Goal: Transaction & Acquisition: Book appointment/travel/reservation

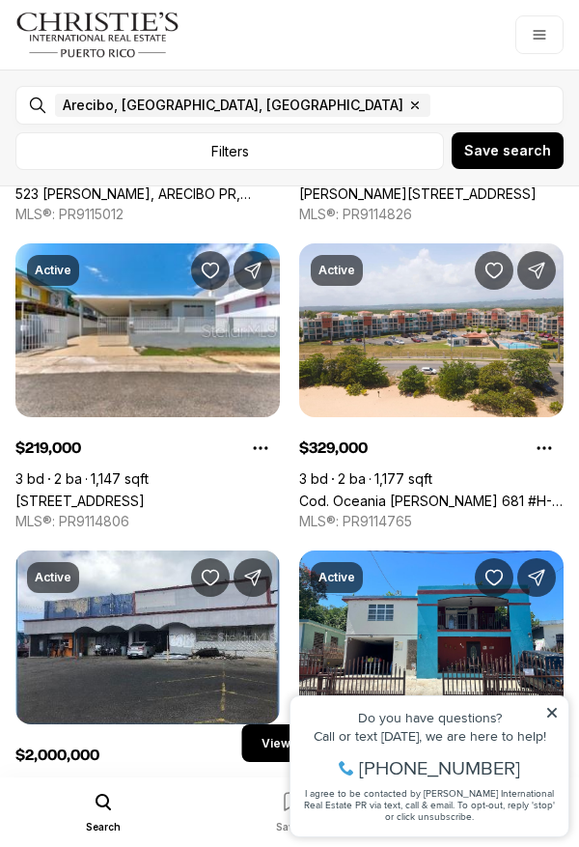
scroll to position [327, 0]
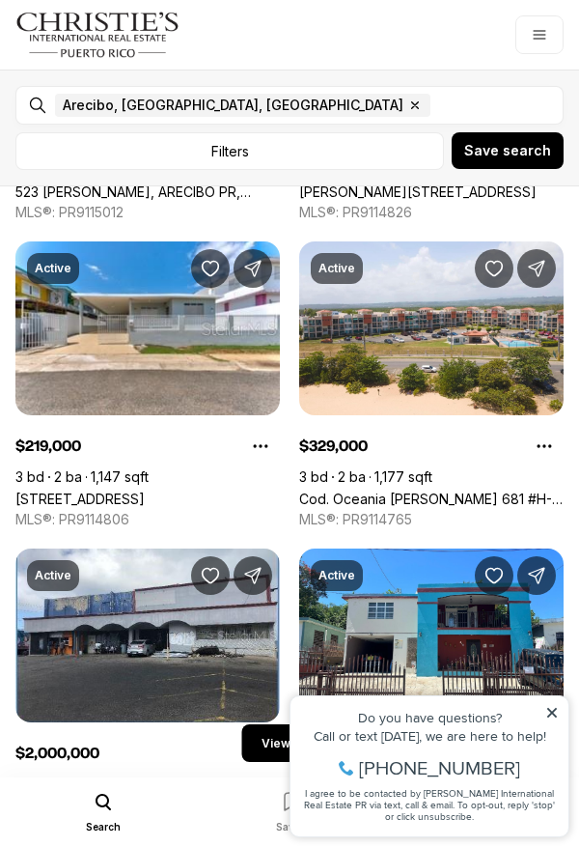
click at [138, 491] on link "[STREET_ADDRESS]" at bounding box center [79, 499] width 129 height 16
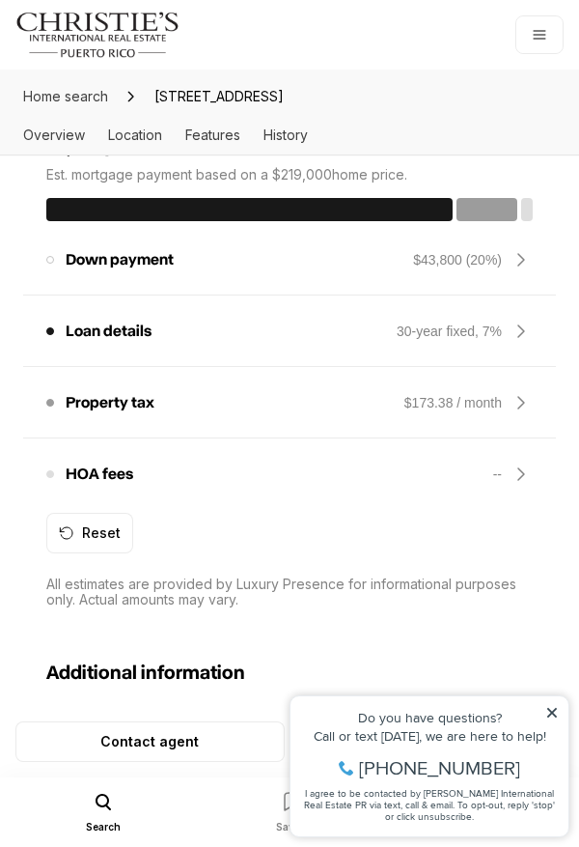
scroll to position [1759, 0]
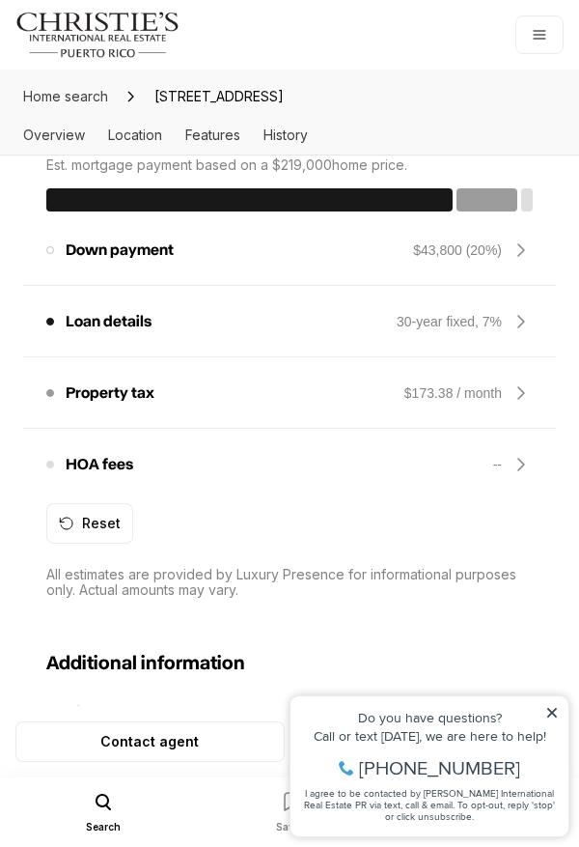
click at [520, 262] on icon at bounding box center [521, 250] width 23 height 23
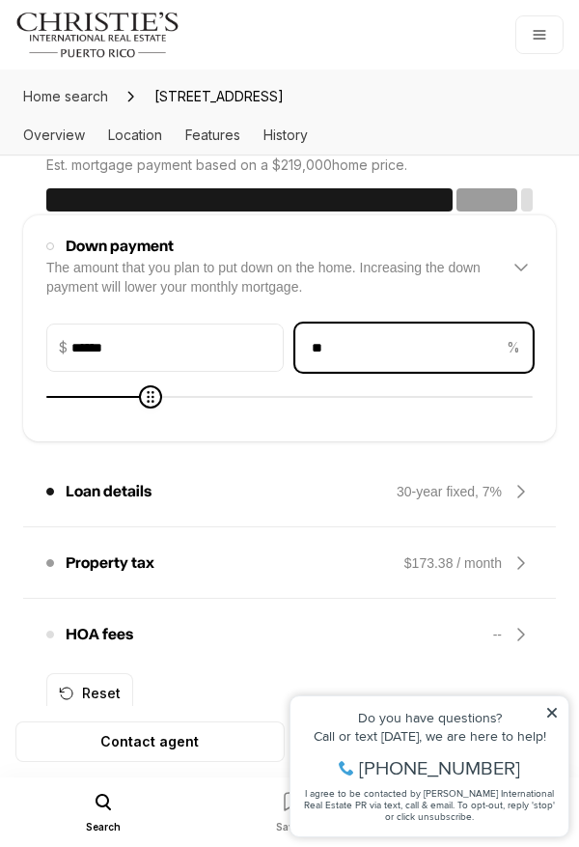
click at [341, 371] on input "**" at bounding box center [400, 348] width 207 height 46
type input "*"
type input "*****"
type input "*"
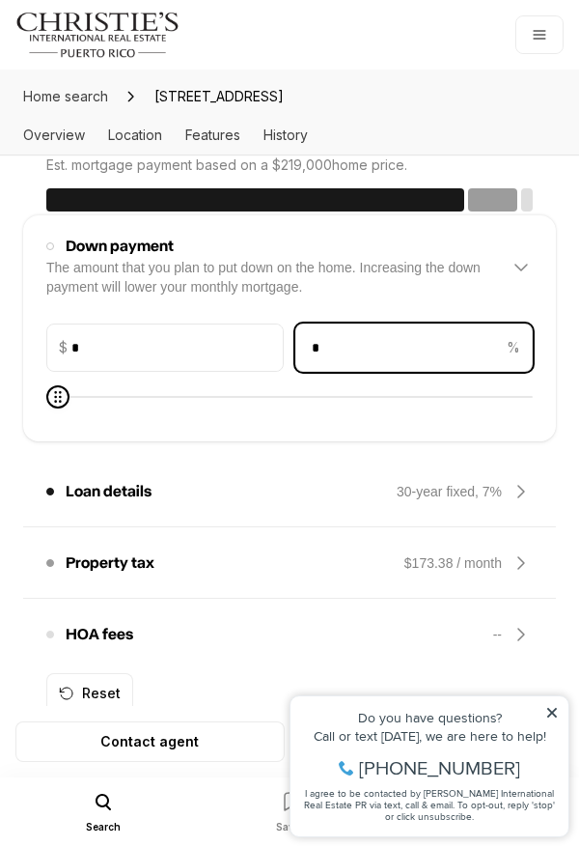
type input "*"
type input "*****"
type input "**"
type input "******"
type input "**"
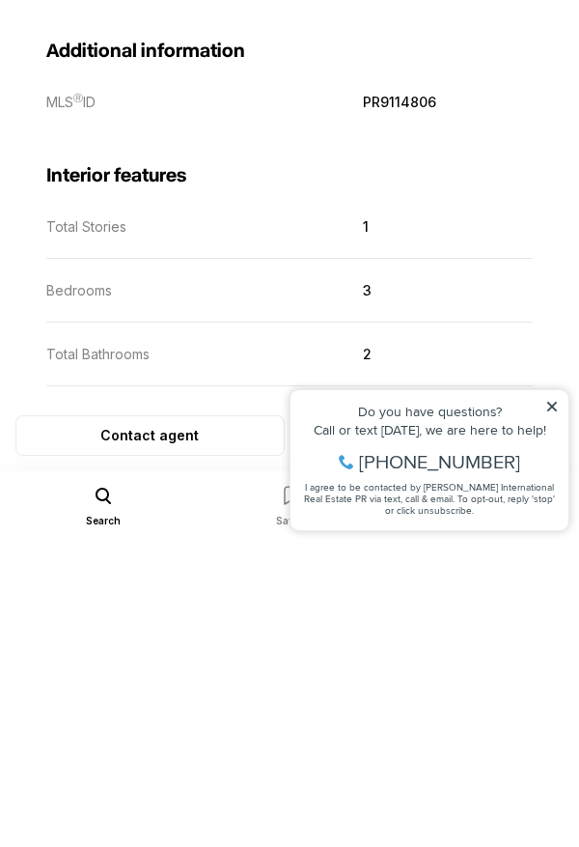
scroll to position [2236, 0]
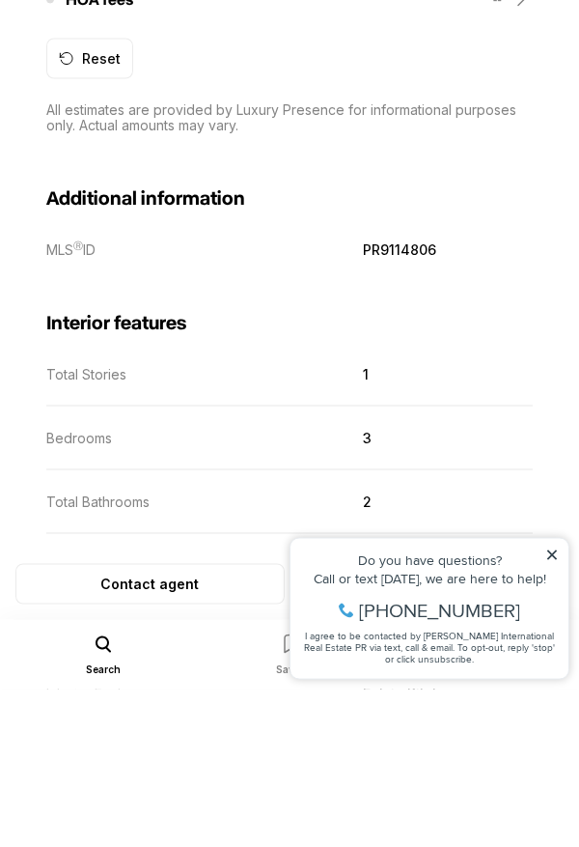
click at [520, 163] on icon at bounding box center [522, 158] width 6 height 12
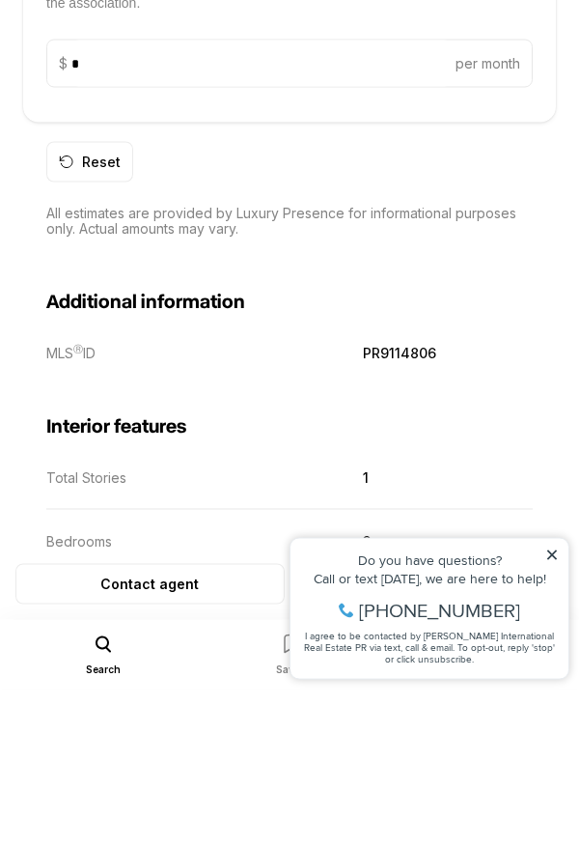
scroll to position [2077, 0]
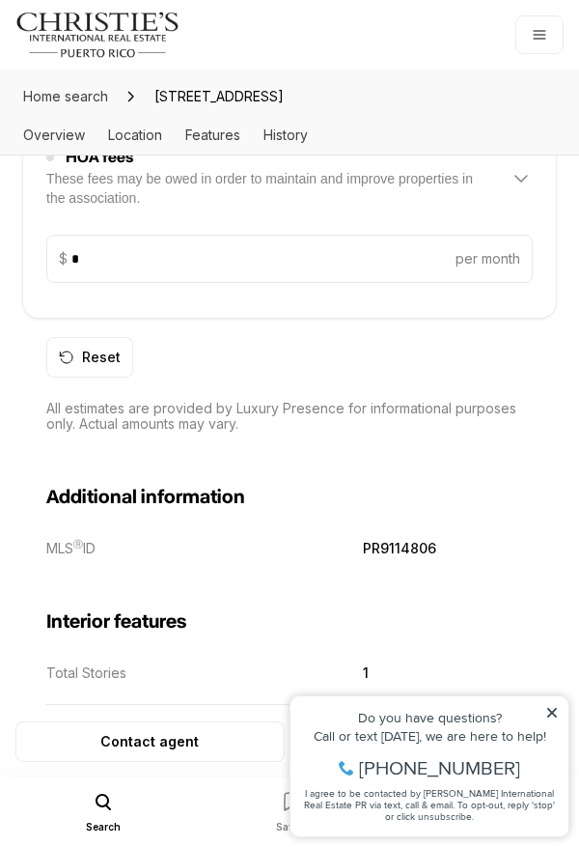
click at [523, 190] on icon at bounding box center [521, 178] width 23 height 23
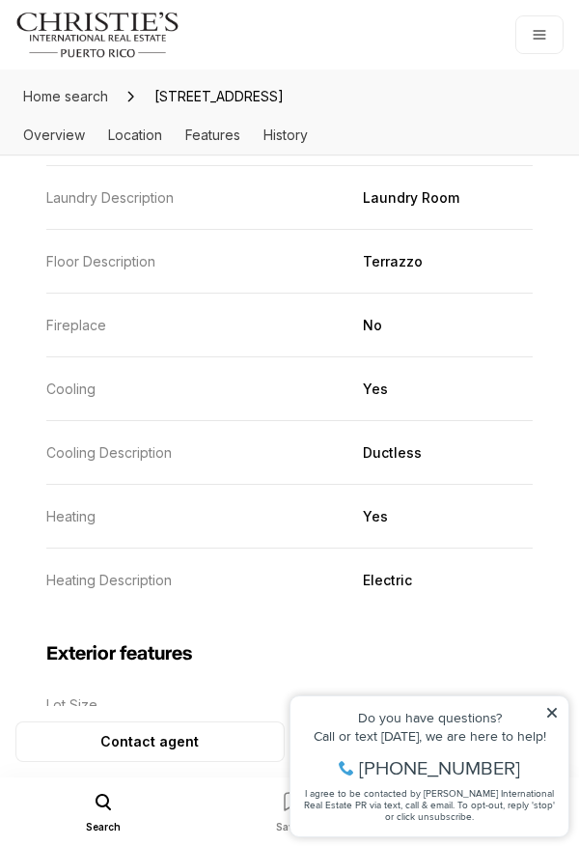
scroll to position [2926, 0]
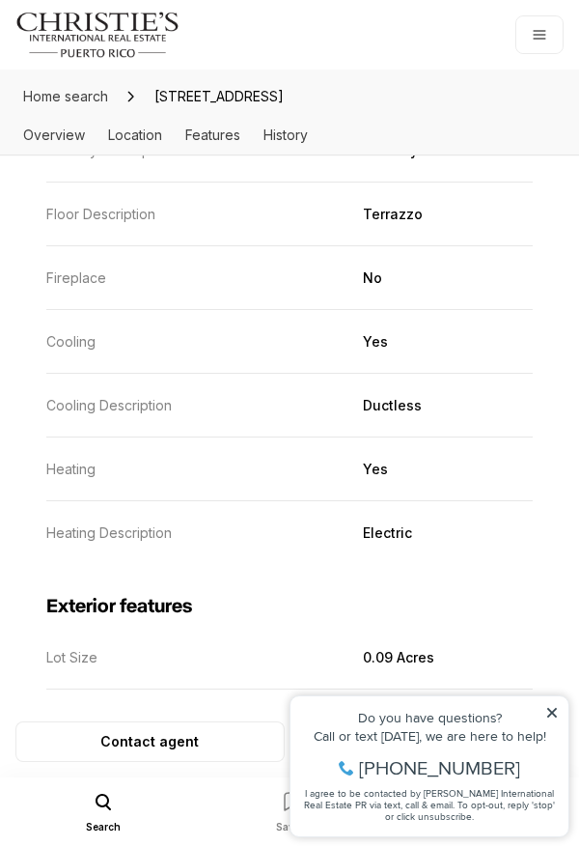
click at [523, 541] on dl "Total Stories 1 Bedrooms 3 Total Bathrooms 2 Full Bathrooms 2 Half Bathrooms 0 …" at bounding box center [289, 102] width 487 height 878
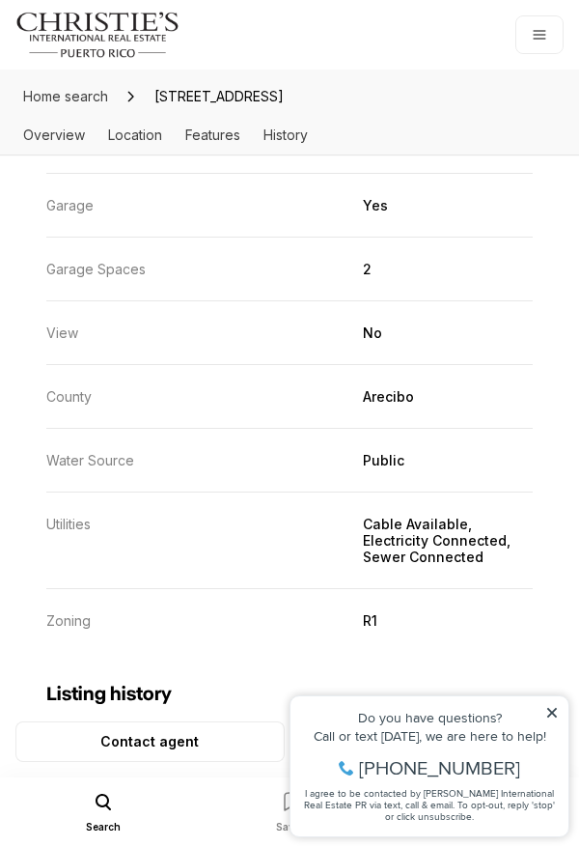
scroll to position [3892, 0]
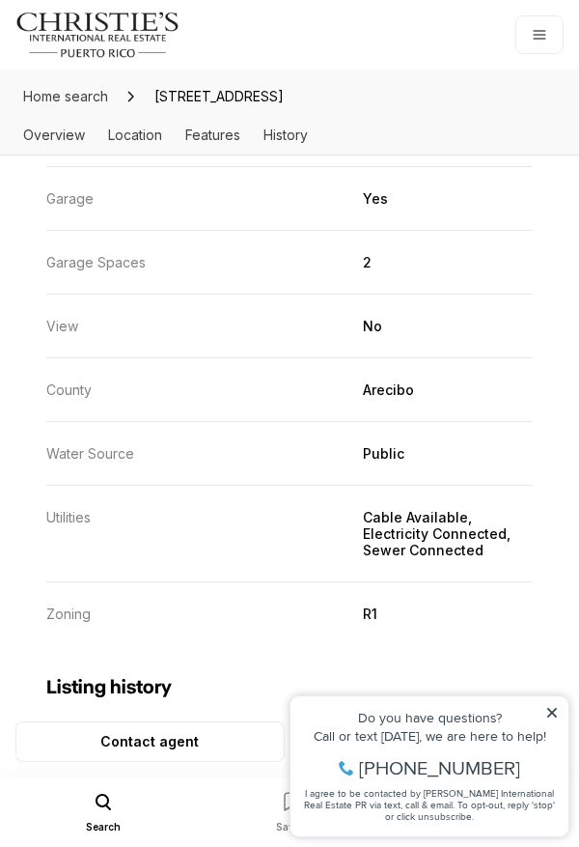
click at [407, 143] on p "Monthly" at bounding box center [390, 135] width 55 height 16
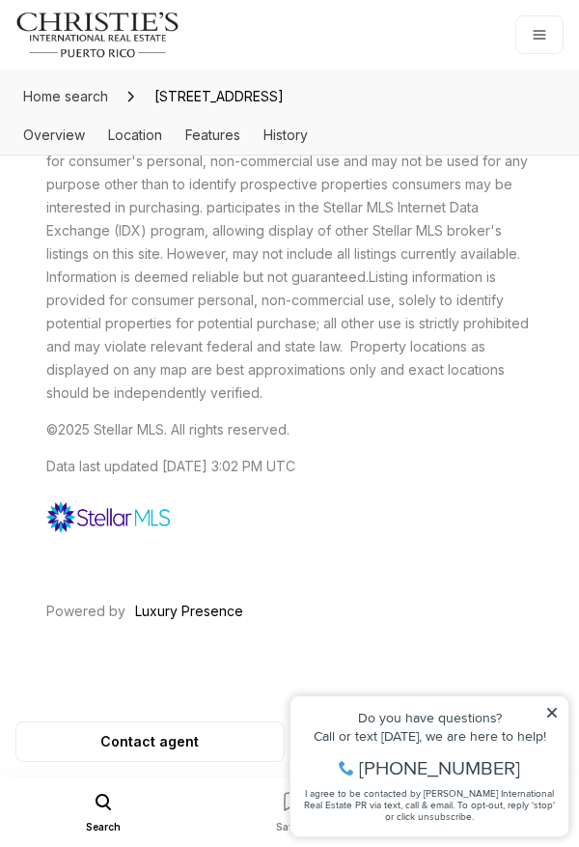
scroll to position [4933, 0]
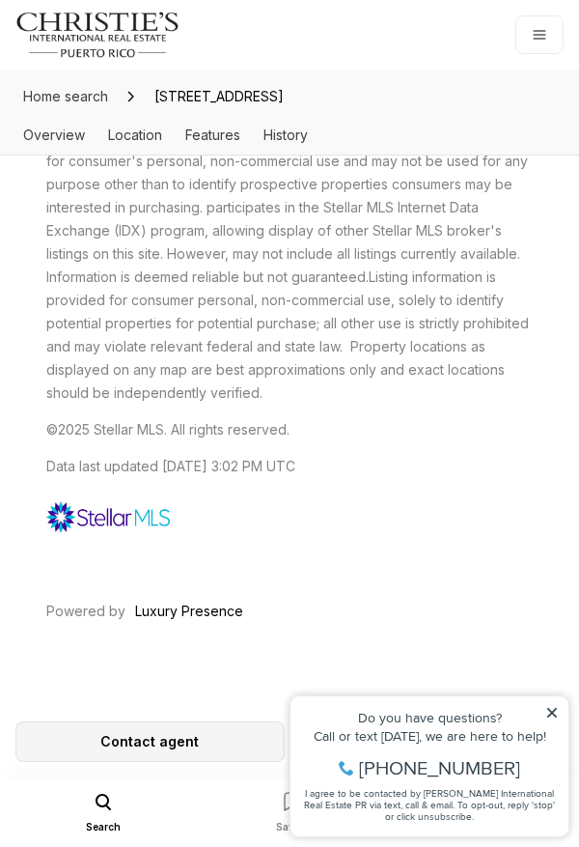
click at [195, 749] on p "Contact agent" at bounding box center [149, 741] width 99 height 15
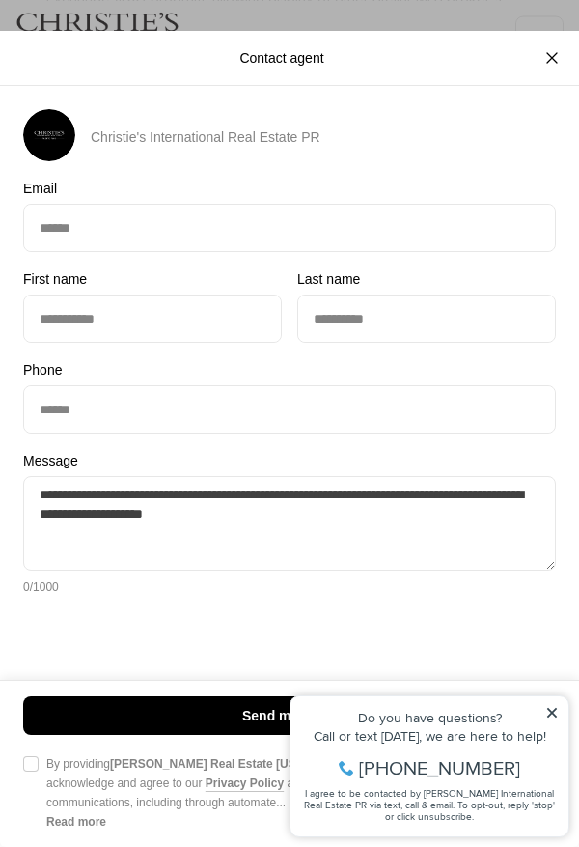
scroll to position [0, 0]
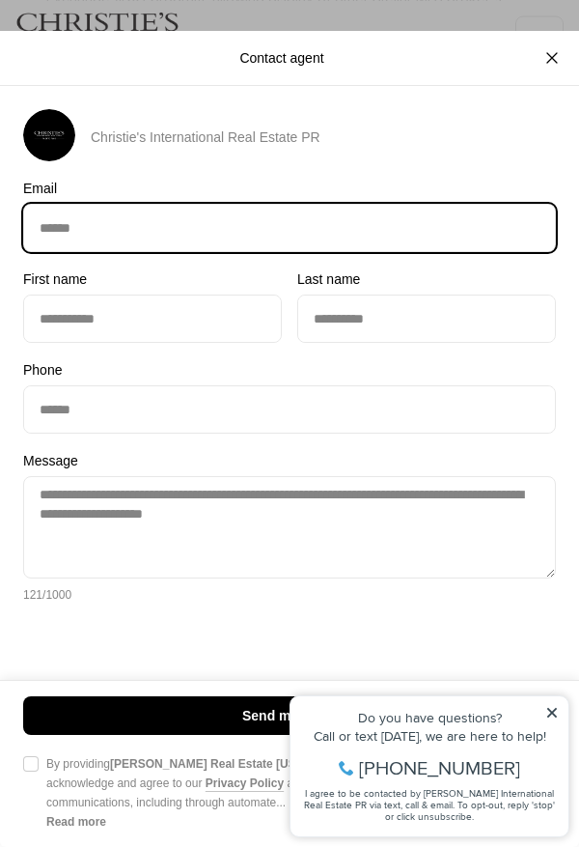
click at [262, 236] on input "Email Email" at bounding box center [289, 228] width 531 height 46
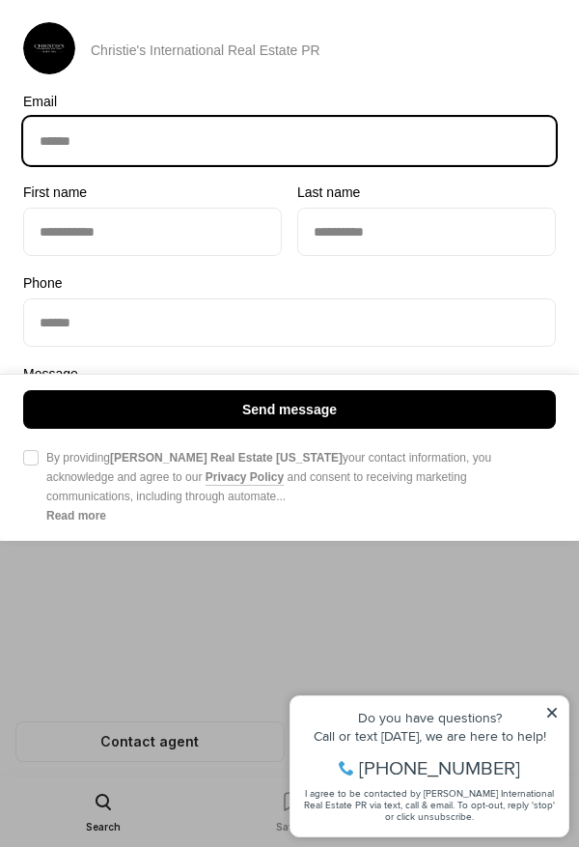
type input "**********"
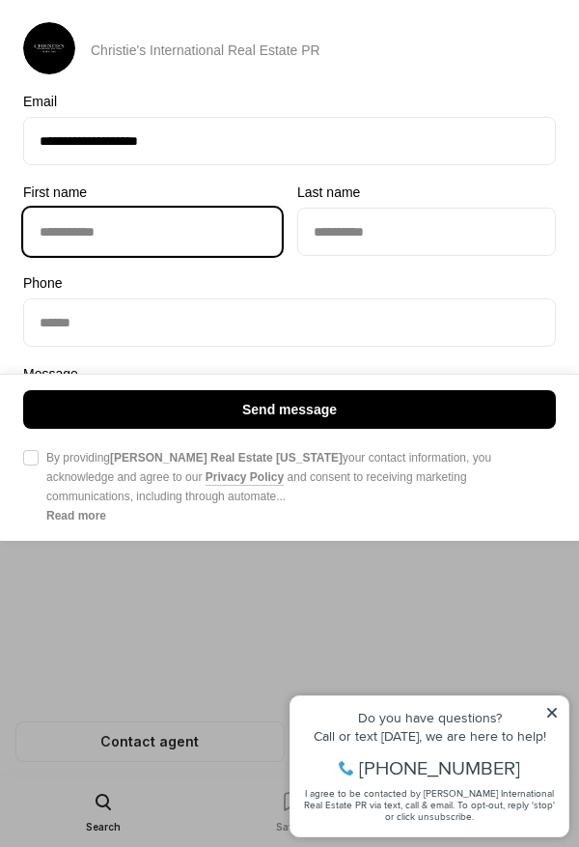
click at [212, 255] on input "First name First name" at bounding box center [152, 232] width 257 height 46
type input "*****"
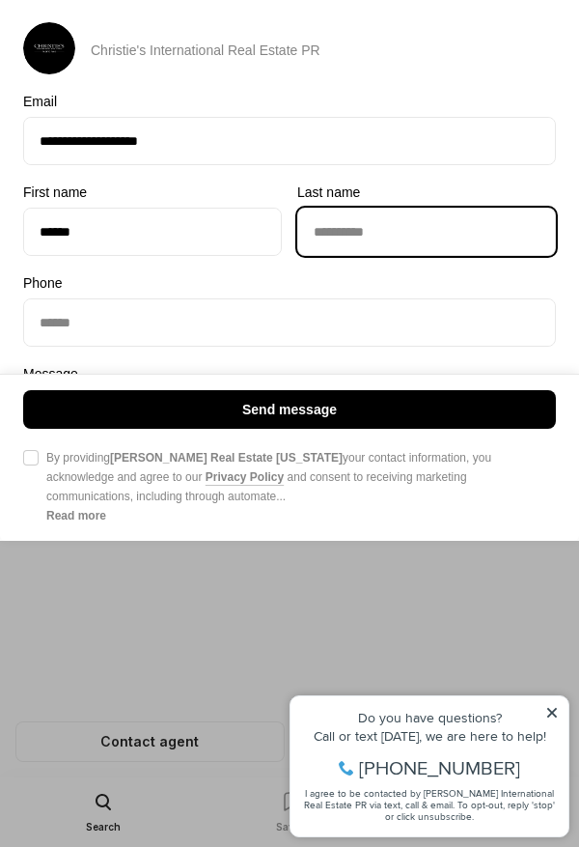
click at [424, 255] on input "Last name Last name" at bounding box center [426, 232] width 257 height 46
type input "*****"
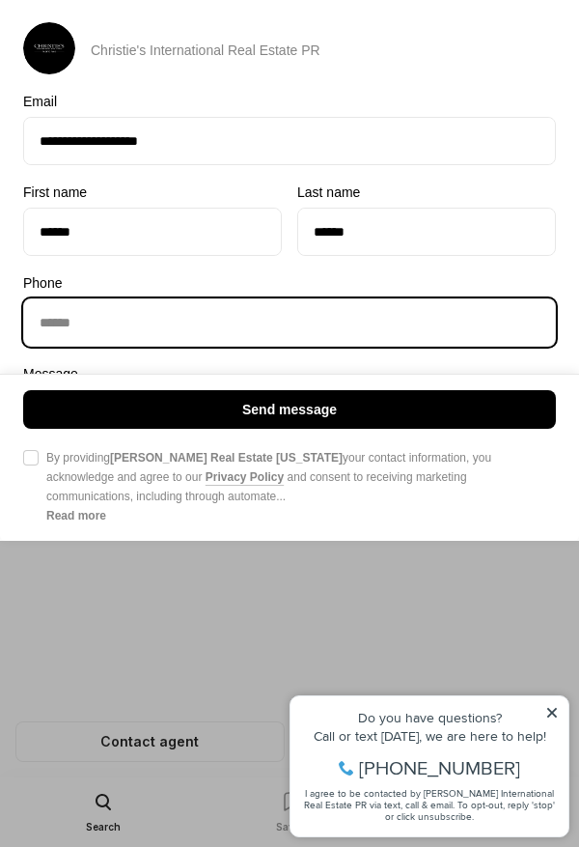
click at [139, 346] on input "Phone Phone" at bounding box center [289, 322] width 531 height 46
type input "**********"
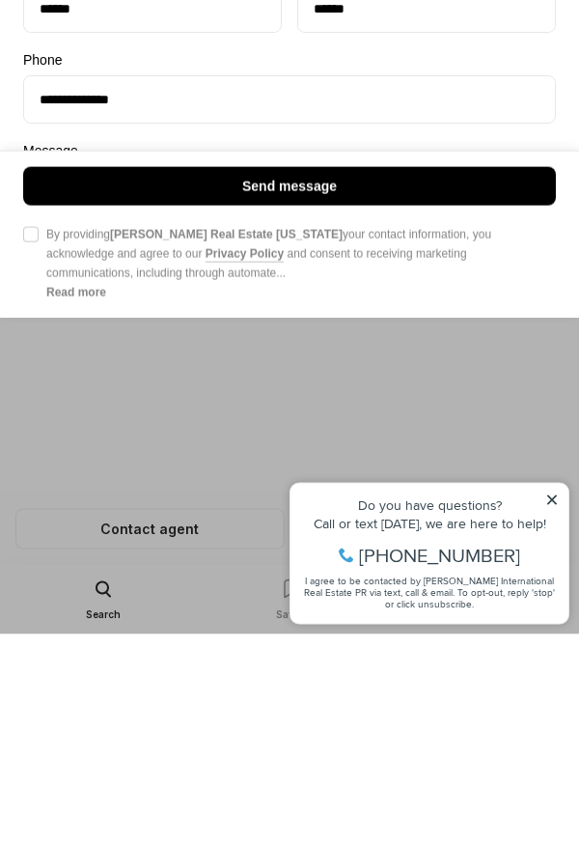
click at [38, 515] on div at bounding box center [30, 476] width 15 height 77
click at [38, 455] on button "Agree to Privacy Policy By providing [PERSON_NAME] Real Estate [US_STATE] your …" at bounding box center [30, 446] width 15 height 15
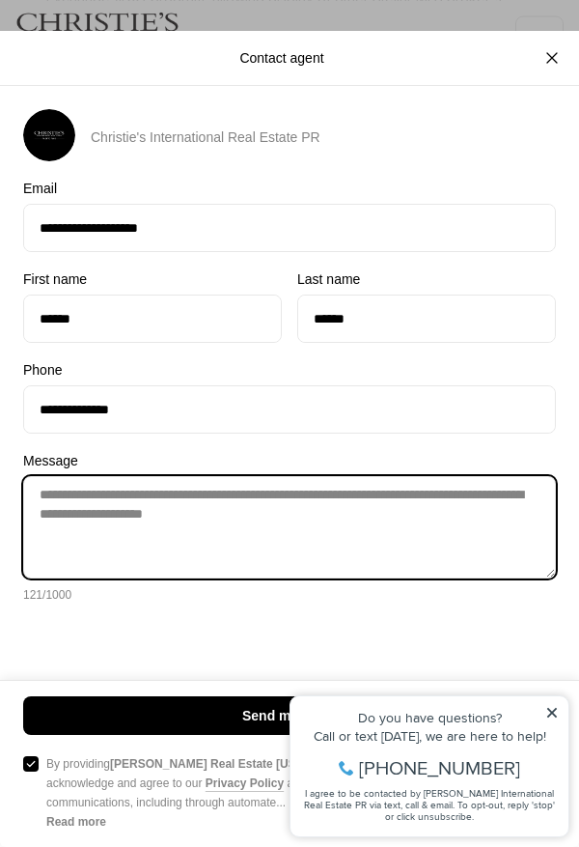
click at [513, 547] on textarea "**********" at bounding box center [289, 527] width 533 height 102
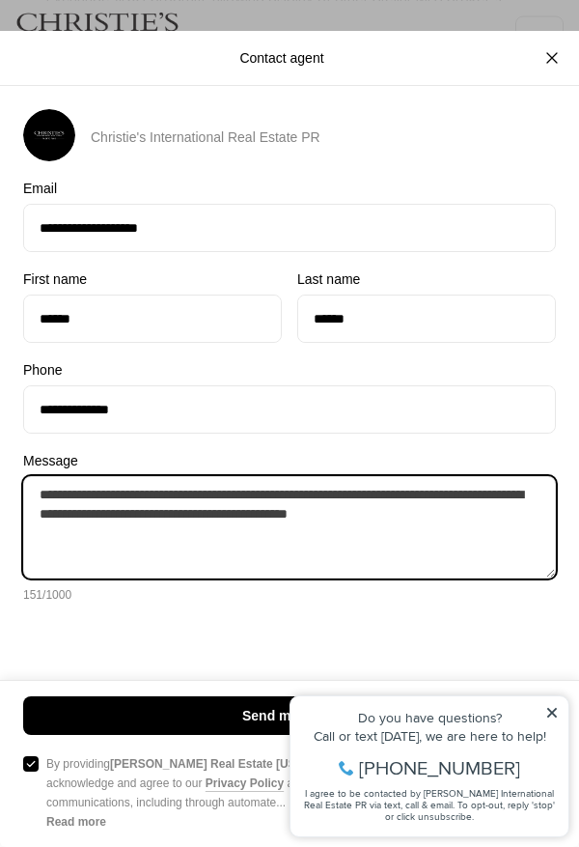
click at [208, 572] on textarea "**********" at bounding box center [289, 527] width 533 height 102
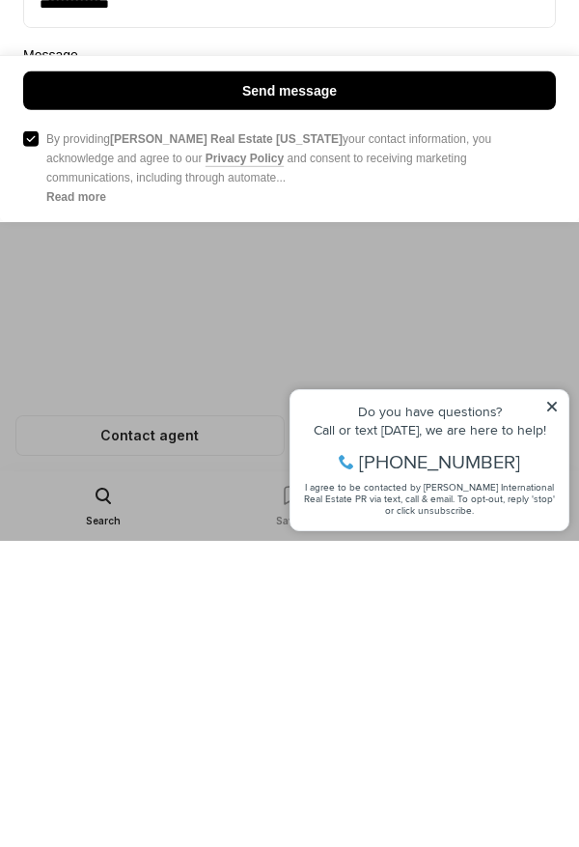
click at [194, 528] on div "**********" at bounding box center [289, 229] width 579 height 597
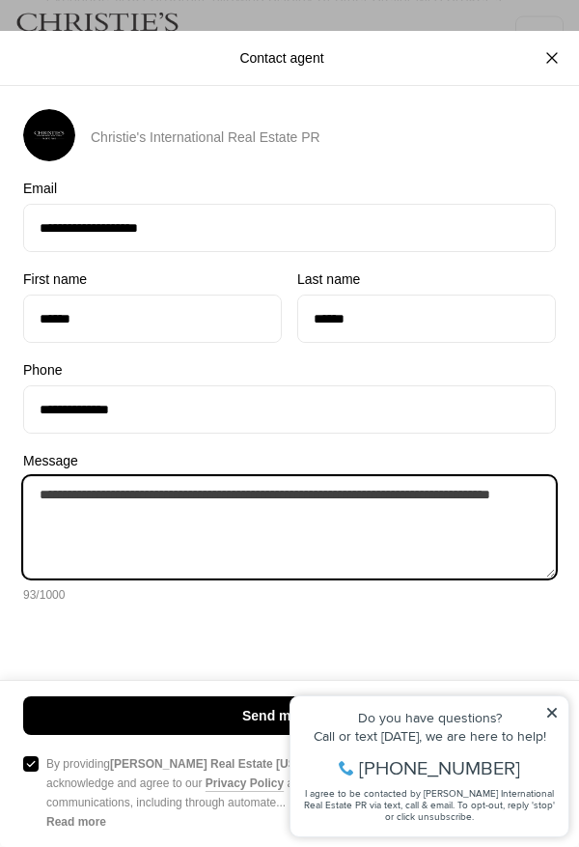
click at [309, 550] on textarea "**********" at bounding box center [289, 527] width 533 height 102
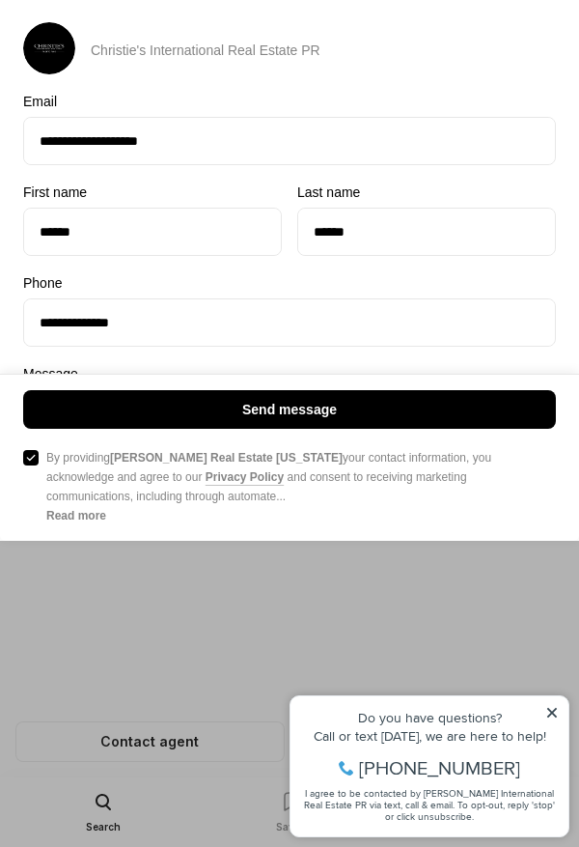
type textarea "**********"
click at [36, 466] on button "Agree to Privacy Policy By providing [PERSON_NAME] Real Estate [US_STATE] your …" at bounding box center [30, 457] width 15 height 15
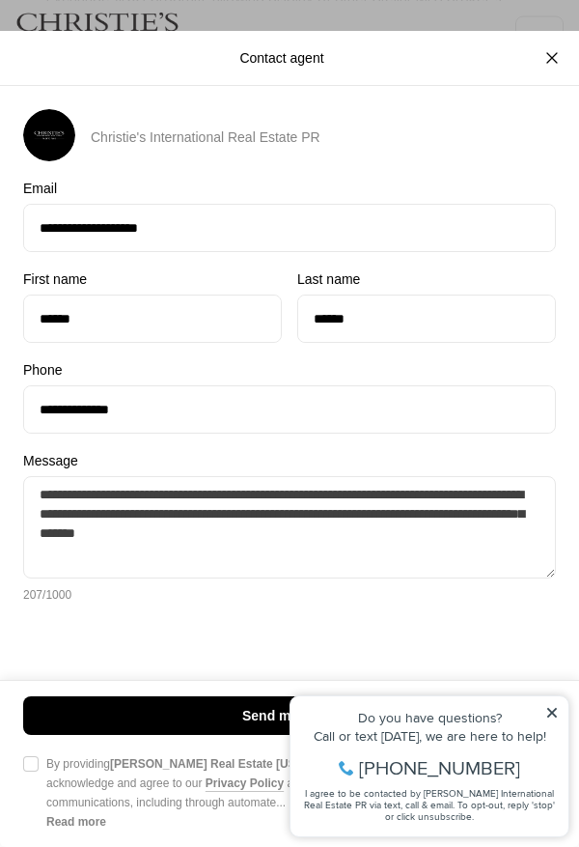
click at [31, 772] on button "Agree to Privacy Policy By providing [PERSON_NAME] Real Estate [US_STATE] your …" at bounding box center [30, 763] width 15 height 15
click at [35, 772] on button "Agree to Privacy Policy By providing [PERSON_NAME] Real Estate [US_STATE] your …" at bounding box center [30, 763] width 15 height 15
click at [36, 772] on button "Agree to Privacy Policy By providing [PERSON_NAME] Real Estate [US_STATE] your …" at bounding box center [30, 763] width 15 height 15
click at [32, 832] on div at bounding box center [30, 792] width 15 height 77
click at [32, 772] on button "Agree to Privacy Policy By providing [PERSON_NAME] Real Estate [US_STATE] your …" at bounding box center [30, 763] width 15 height 15
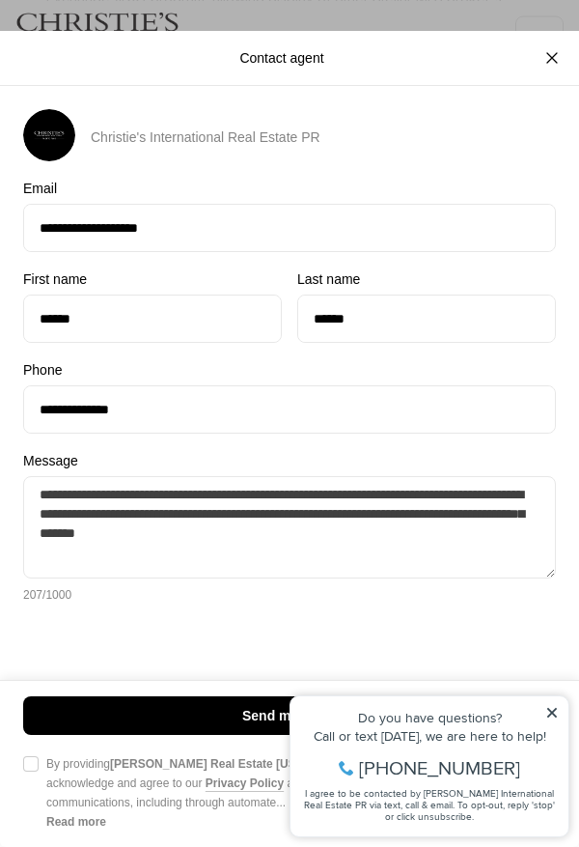
click at [37, 772] on button "Agree to Privacy Policy By providing [PERSON_NAME] Real Estate [US_STATE] your …" at bounding box center [30, 763] width 15 height 15
click at [555, 735] on button "Send message" at bounding box center [289, 715] width 533 height 39
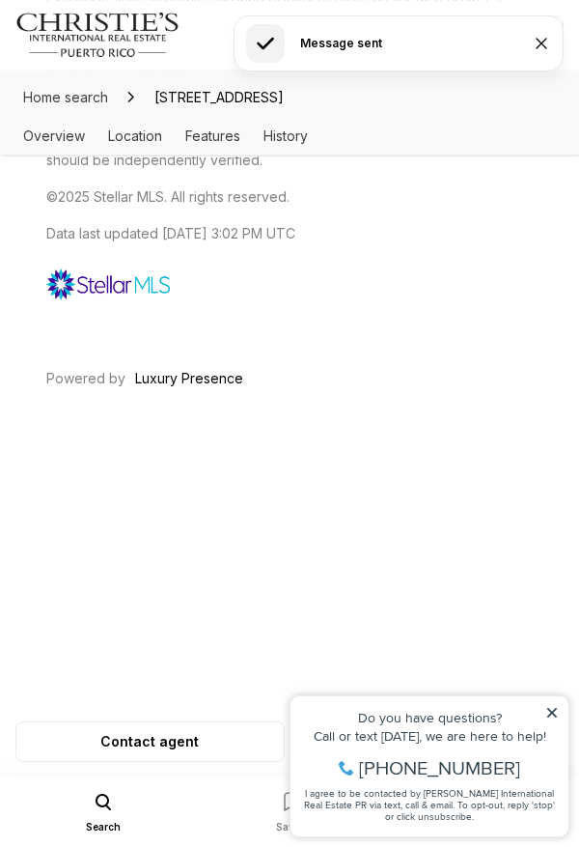
type textarea "**********"
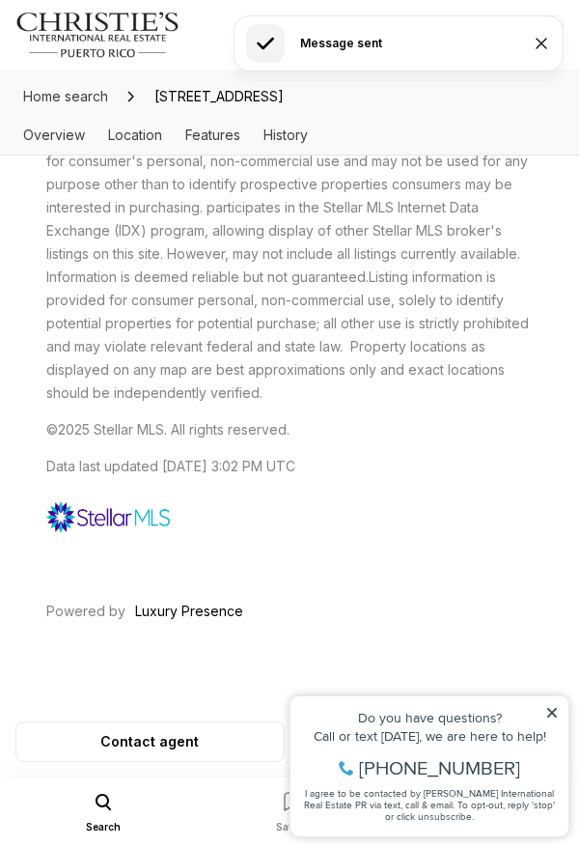
scroll to position [4933, 0]
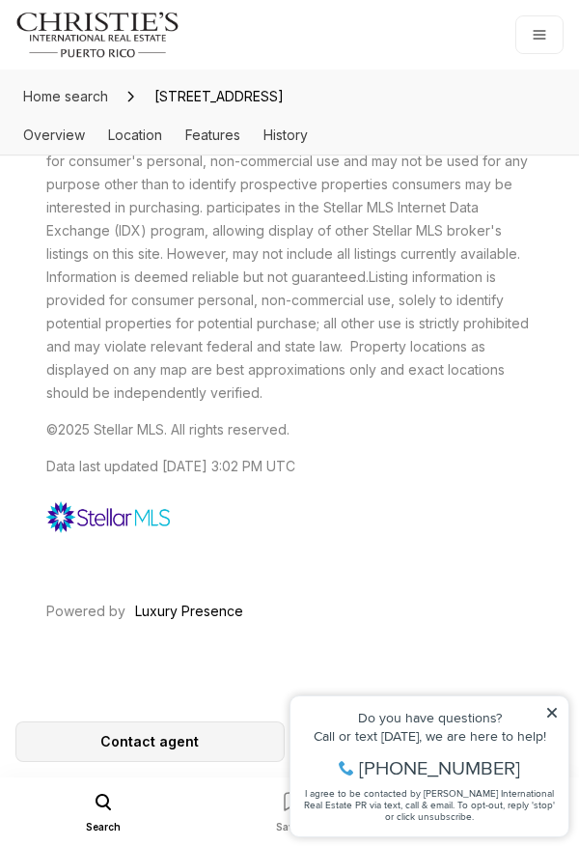
click at [174, 749] on p "Contact agent" at bounding box center [149, 741] width 99 height 15
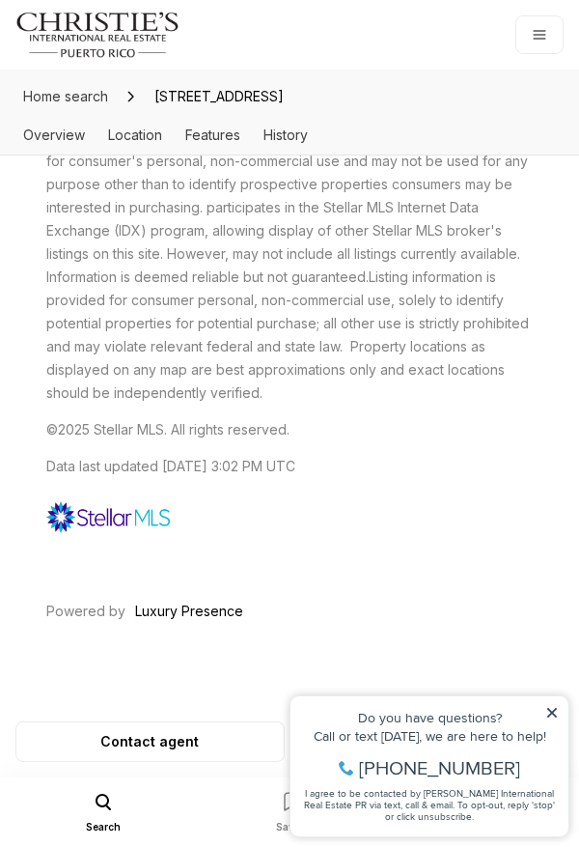
scroll to position [0, 0]
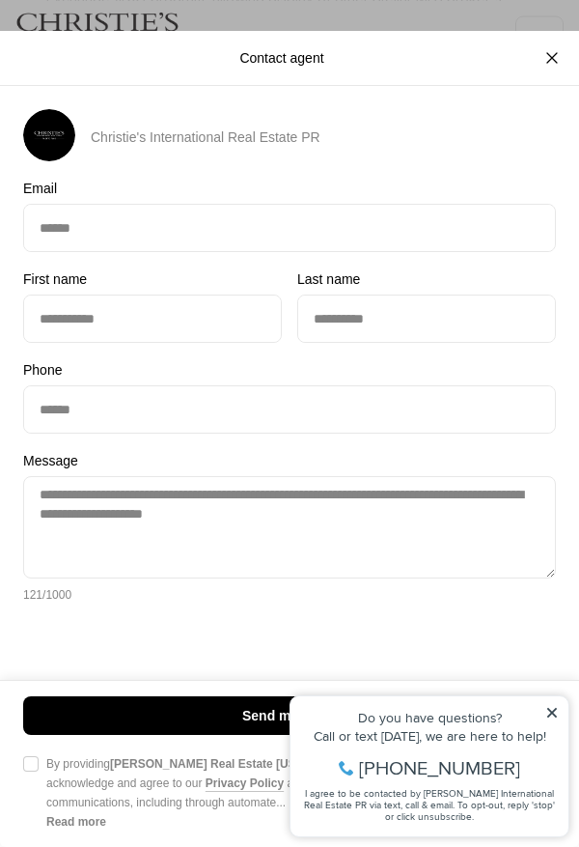
click at [34, 772] on button "Agree to Privacy Policy By providing [PERSON_NAME] Real Estate [US_STATE] your …" at bounding box center [30, 763] width 15 height 15
click at [30, 772] on button "Agree to Privacy Policy By providing [PERSON_NAME] Real Estate [US_STATE] your …" at bounding box center [30, 763] width 15 height 15
click at [35, 772] on button "Agree to Privacy Policy By providing [PERSON_NAME] Real Estate [US_STATE] your …" at bounding box center [30, 763] width 15 height 15
click at [557, 57] on icon "Close" at bounding box center [552, 57] width 19 height 19
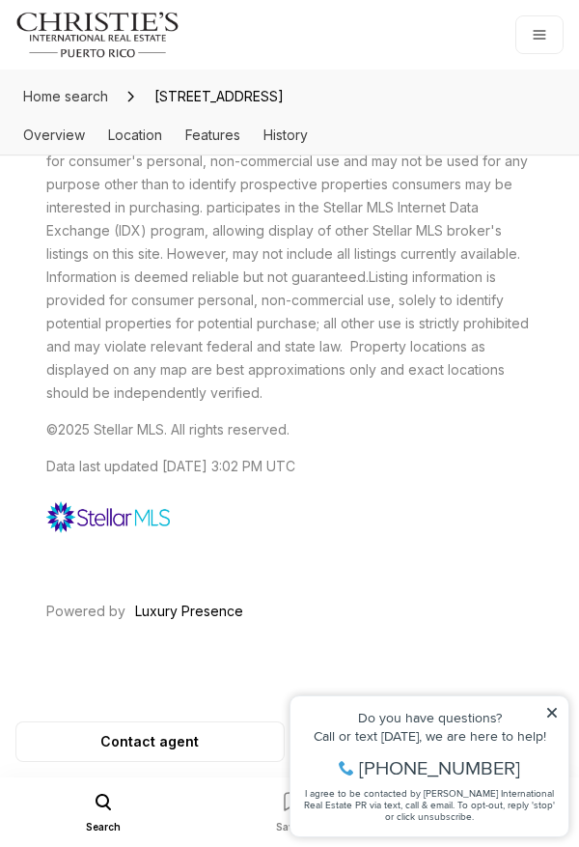
scroll to position [4933, 0]
click at [286, 810] on div "Property added to favorites View 3 saved properties Property added to favorites…" at bounding box center [429, 757] width 299 height 180
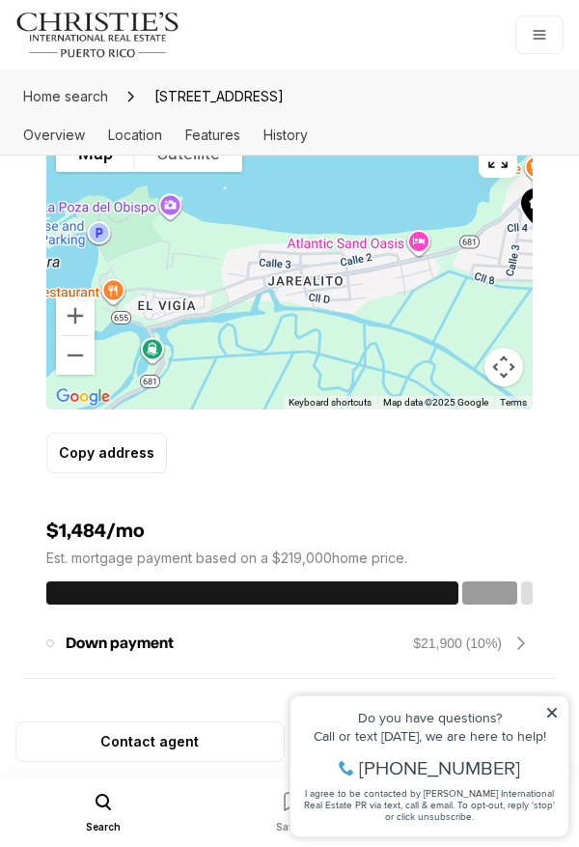
scroll to position [1348, 0]
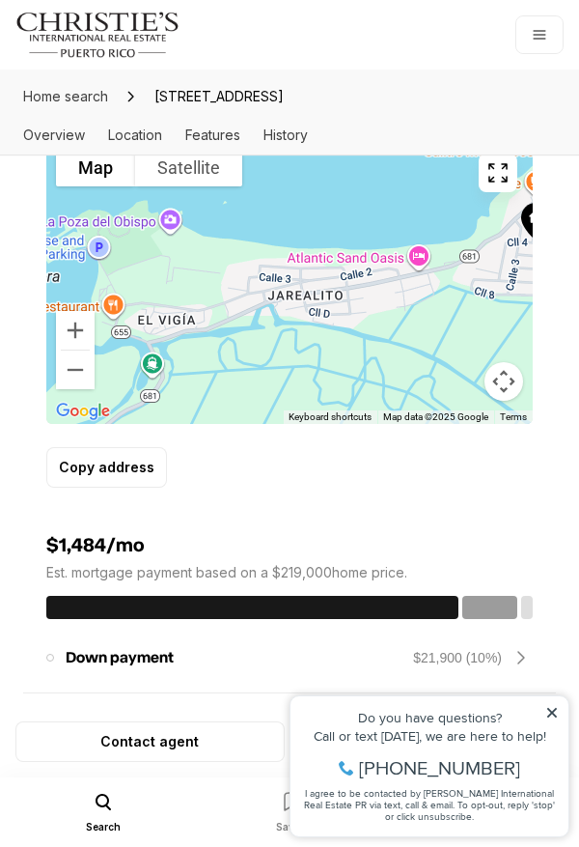
click at [107, 813] on icon "Mobile Menu" at bounding box center [103, 801] width 23 height 23
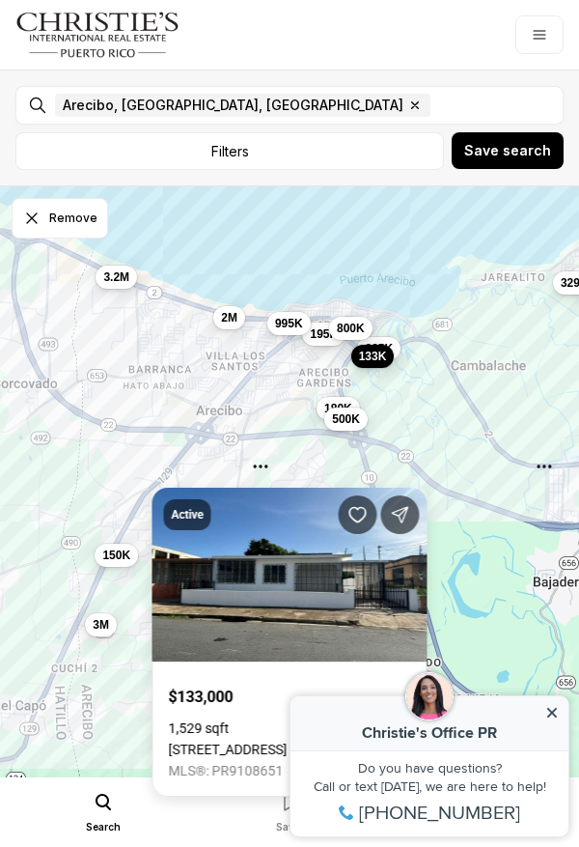
click at [553, 714] on icon at bounding box center [553, 713] width 10 height 10
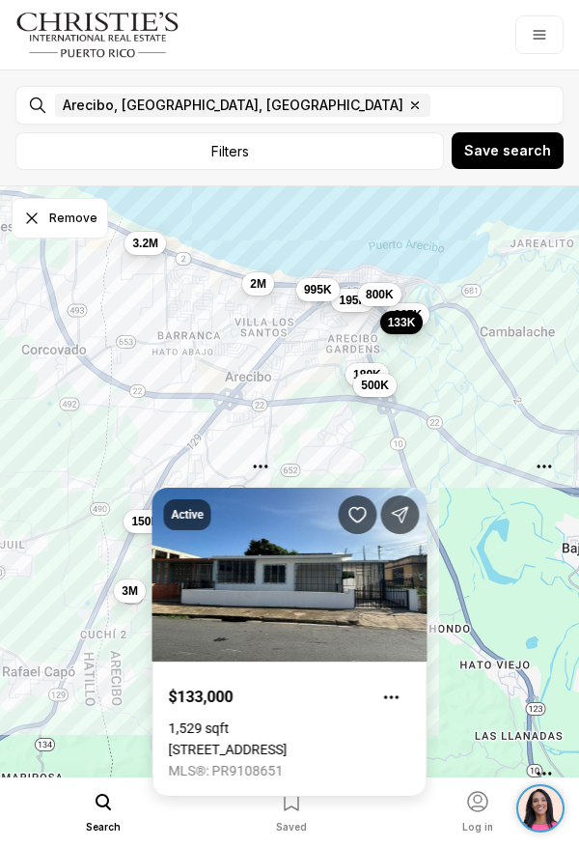
click at [288, 742] on link "13 CALLE AMATISTA, ARECIBO PR, 00612" at bounding box center [228, 749] width 119 height 15
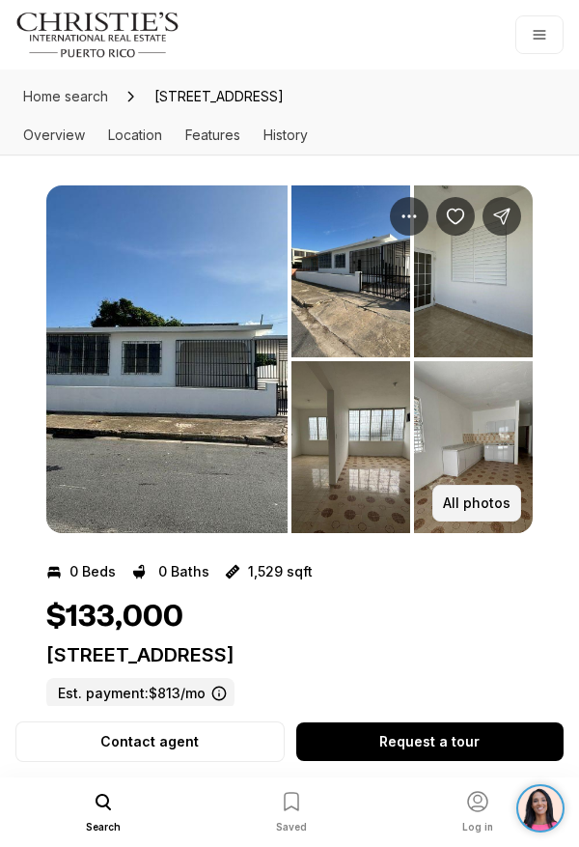
click at [481, 507] on p "All photos" at bounding box center [477, 502] width 68 height 15
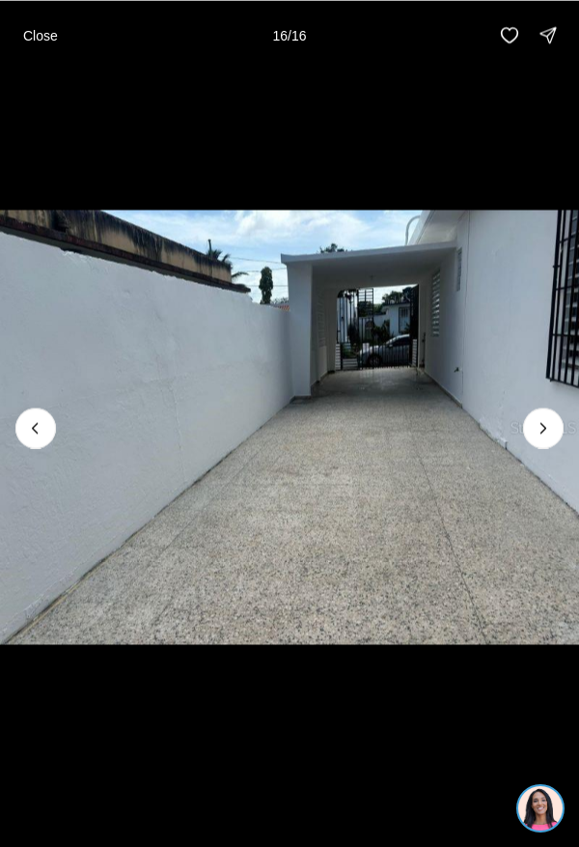
click at [543, 431] on div at bounding box center [543, 428] width 41 height 41
click at [546, 426] on div at bounding box center [543, 428] width 41 height 41
click at [36, 431] on icon "Previous slide" at bounding box center [35, 427] width 19 height 19
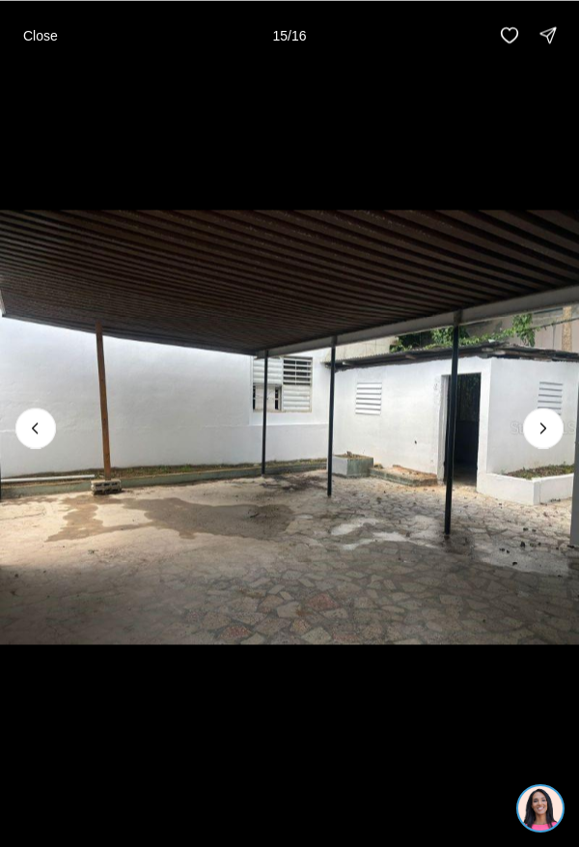
click at [35, 431] on icon "Previous slide" at bounding box center [35, 427] width 19 height 19
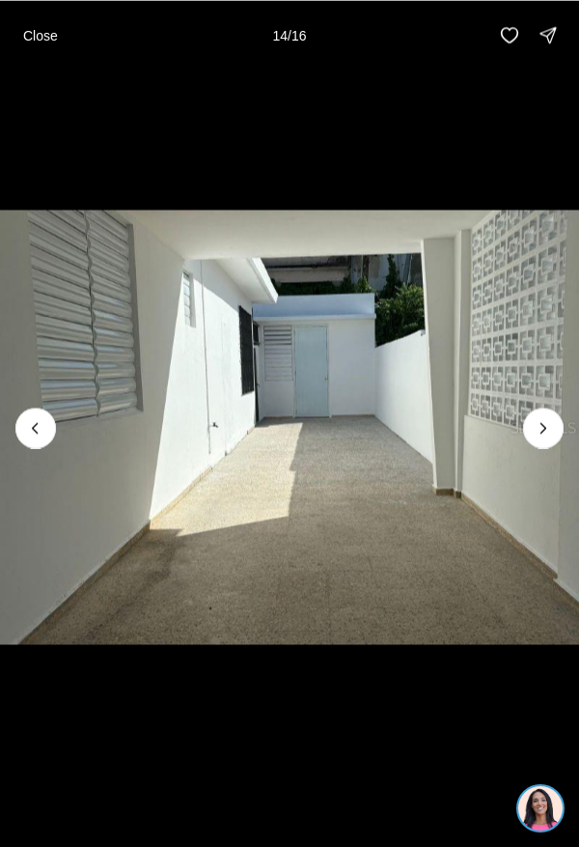
click at [544, 433] on icon "Next slide" at bounding box center [543, 427] width 19 height 19
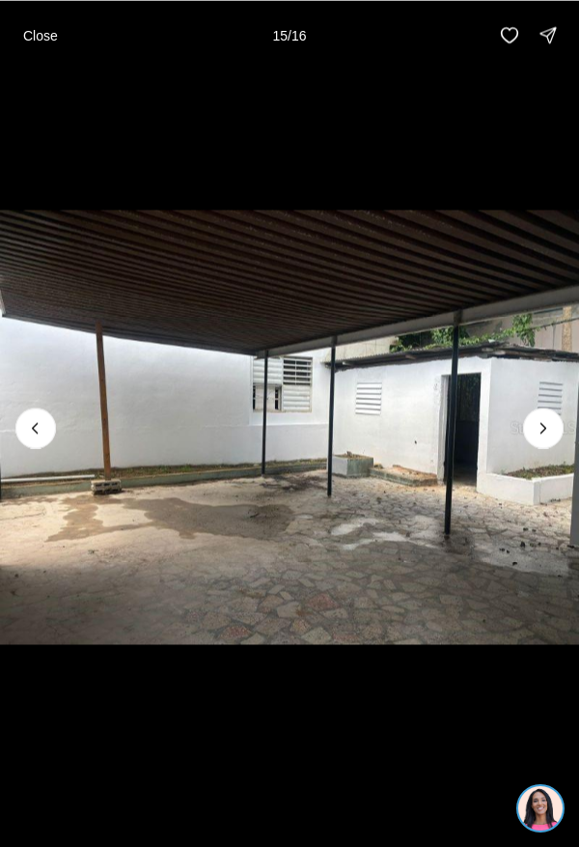
click at [35, 431] on icon "Previous slide" at bounding box center [35, 427] width 19 height 19
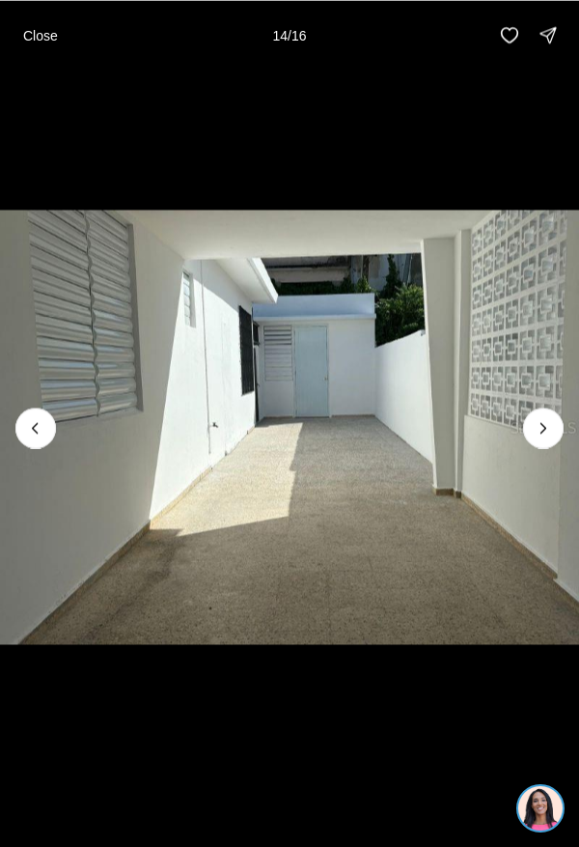
click at [541, 428] on icon "Next slide" at bounding box center [543, 427] width 19 height 19
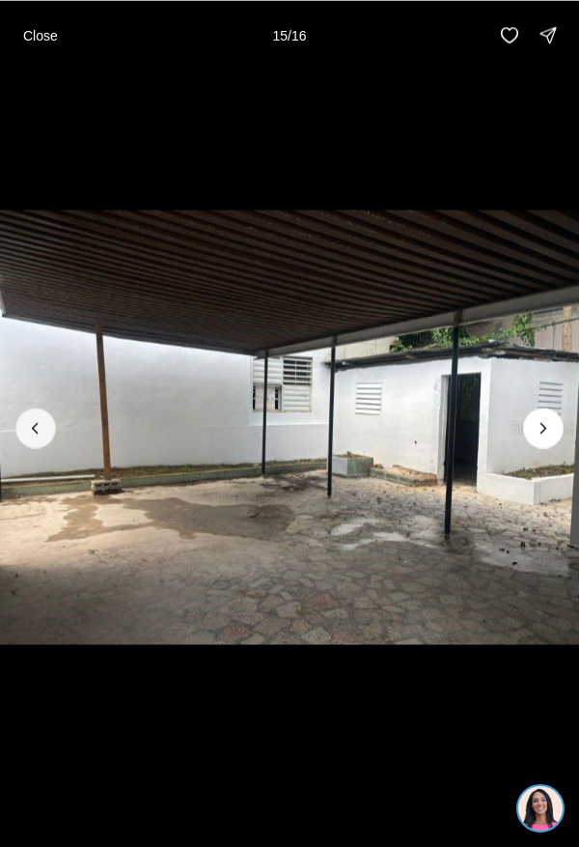
click at [49, 424] on button "Previous slide" at bounding box center [35, 428] width 41 height 41
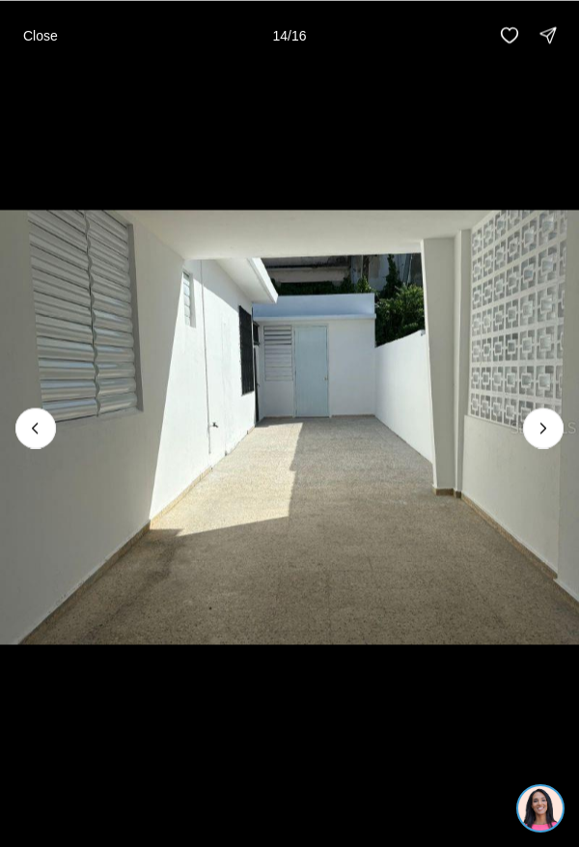
click at [544, 431] on icon "Next slide" at bounding box center [543, 427] width 19 height 19
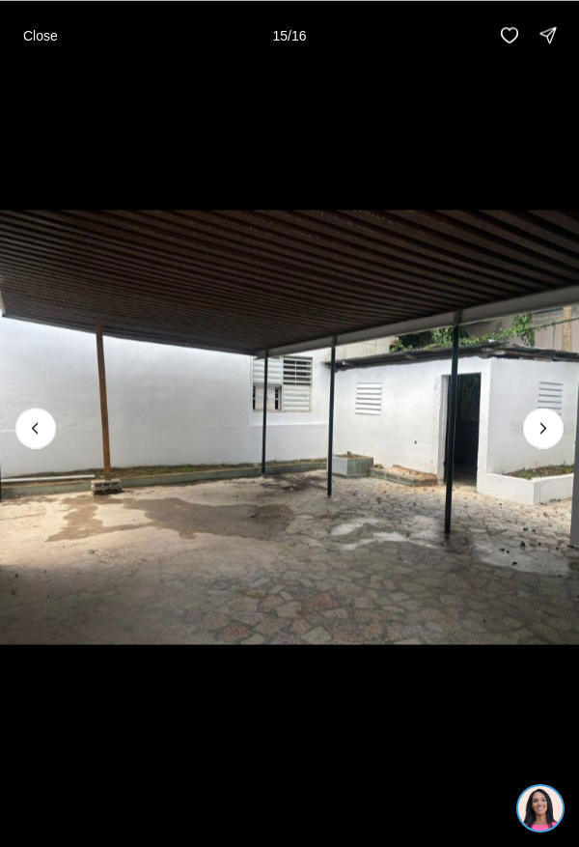
click at [35, 431] on icon "Previous slide" at bounding box center [35, 427] width 19 height 19
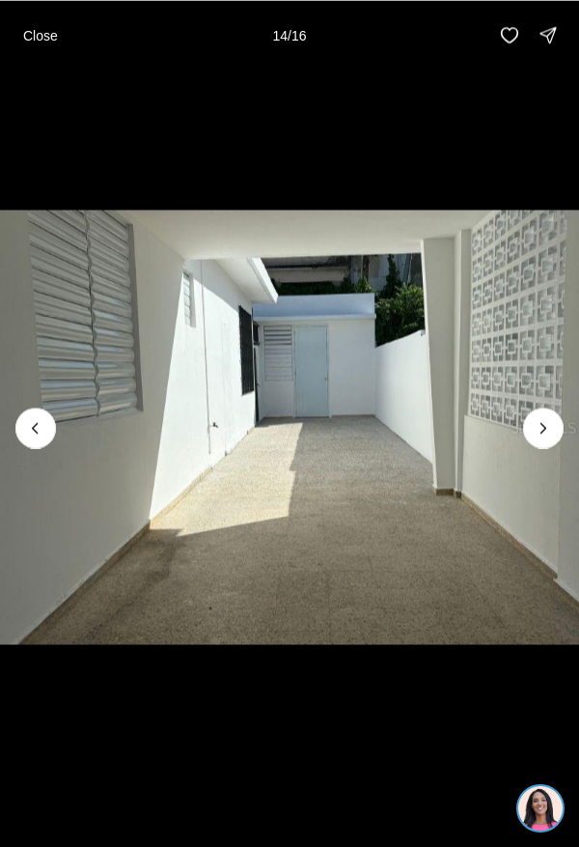
click at [35, 431] on icon "Previous slide" at bounding box center [35, 427] width 19 height 19
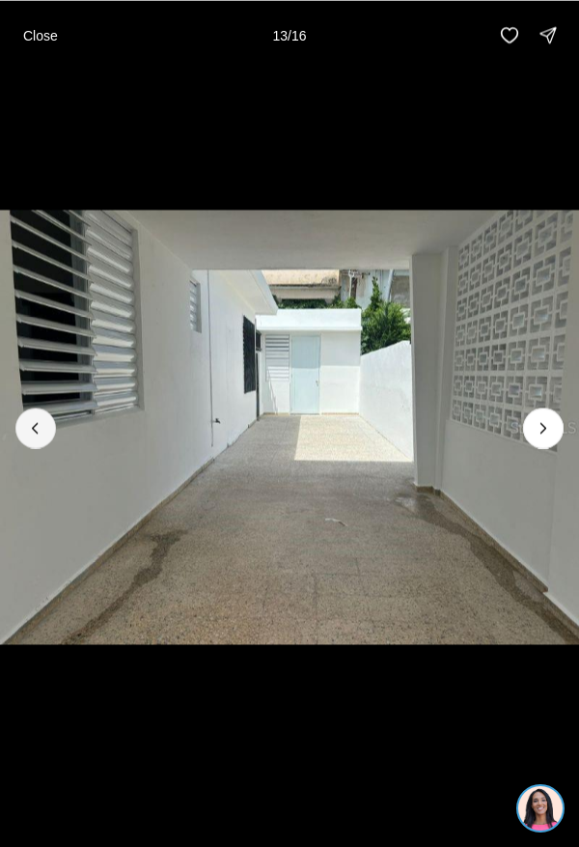
click at [50, 432] on button "Previous slide" at bounding box center [35, 428] width 41 height 41
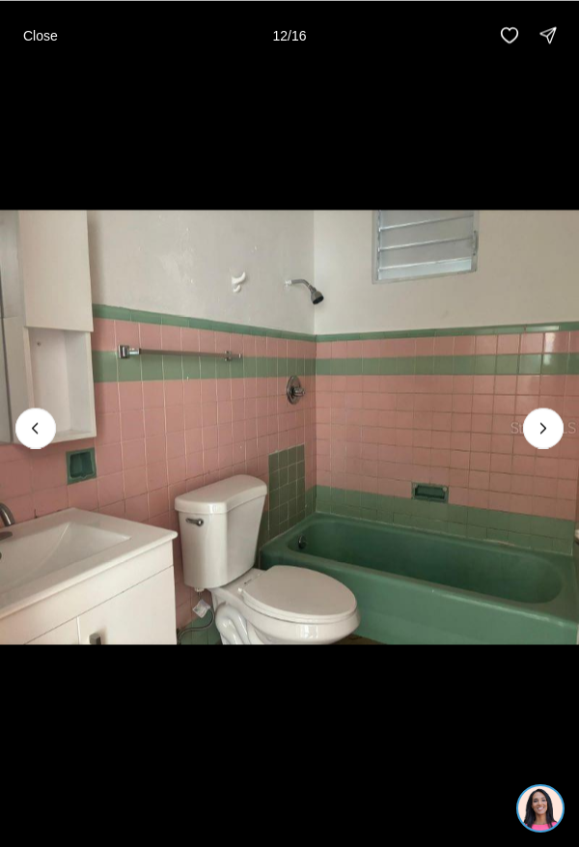
click at [35, 430] on icon "Previous slide" at bounding box center [35, 427] width 19 height 19
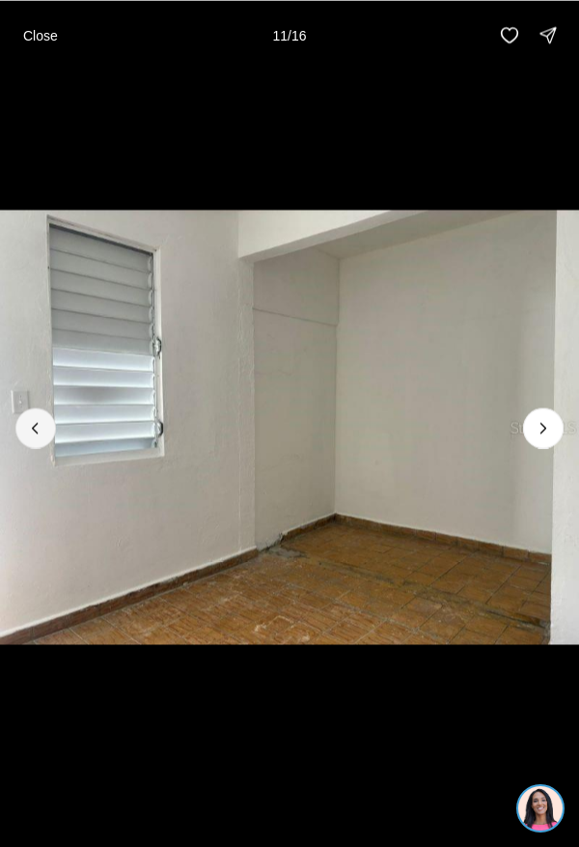
click at [49, 426] on button "Previous slide" at bounding box center [35, 428] width 41 height 41
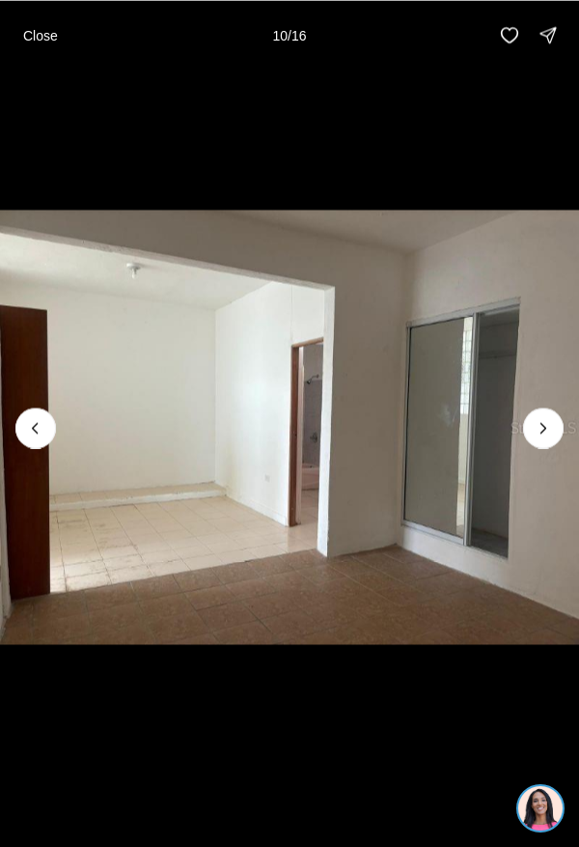
click at [547, 432] on icon "Next slide" at bounding box center [543, 427] width 19 height 19
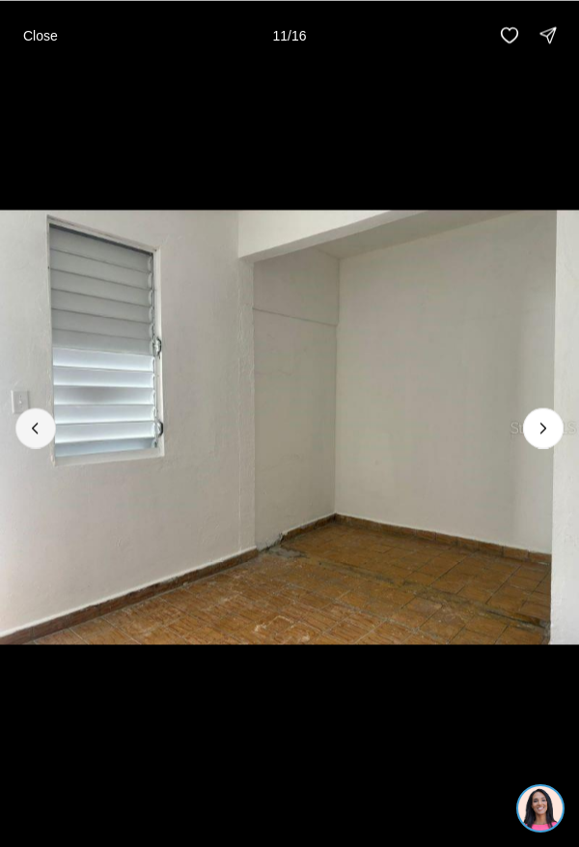
click at [52, 419] on button "Previous slide" at bounding box center [35, 428] width 41 height 41
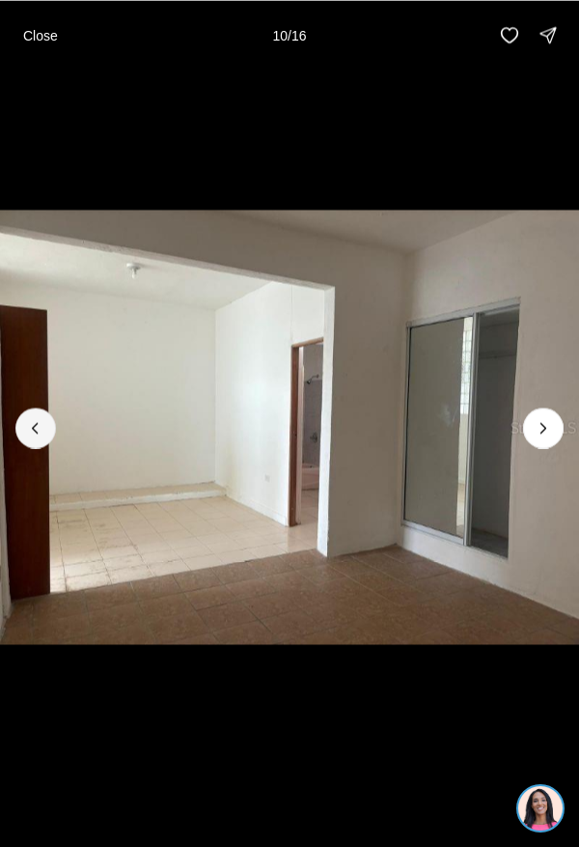
click at [54, 437] on button "Previous slide" at bounding box center [35, 428] width 41 height 41
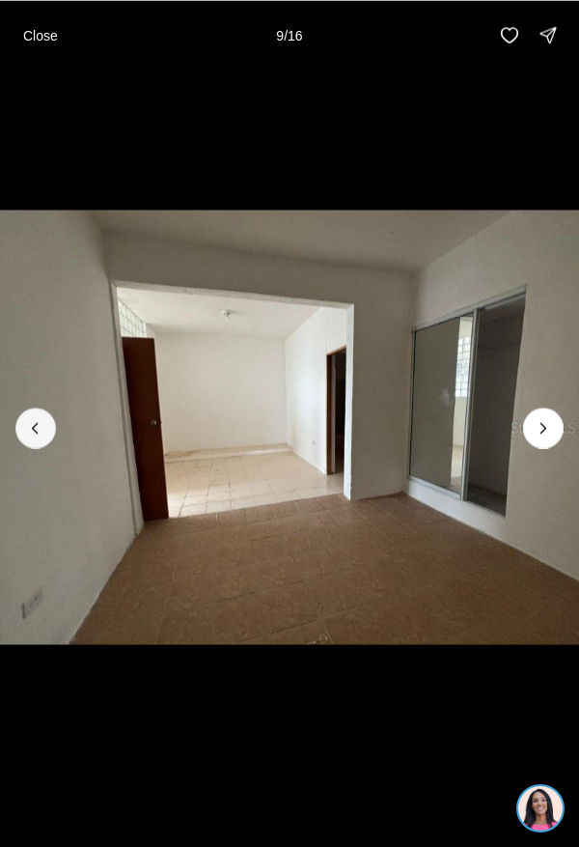
click at [47, 429] on button "Previous slide" at bounding box center [35, 428] width 41 height 41
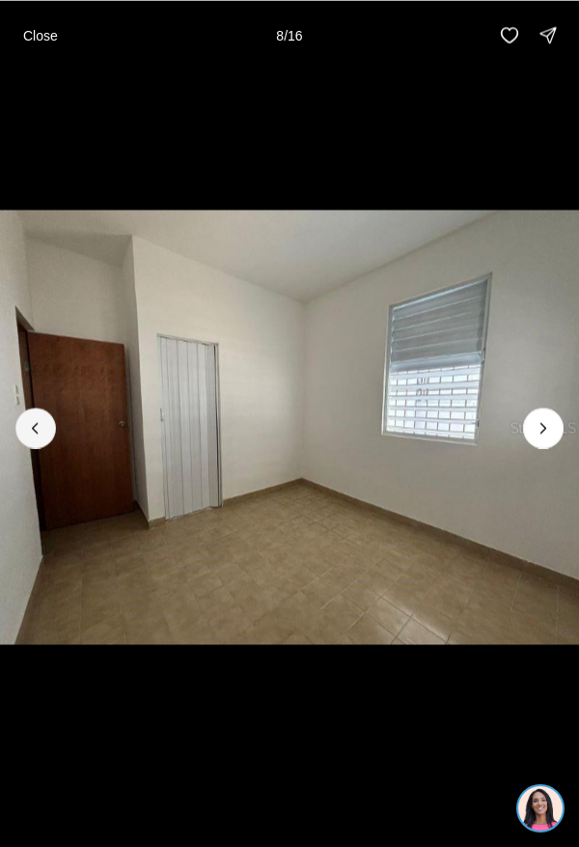
click at [43, 420] on button "Previous slide" at bounding box center [35, 428] width 41 height 41
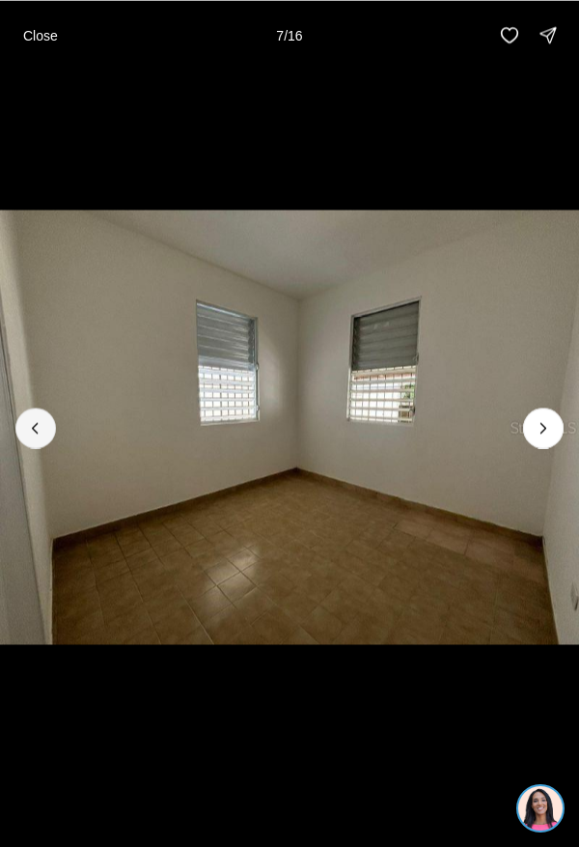
click at [48, 434] on button "Previous slide" at bounding box center [35, 428] width 41 height 41
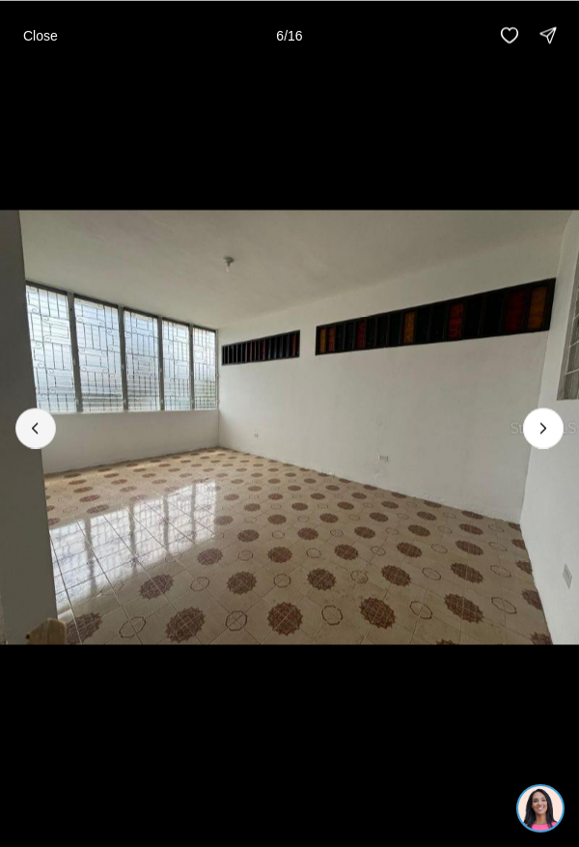
click at [48, 435] on button "Previous slide" at bounding box center [35, 428] width 41 height 41
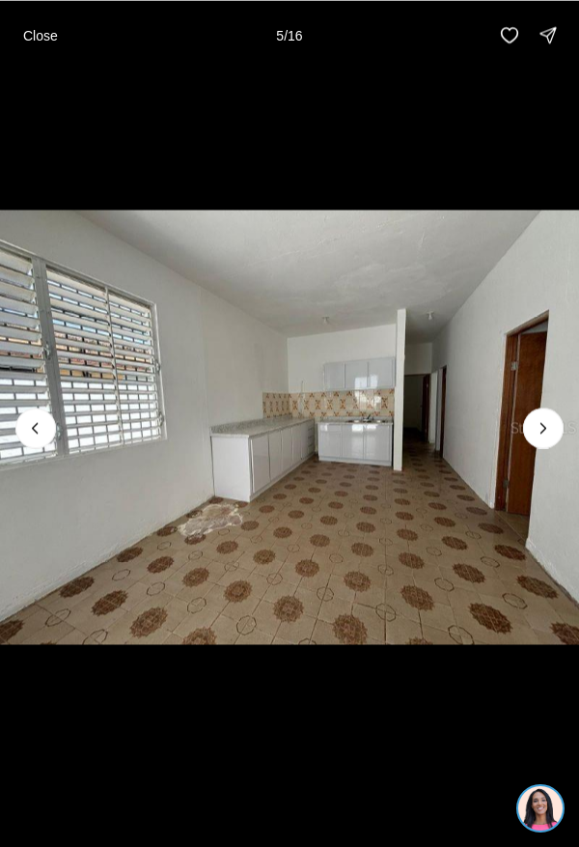
click at [543, 436] on icon "Next slide" at bounding box center [543, 427] width 19 height 19
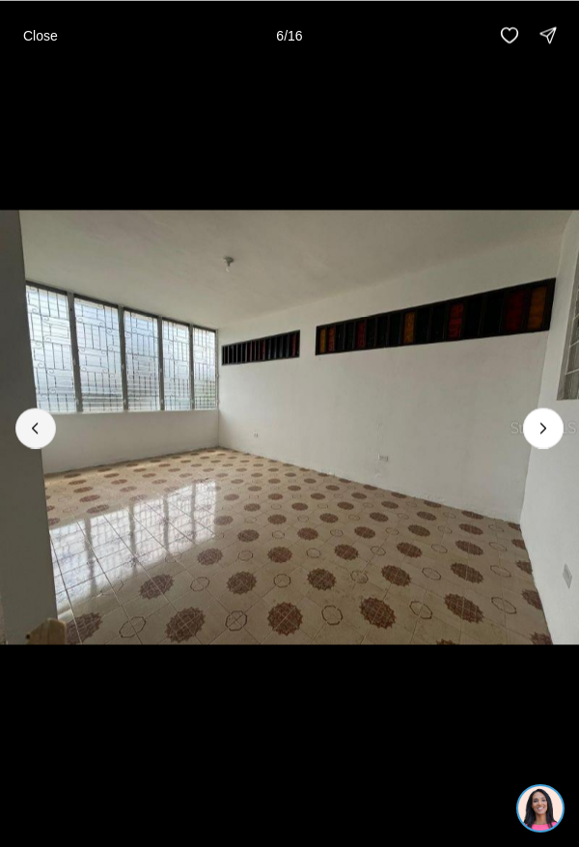
click at [50, 436] on button "Previous slide" at bounding box center [35, 428] width 41 height 41
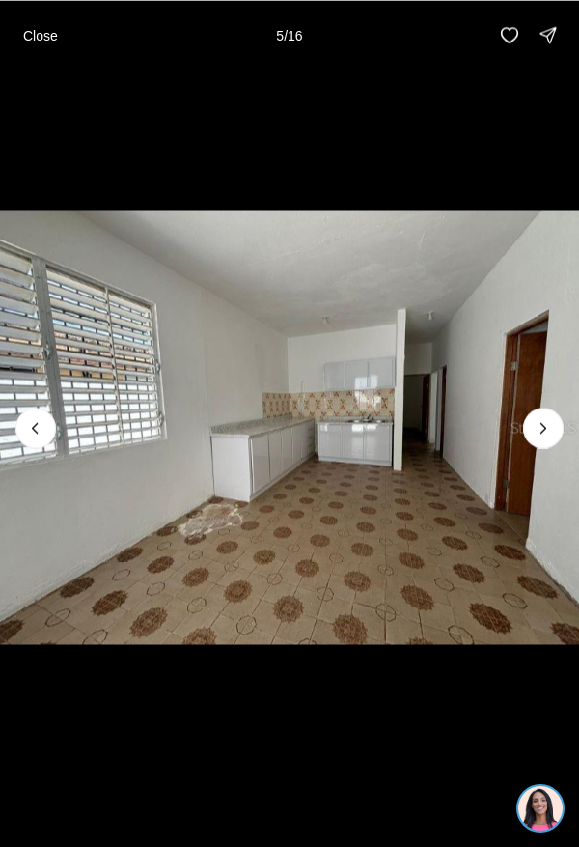
click at [552, 431] on icon "Next slide" at bounding box center [543, 427] width 19 height 19
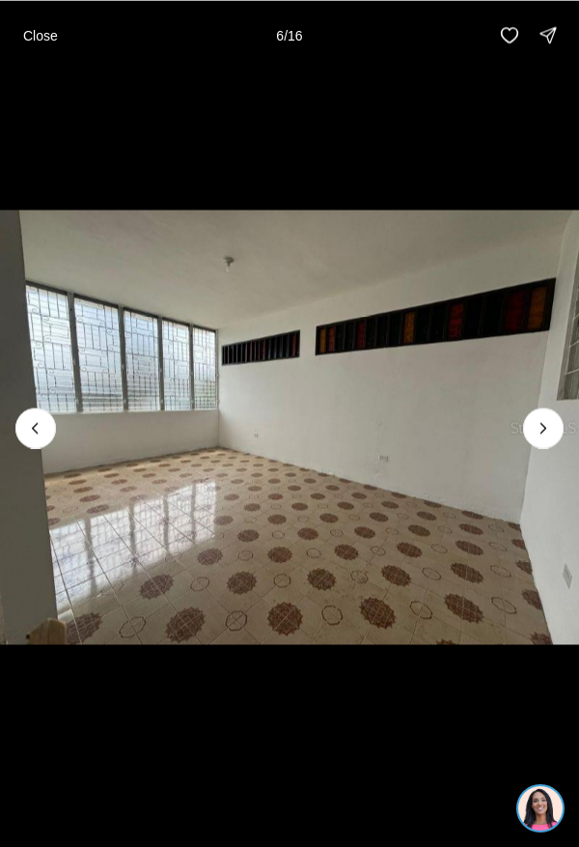
click at [35, 432] on icon "Previous slide" at bounding box center [35, 427] width 19 height 19
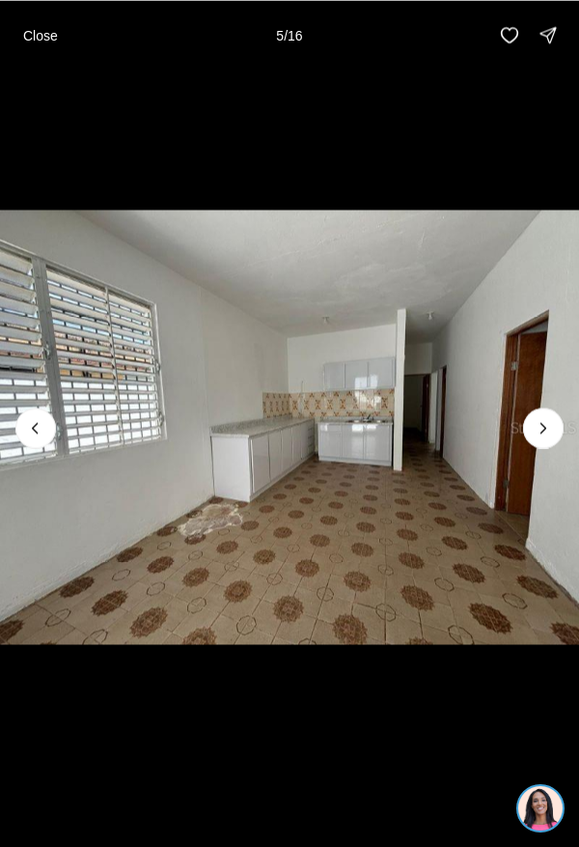
click at [41, 433] on icon "Previous slide" at bounding box center [35, 427] width 19 height 19
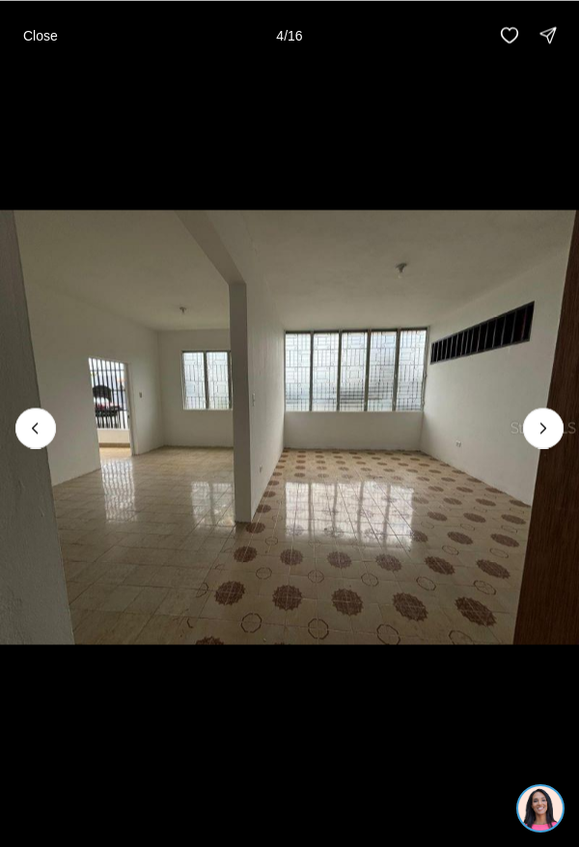
click at [41, 432] on icon "Previous slide" at bounding box center [35, 427] width 19 height 19
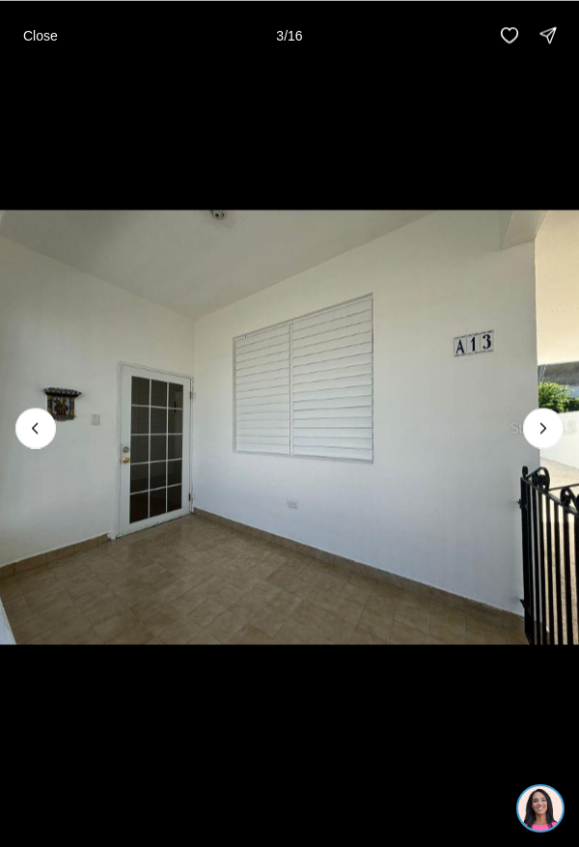
click at [35, 431] on icon "Previous slide" at bounding box center [35, 427] width 19 height 19
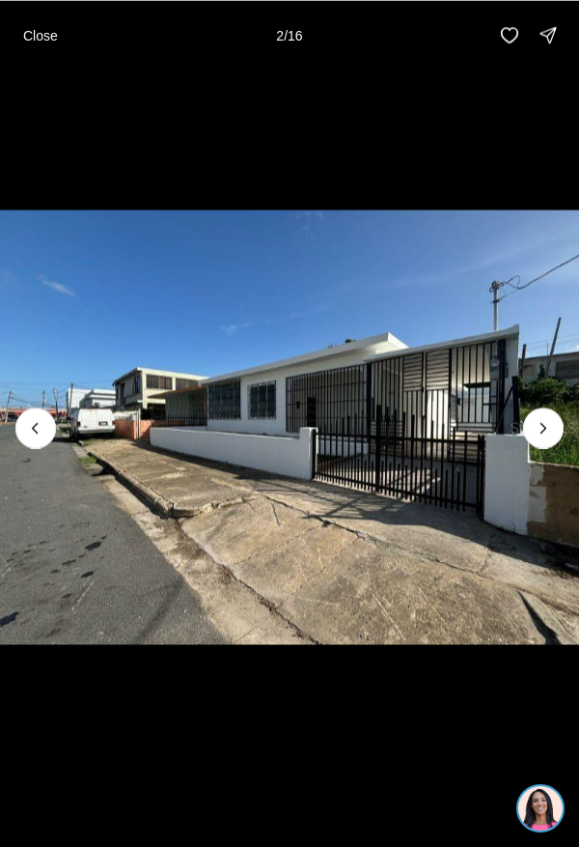
click at [35, 431] on icon "Previous slide" at bounding box center [35, 427] width 19 height 19
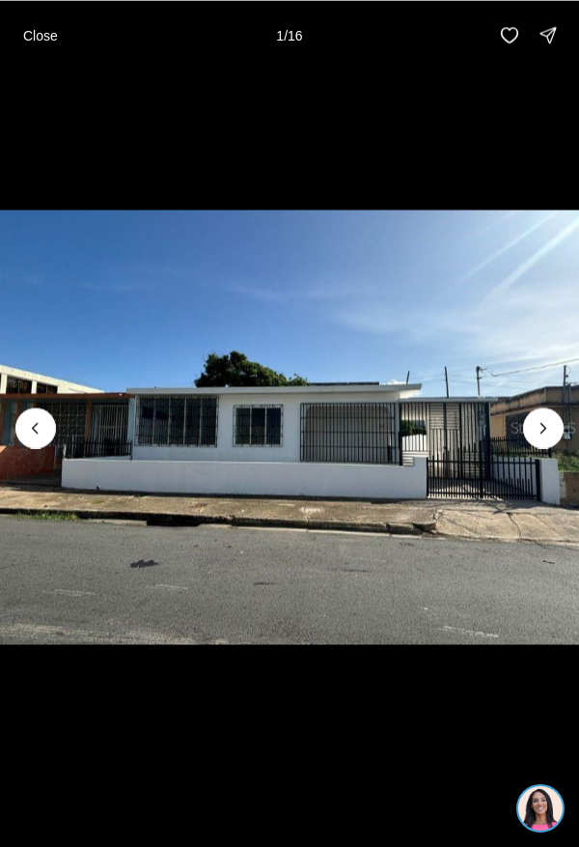
click at [42, 431] on div at bounding box center [35, 428] width 41 height 41
click at [45, 37] on p "Close" at bounding box center [40, 34] width 35 height 15
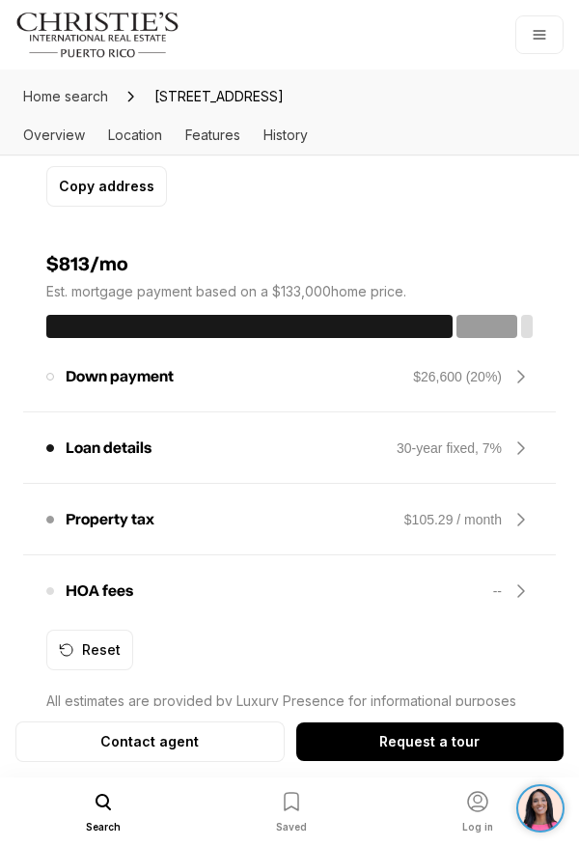
scroll to position [1444, 0]
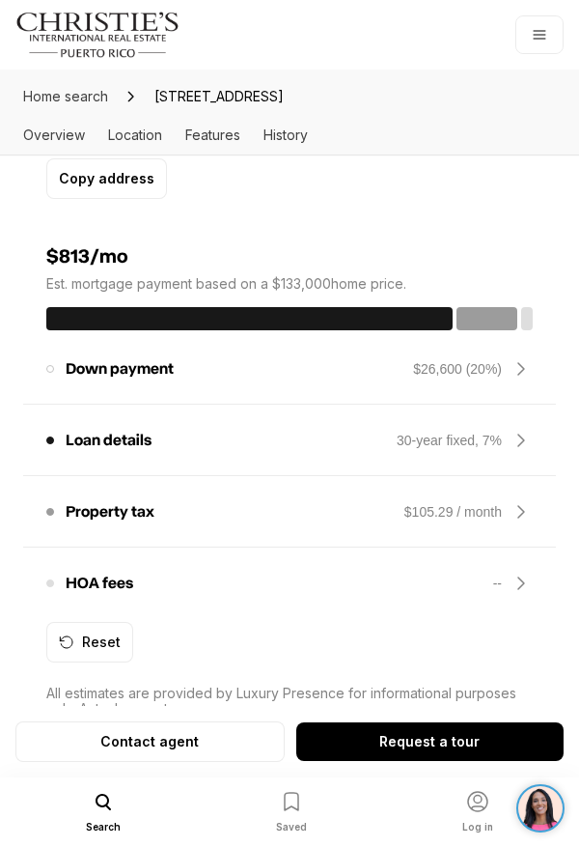
click at [522, 381] on icon at bounding box center [521, 368] width 23 height 23
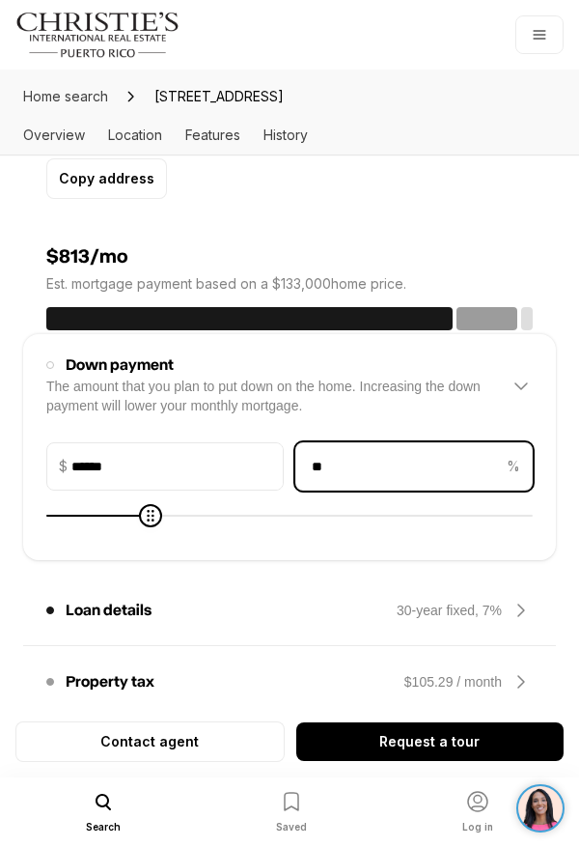
click at [320, 490] on input "**" at bounding box center [400, 466] width 207 height 46
type input "*"
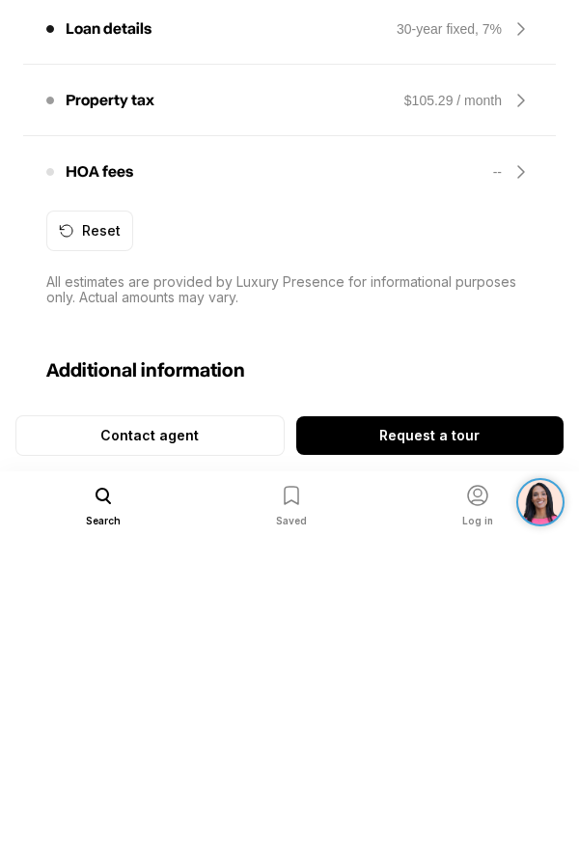
scroll to position [1720, 0]
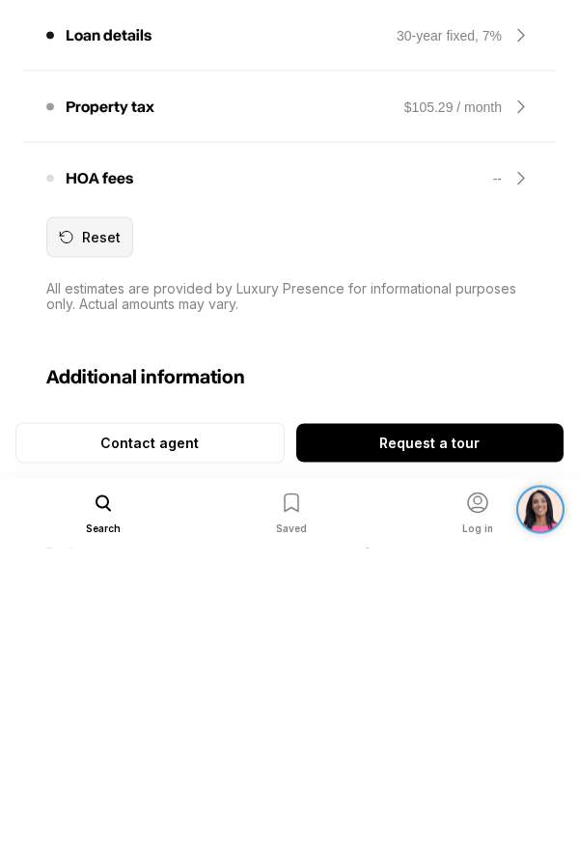
click at [89, 544] on div "Reset" at bounding box center [90, 535] width 62 height 15
type input "******"
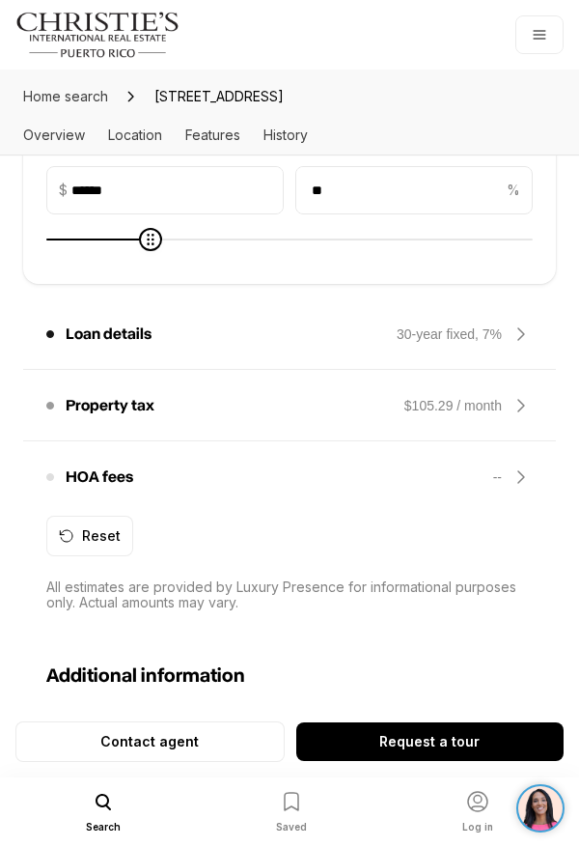
scroll to position [1700, 0]
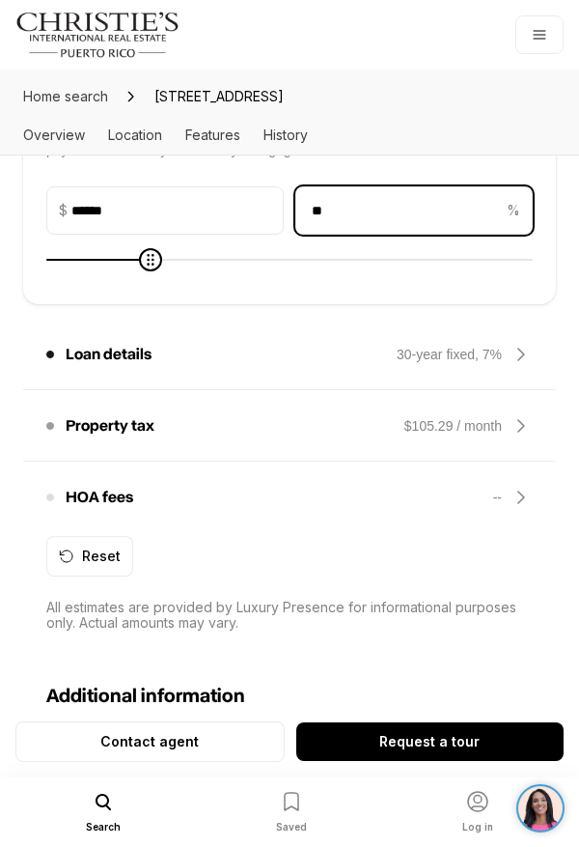
click at [358, 234] on input "**" at bounding box center [400, 210] width 207 height 46
type input "*"
type input "*****"
type input "*"
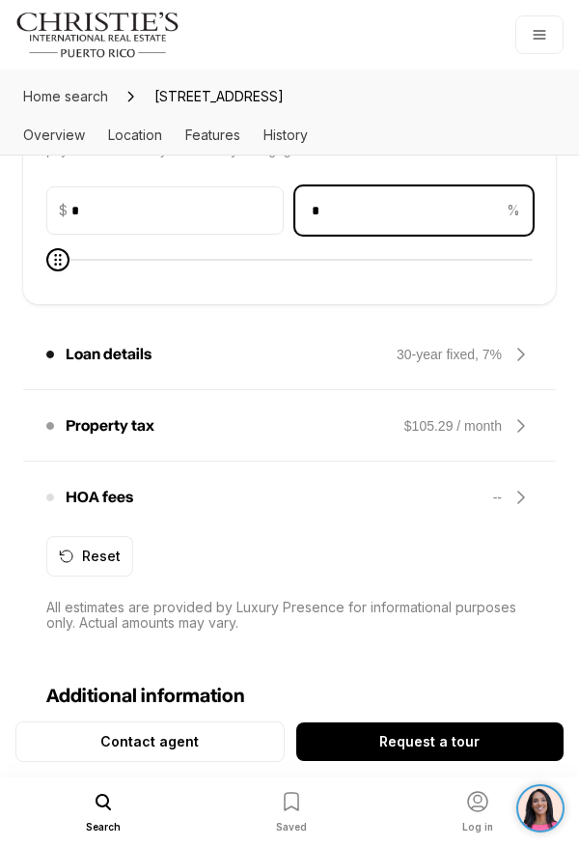
type input "*"
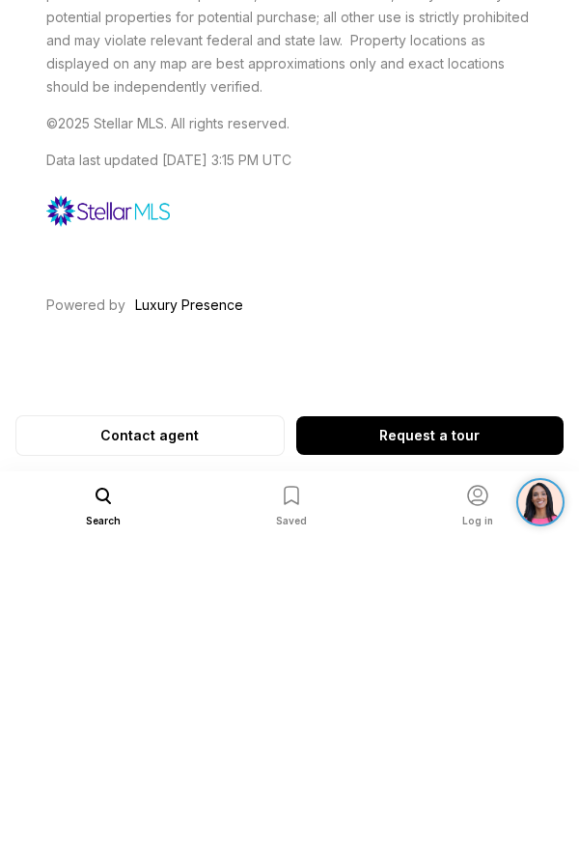
scroll to position [4613, 0]
click at [444, 749] on p "Request a tour" at bounding box center [430, 741] width 100 height 15
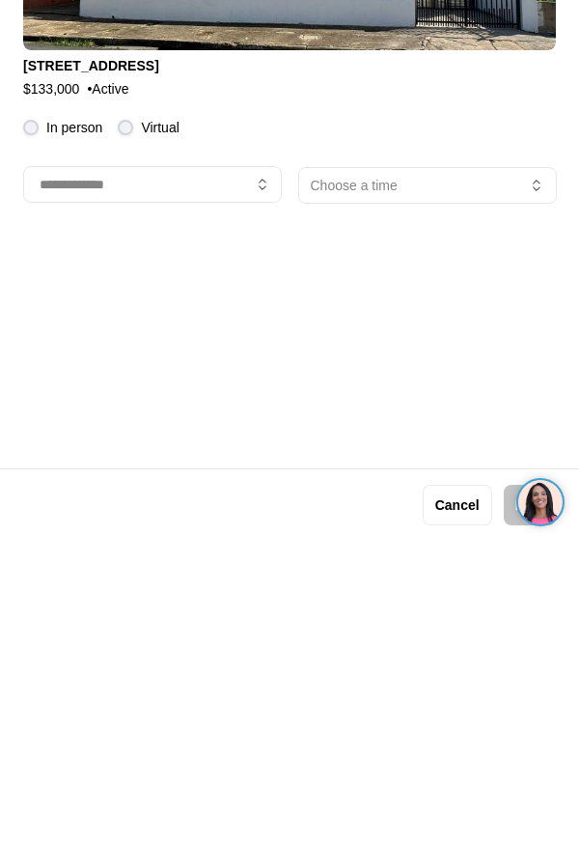
scroll to position [0, 0]
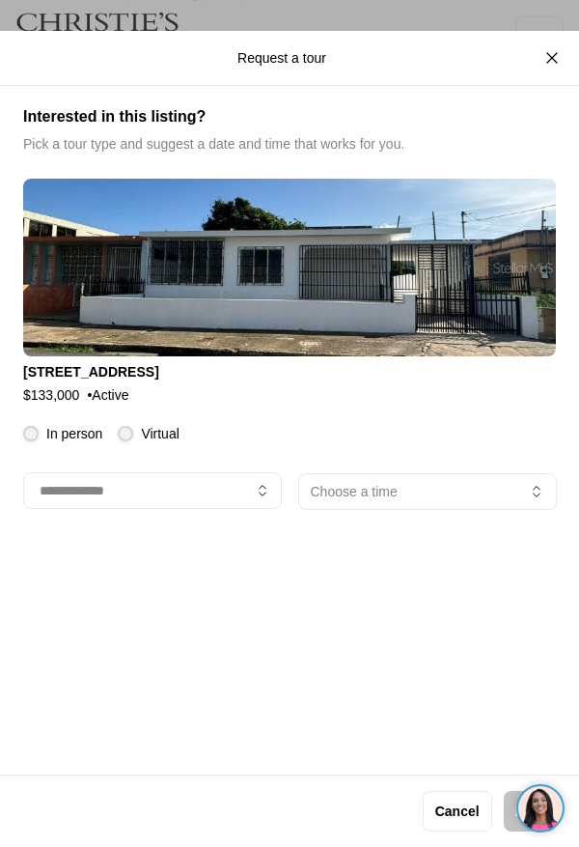
click at [179, 507] on button "button" at bounding box center [152, 490] width 259 height 37
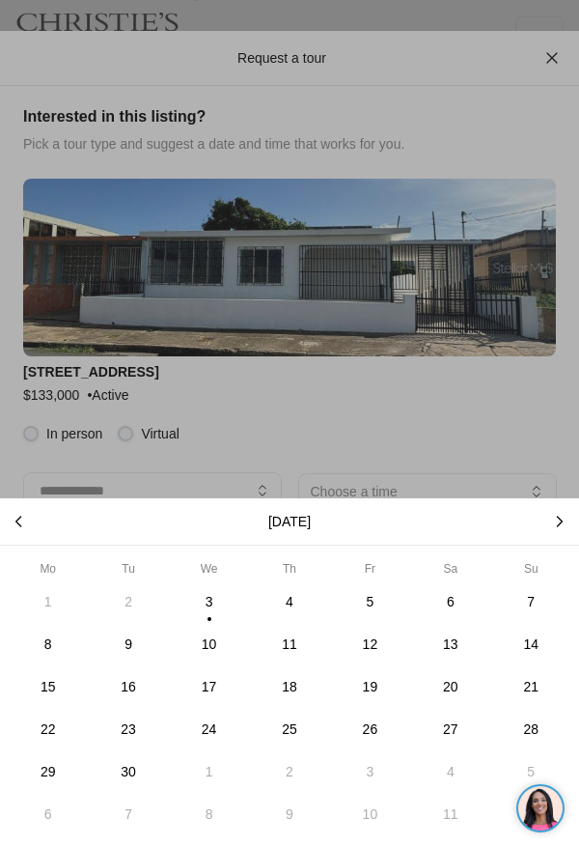
click at [289, 622] on button "4" at bounding box center [289, 601] width 41 height 41
type input "**********"
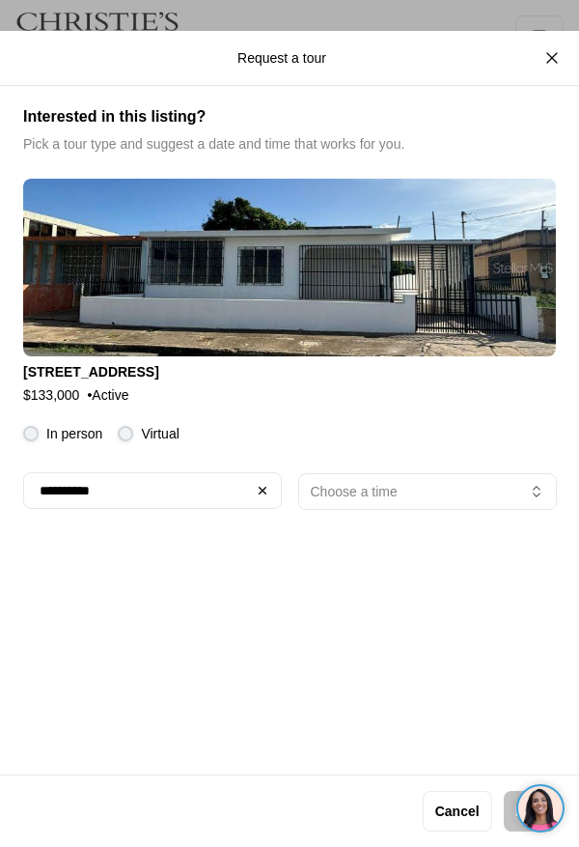
scroll to position [4613, 0]
click at [451, 508] on button "Choose a time" at bounding box center [427, 491] width 259 height 37
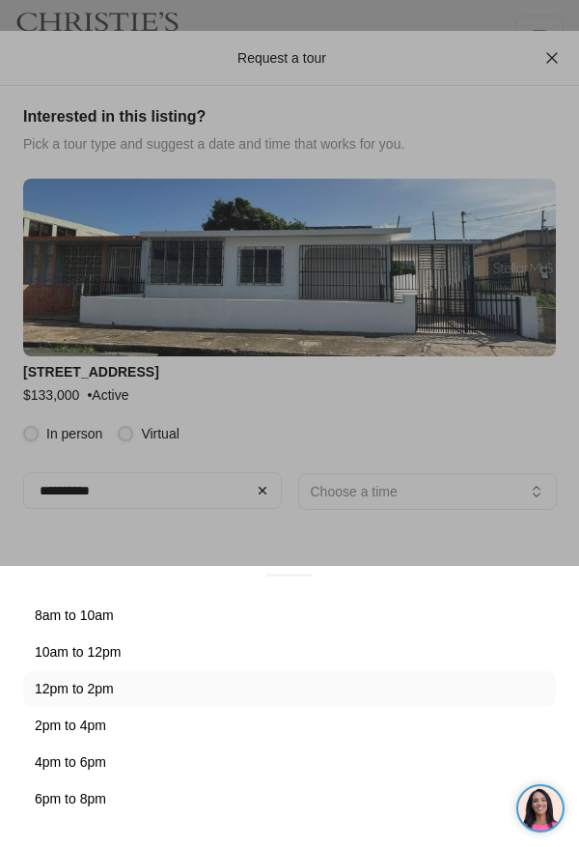
click at [98, 706] on button "12pm to 2pm" at bounding box center [289, 688] width 533 height 35
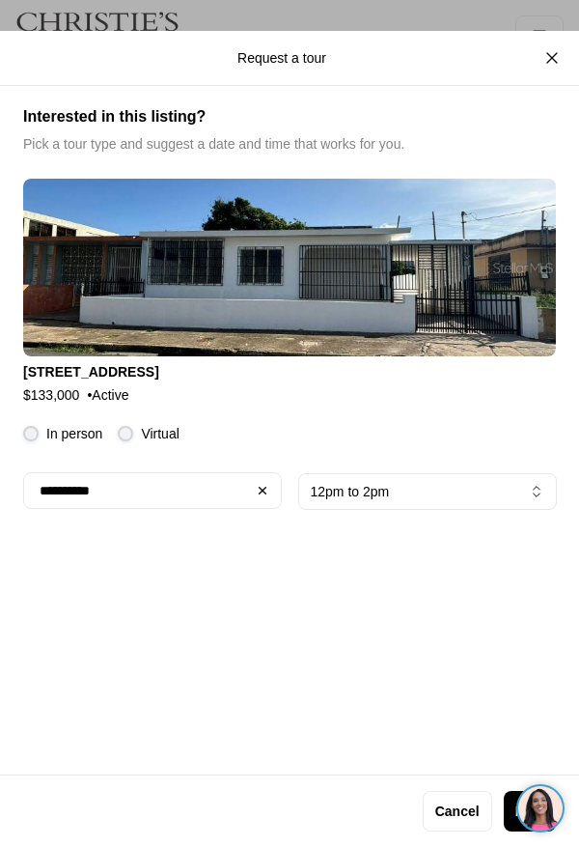
scroll to position [4613, 0]
click at [539, 819] on p "Next" at bounding box center [530, 811] width 29 height 15
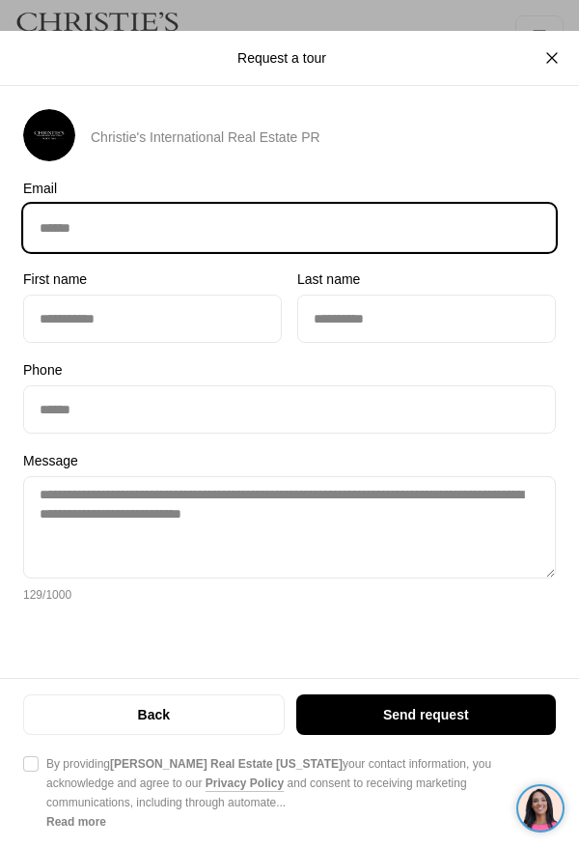
click at [268, 240] on input "Email Email" at bounding box center [289, 228] width 531 height 46
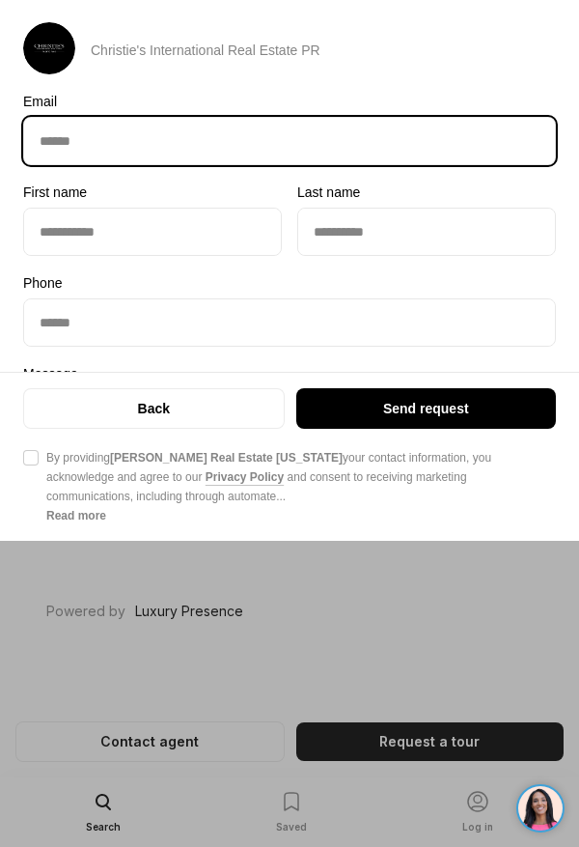
type input "**********"
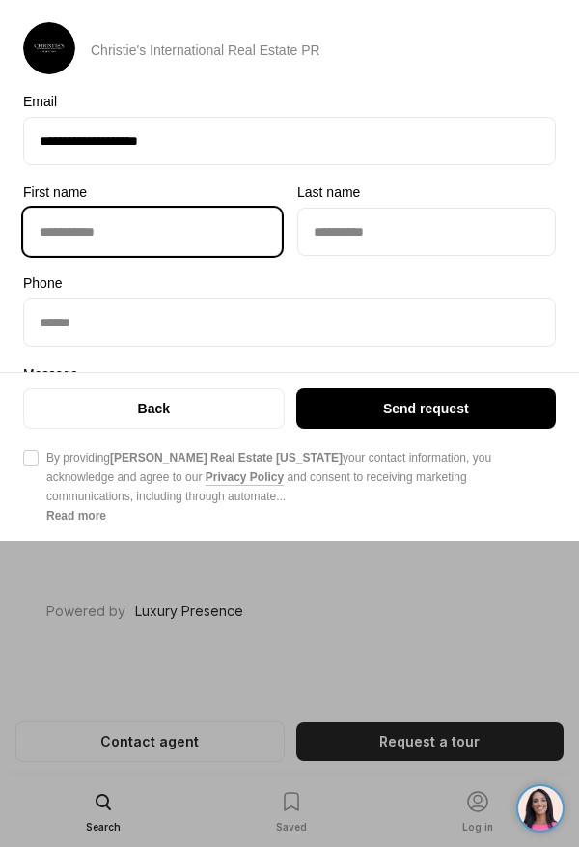
click at [193, 255] on input "First name First name" at bounding box center [152, 232] width 257 height 46
type input "*****"
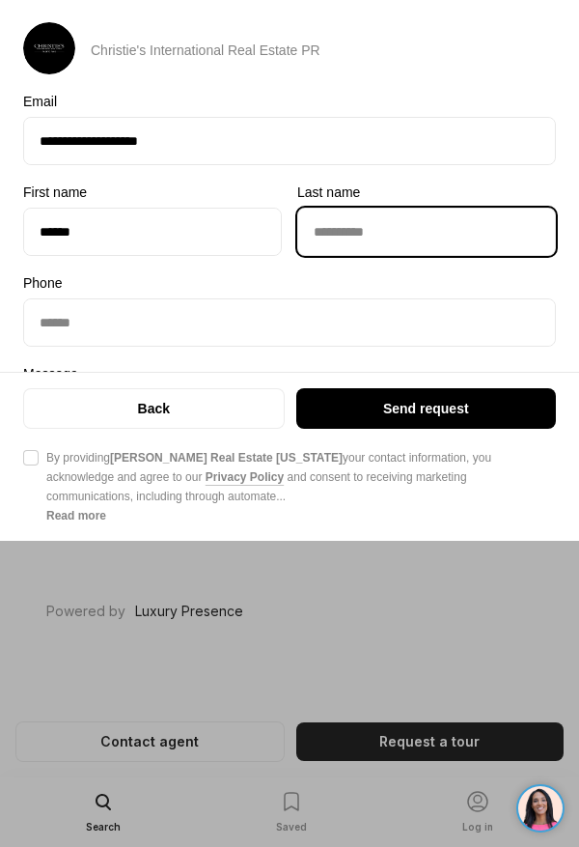
click at [395, 255] on input "Last name Last name" at bounding box center [426, 232] width 257 height 46
type input "*****"
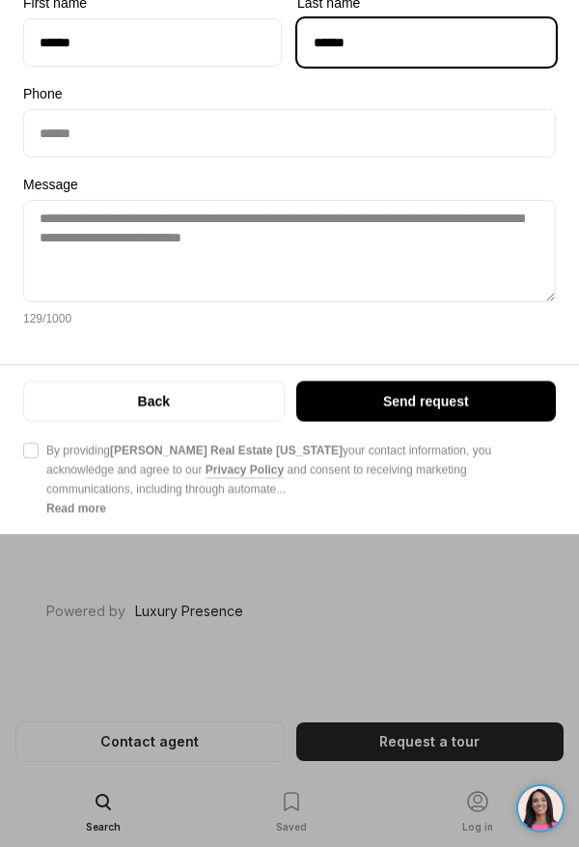
scroll to position [181, 0]
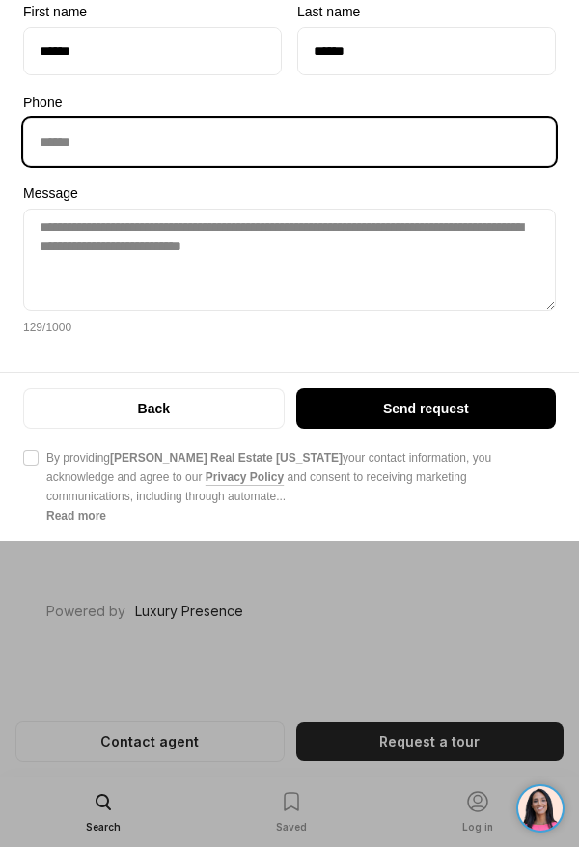
click at [193, 165] on input "Phone Phone" at bounding box center [289, 142] width 531 height 46
type input "**********"
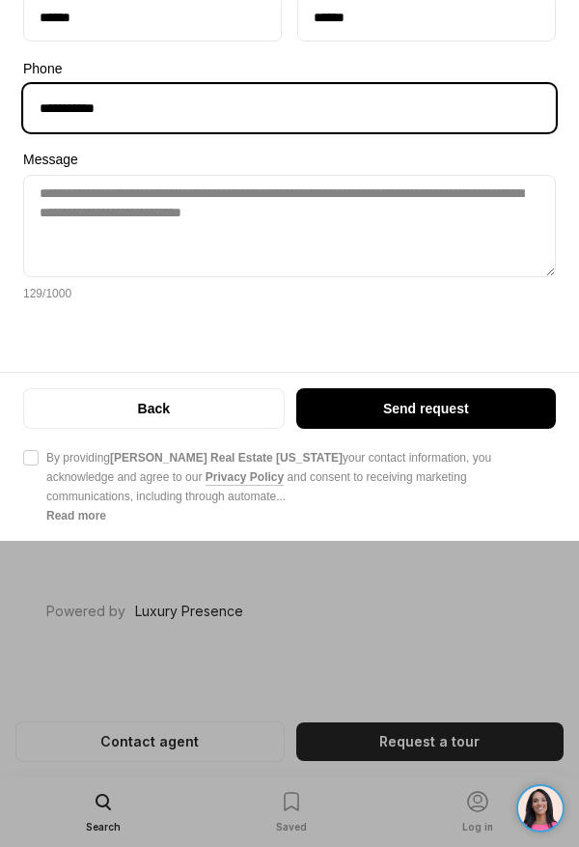
scroll to position [245, 0]
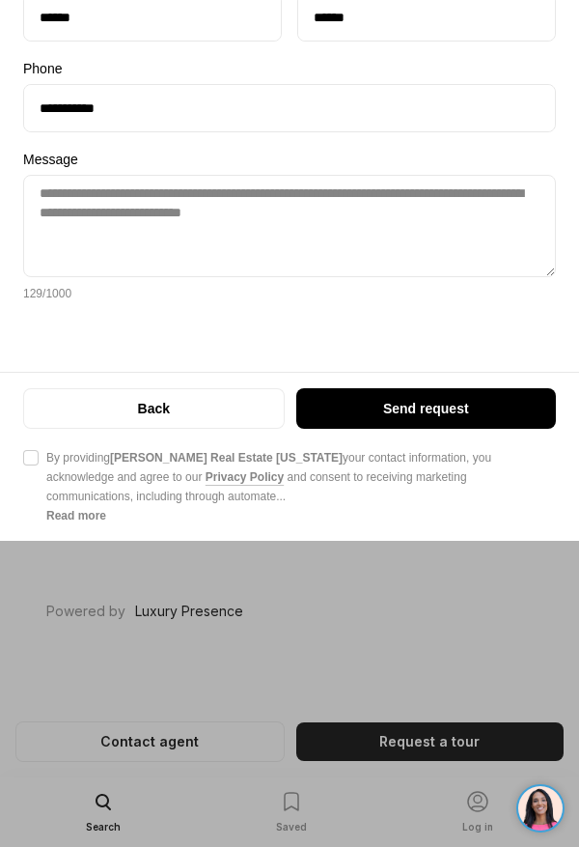
click at [440, 416] on p "Send request" at bounding box center [426, 408] width 86 height 15
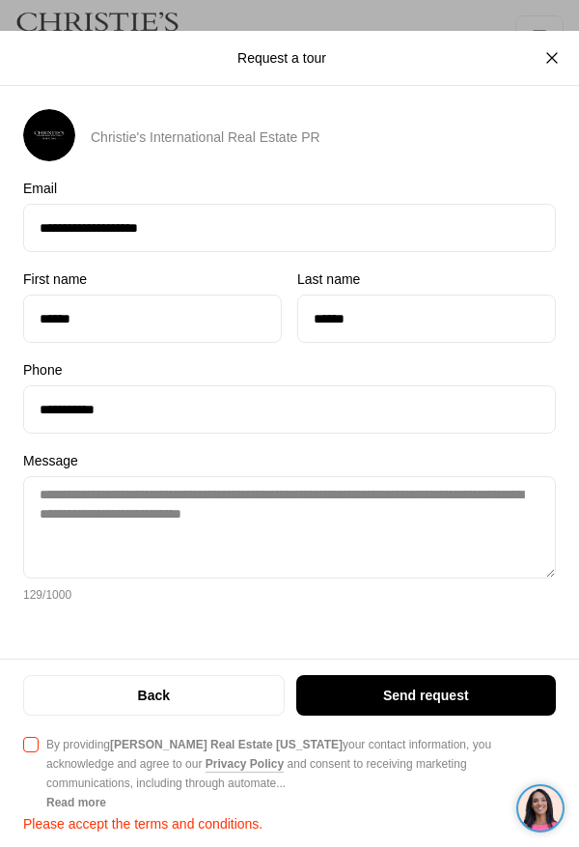
scroll to position [0, 0]
click at [432, 703] on p "Send request" at bounding box center [426, 695] width 86 height 15
click at [33, 752] on button "Agree to Privacy Policy By providing [PERSON_NAME] Real Estate [US_STATE] your …" at bounding box center [30, 744] width 15 height 15
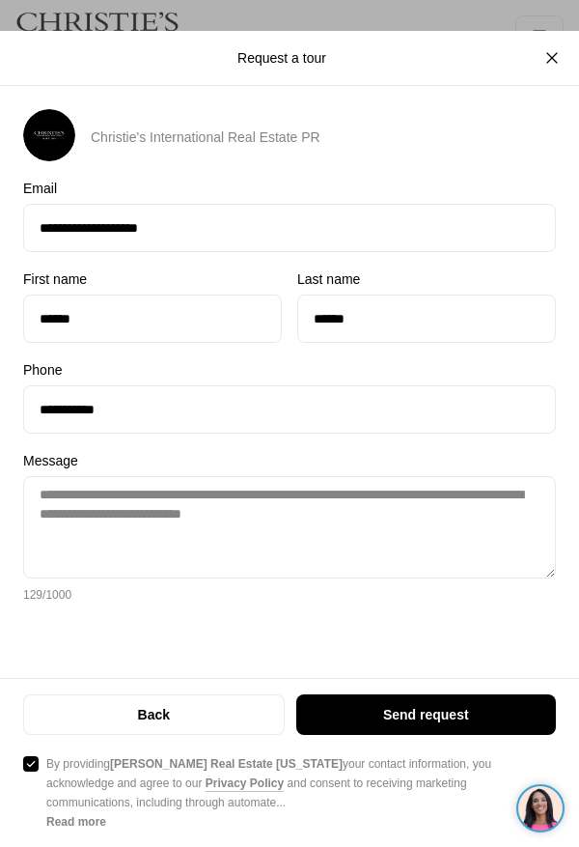
click at [439, 722] on p "Send request" at bounding box center [426, 714] width 86 height 15
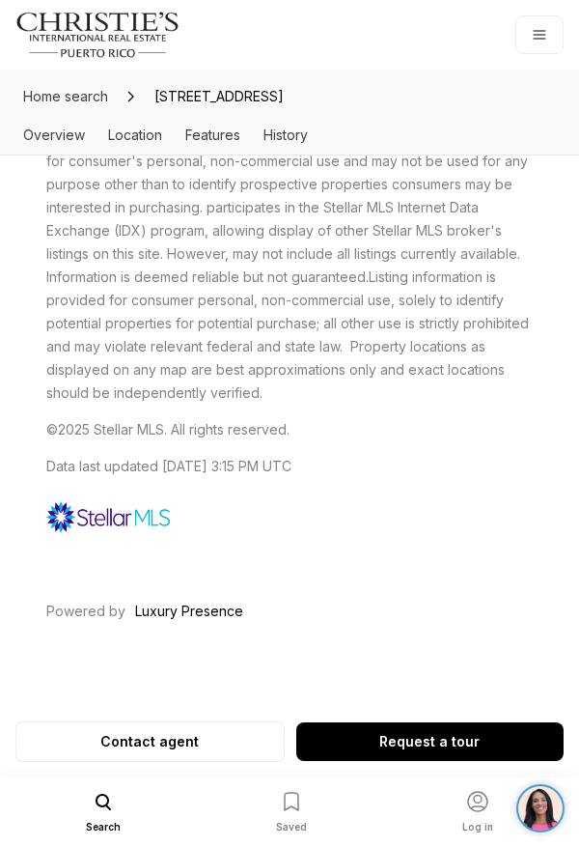
click at [550, 818] on img at bounding box center [541, 808] width 44 height 44
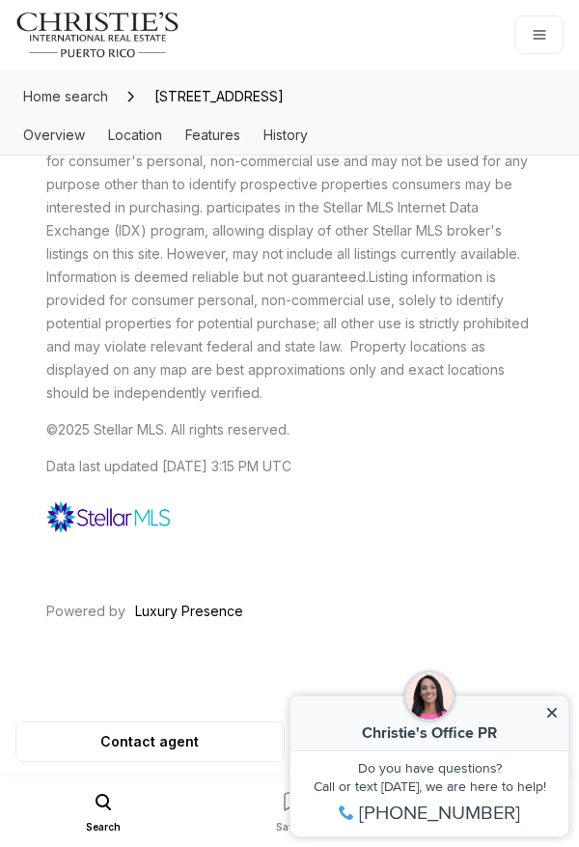
scroll to position [4613, 0]
click at [423, 719] on img at bounding box center [430, 696] width 48 height 48
click at [477, 732] on div "Christie's Office PR" at bounding box center [429, 732] width 241 height 15
click at [466, 732] on div "Christie's Office PR" at bounding box center [429, 732] width 241 height 15
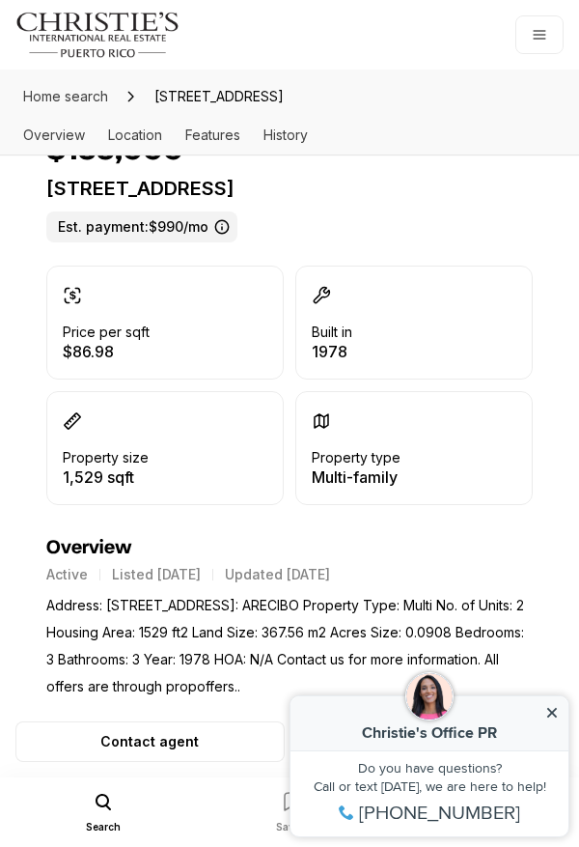
scroll to position [0, 0]
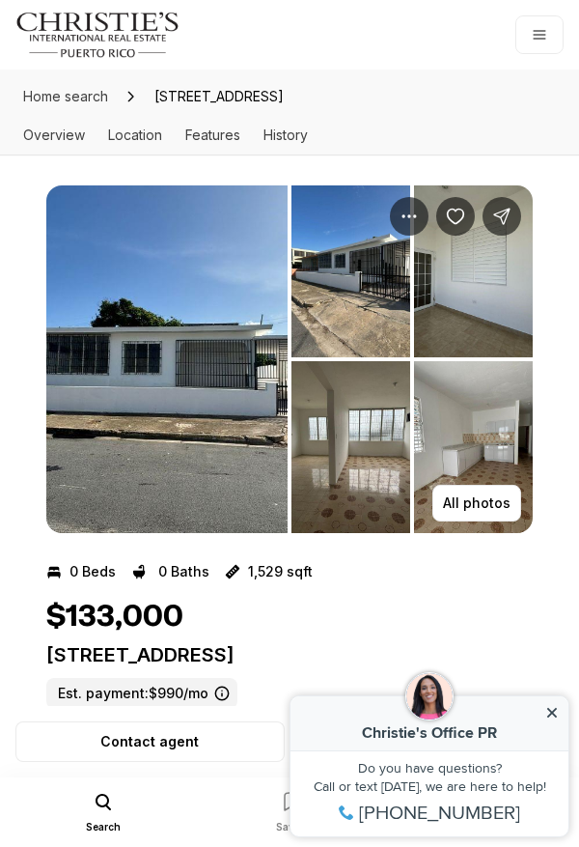
click at [458, 226] on icon "Save Property: 13 CALLE AMATISTA" at bounding box center [455, 216] width 19 height 19
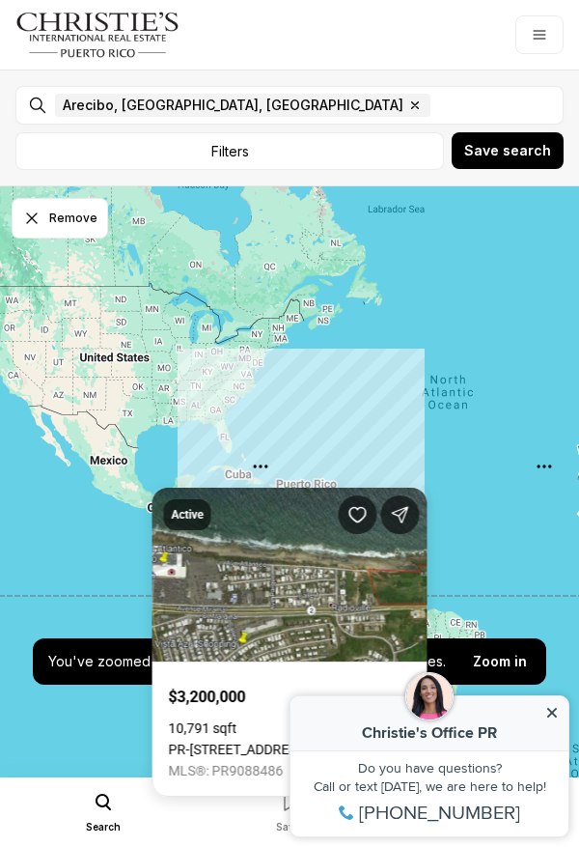
click at [309, 742] on link "PR-[STREET_ADDRESS]" at bounding box center [239, 749] width 140 height 15
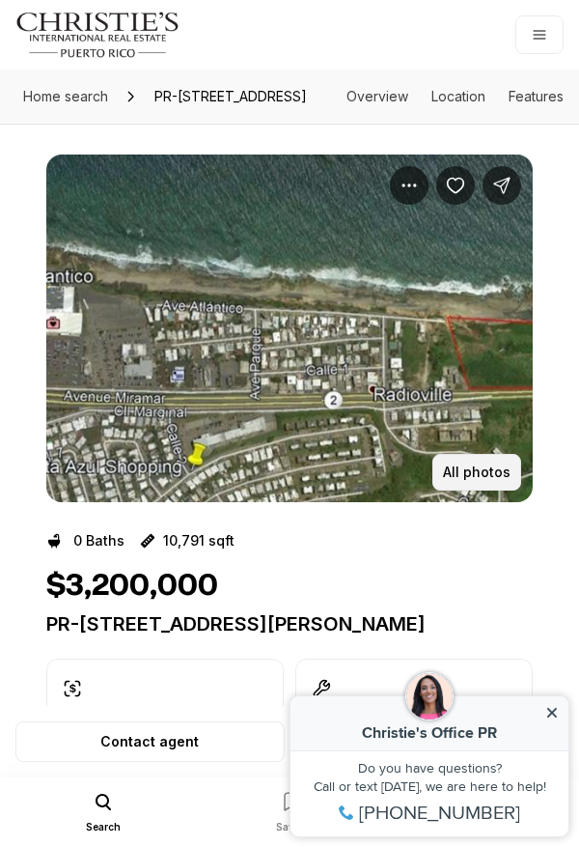
click at [484, 480] on p "All photos" at bounding box center [477, 472] width 68 height 15
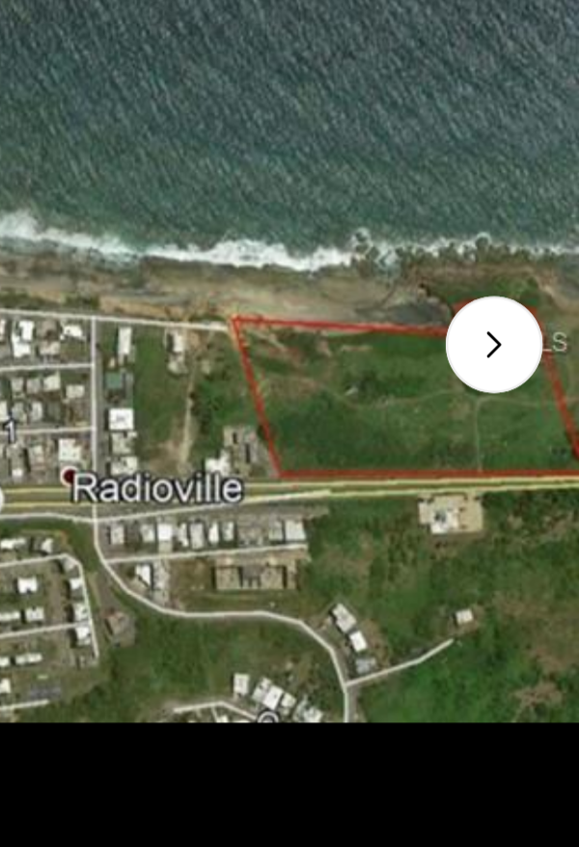
click at [547, 432] on div at bounding box center [543, 428] width 41 height 41
click at [543, 434] on div at bounding box center [543, 428] width 41 height 41
click at [539, 432] on div at bounding box center [543, 428] width 41 height 41
click at [541, 432] on div at bounding box center [543, 428] width 41 height 41
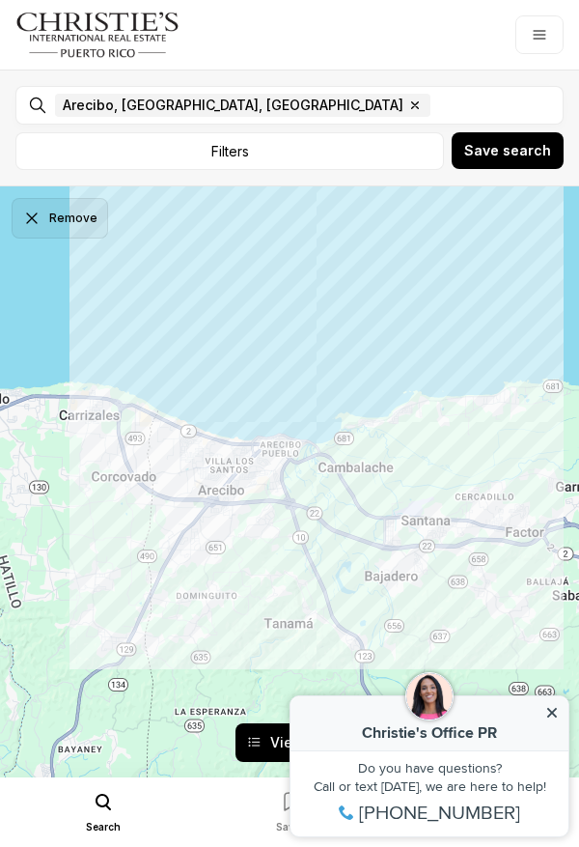
click at [53, 201] on button "Remove" at bounding box center [60, 218] width 97 height 41
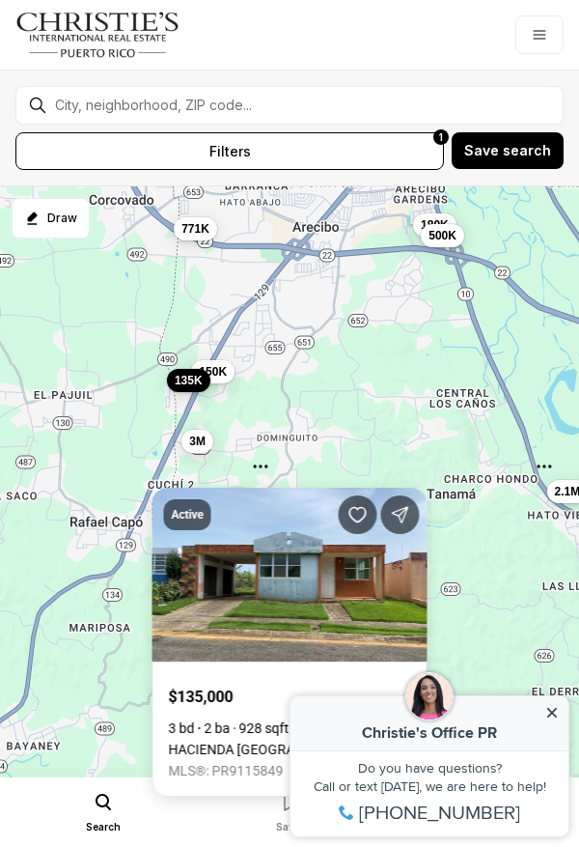
click at [283, 742] on link "HACIENDA [GEOGRAPHIC_DATA] CATALUÑA #J-316, ARECIBO PR, 00612" at bounding box center [290, 749] width 242 height 15
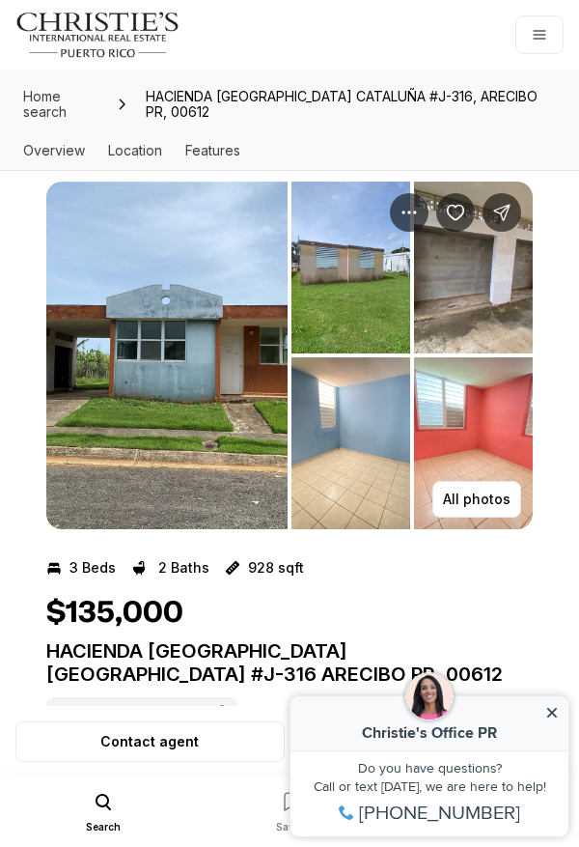
scroll to position [20, 0]
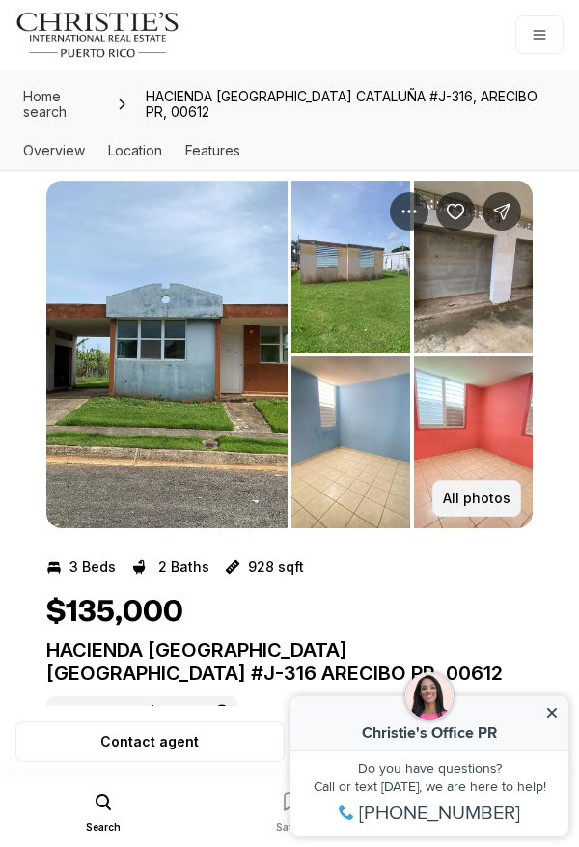
click at [467, 506] on p "All photos" at bounding box center [477, 498] width 68 height 15
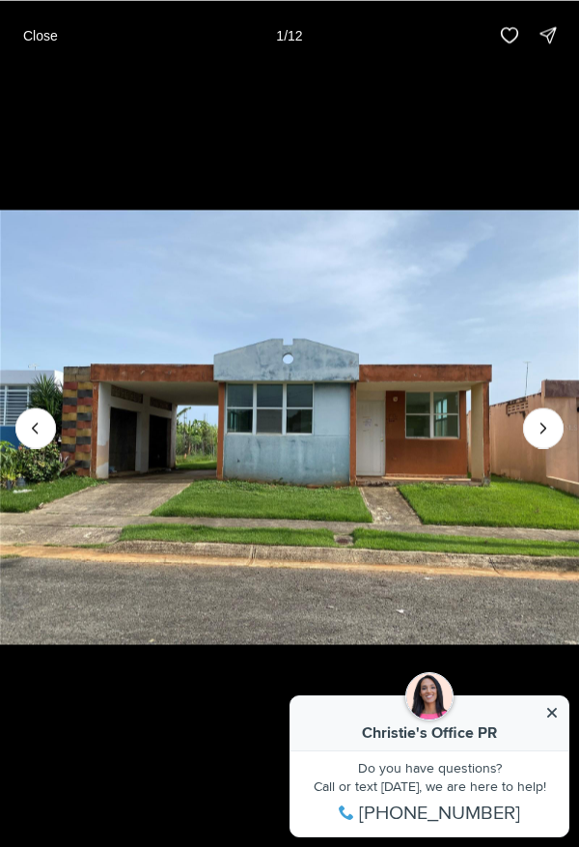
click at [544, 433] on icon "Next slide" at bounding box center [544, 428] width 5 height 10
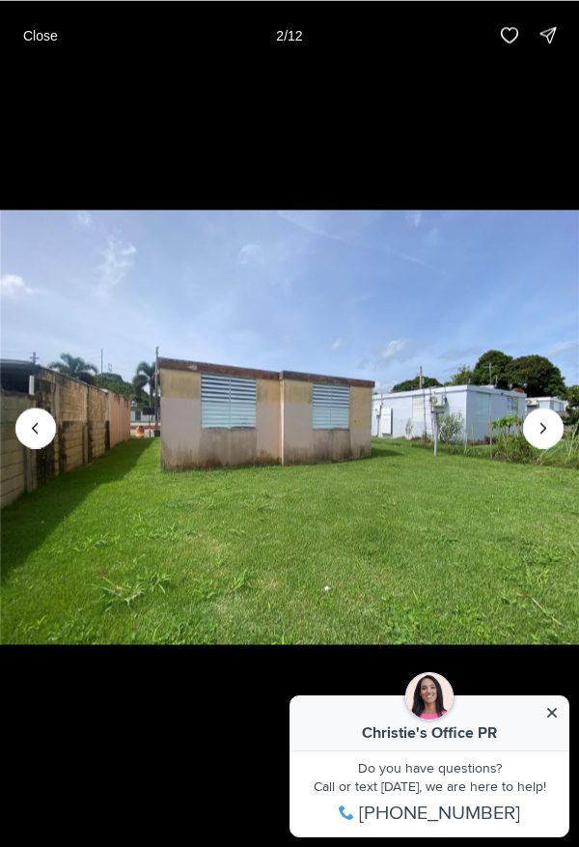
click at [544, 438] on icon "Next slide" at bounding box center [543, 427] width 19 height 19
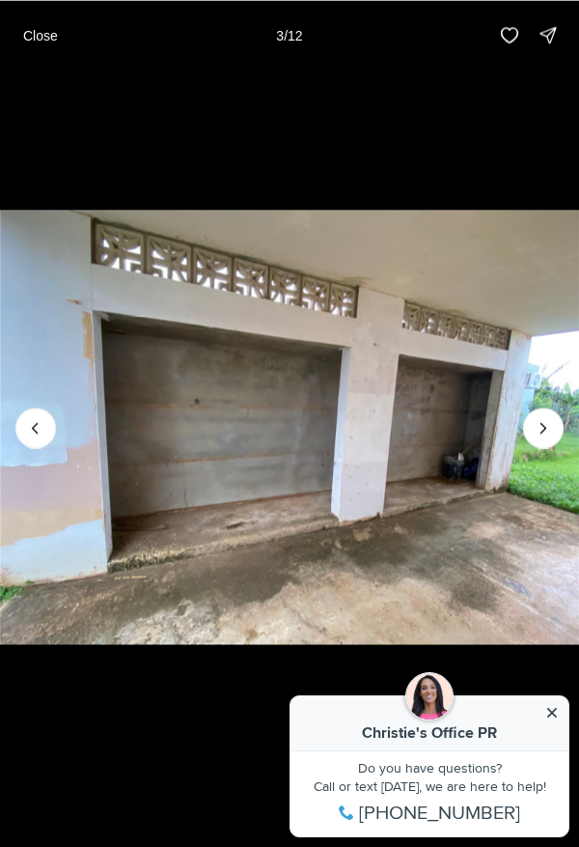
click at [544, 438] on icon "Next slide" at bounding box center [543, 427] width 19 height 19
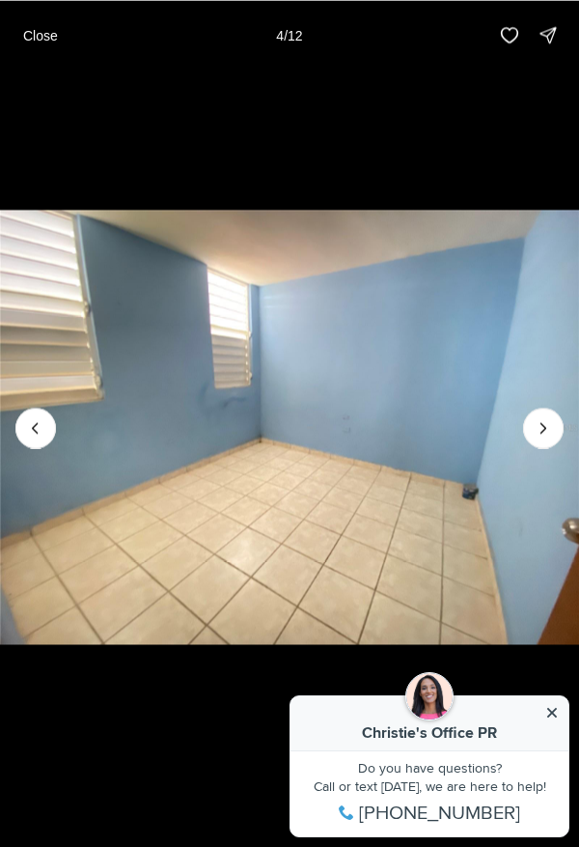
click at [544, 438] on icon "Next slide" at bounding box center [543, 427] width 19 height 19
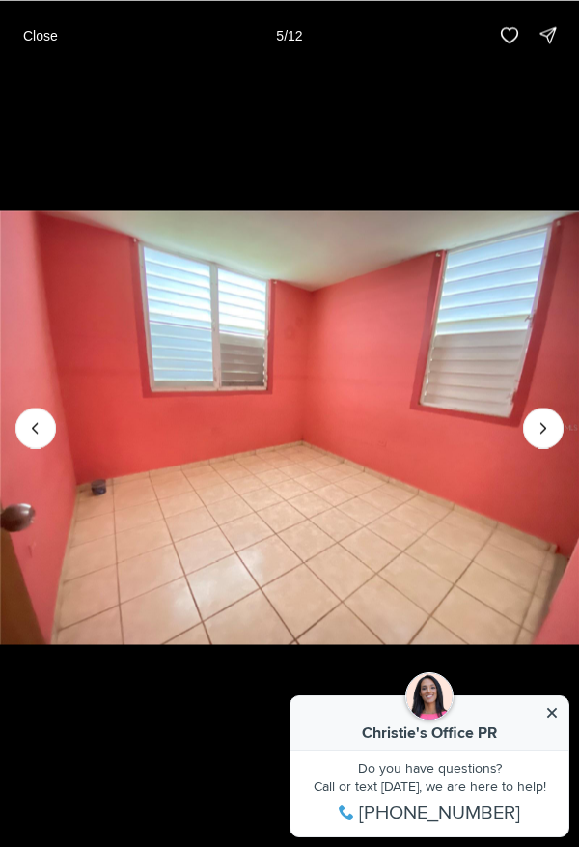
click at [35, 433] on icon "Previous slide" at bounding box center [35, 428] width 5 height 10
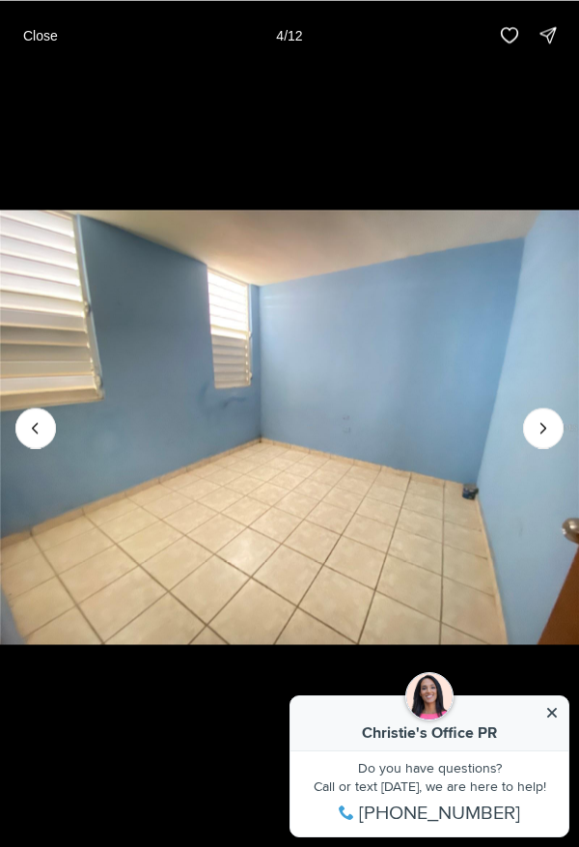
click at [544, 438] on icon "Next slide" at bounding box center [543, 427] width 19 height 19
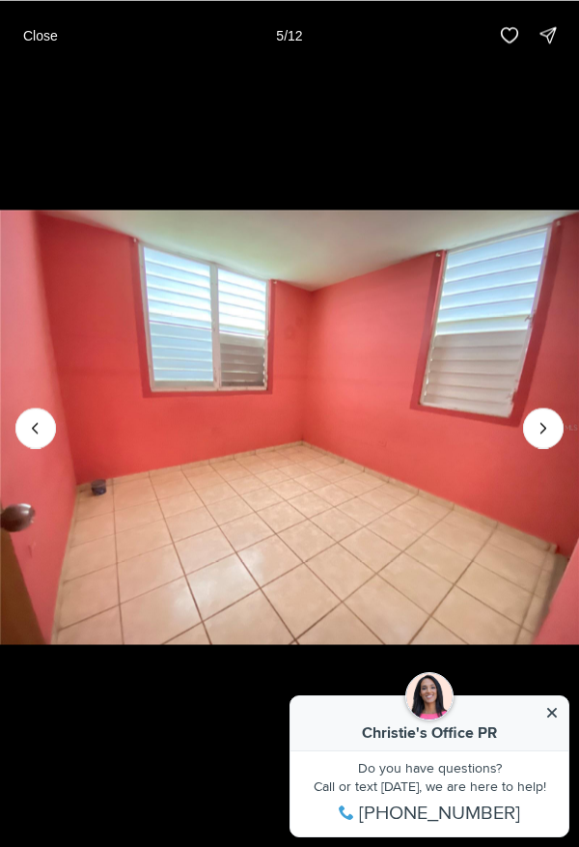
click at [545, 433] on icon "Next slide" at bounding box center [544, 428] width 5 height 10
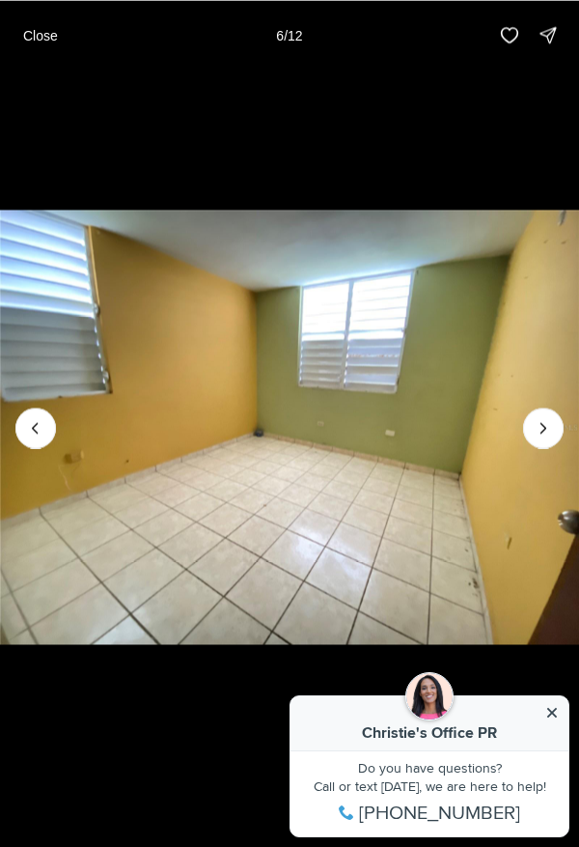
click at [544, 433] on icon "Next slide" at bounding box center [544, 428] width 5 height 10
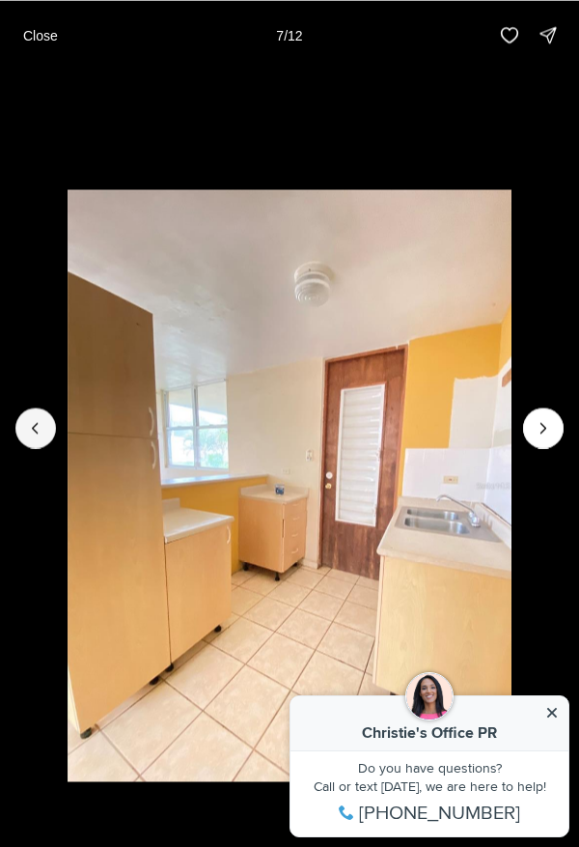
click at [49, 448] on button "Previous slide" at bounding box center [35, 428] width 41 height 41
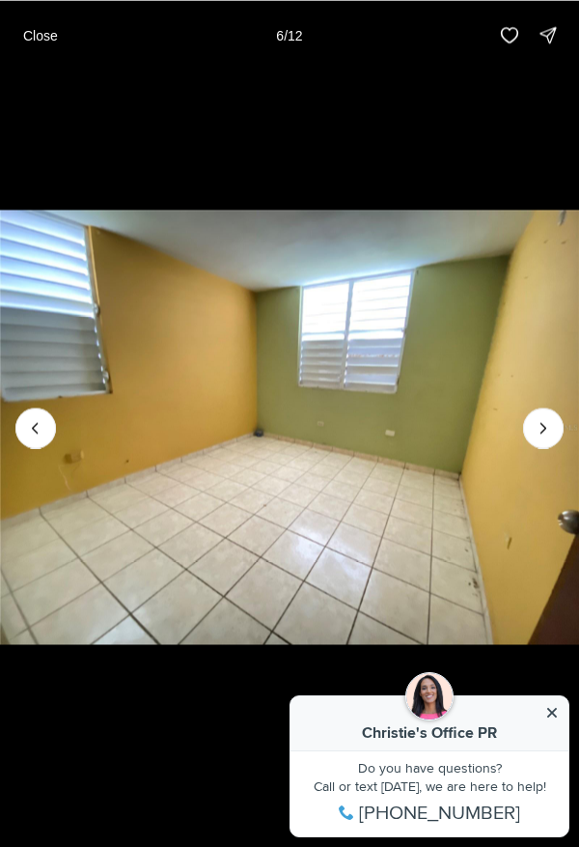
click at [544, 438] on icon "Next slide" at bounding box center [543, 427] width 19 height 19
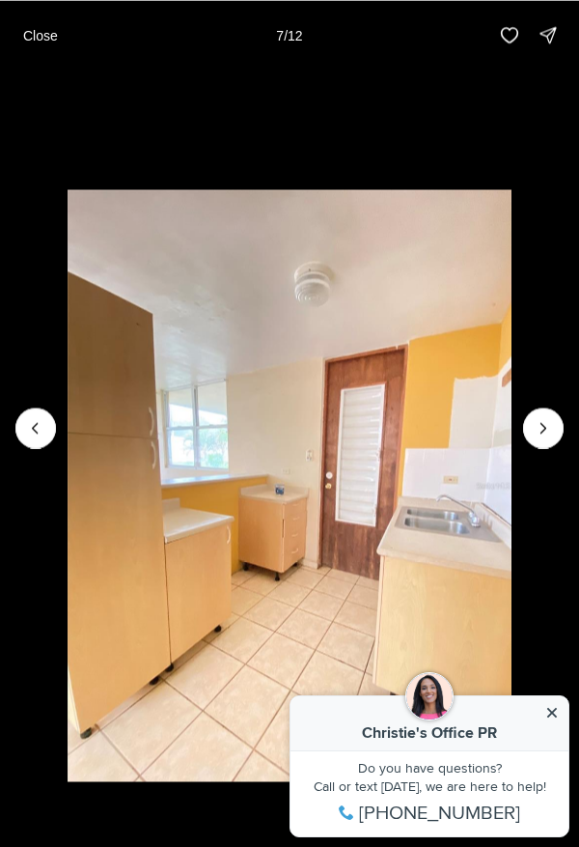
click at [544, 438] on icon "Next slide" at bounding box center [543, 427] width 19 height 19
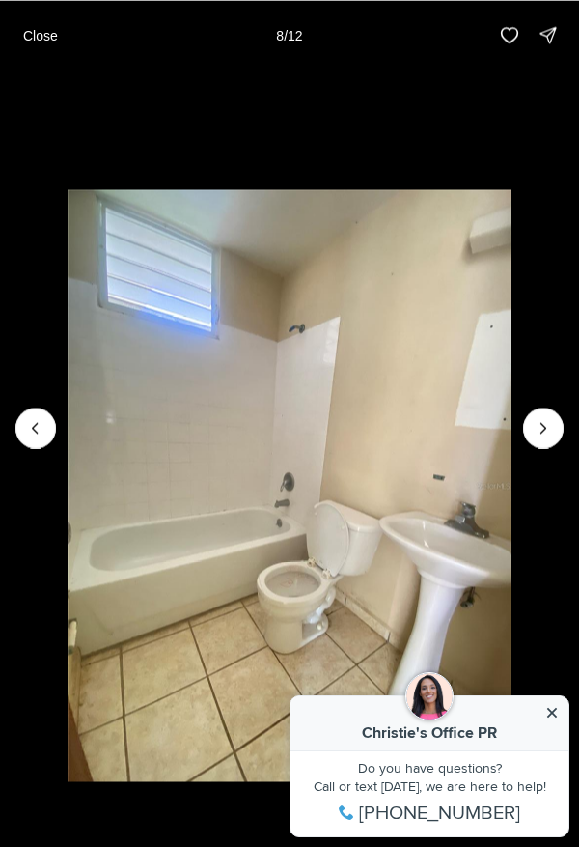
click at [546, 438] on icon "Next slide" at bounding box center [543, 427] width 19 height 19
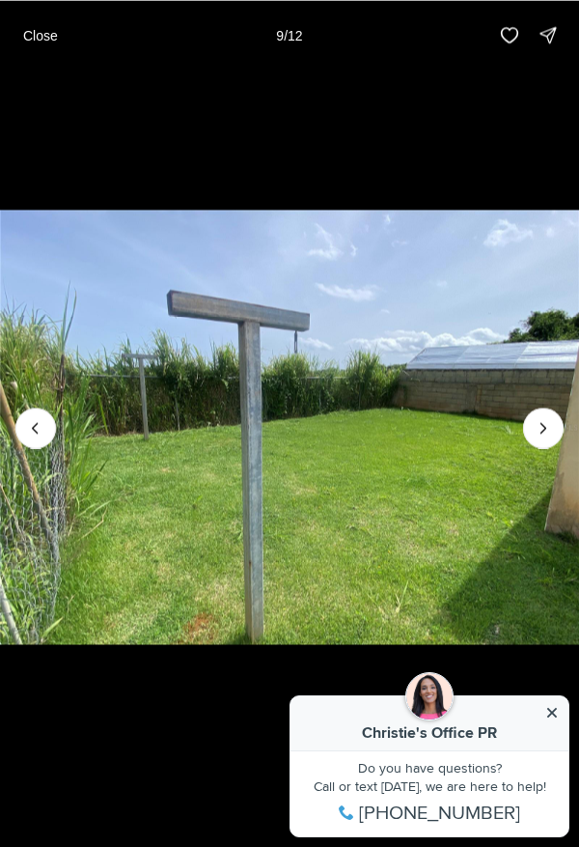
click at [546, 438] on icon "Next slide" at bounding box center [543, 427] width 19 height 19
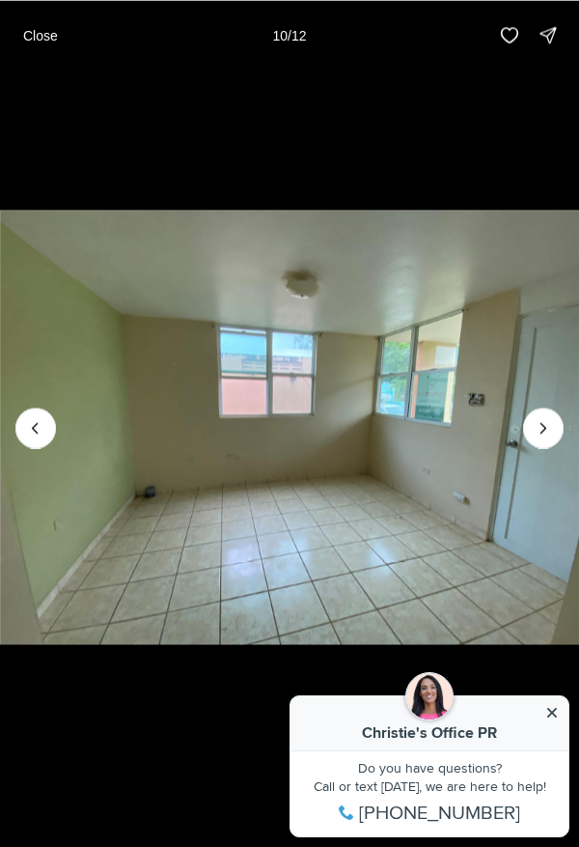
click at [546, 438] on icon "Next slide" at bounding box center [543, 427] width 19 height 19
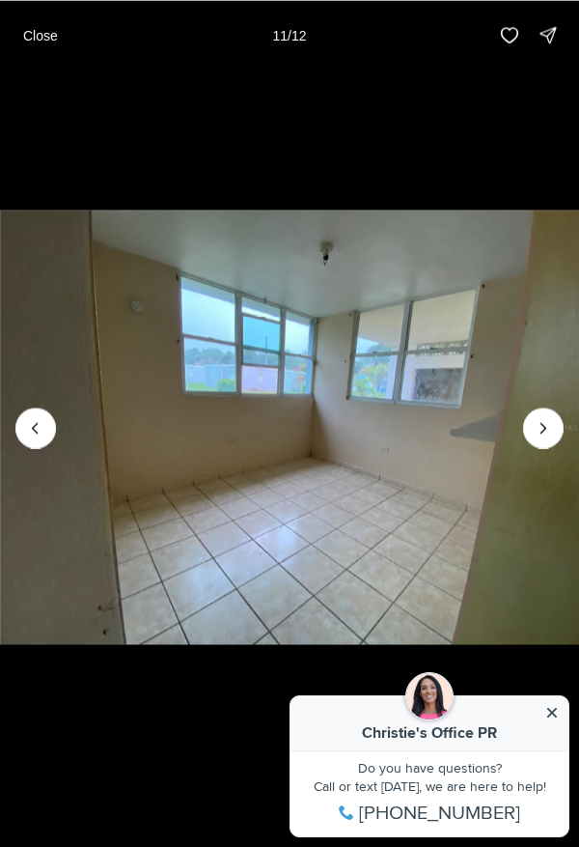
click at [546, 438] on icon "Next slide" at bounding box center [543, 427] width 19 height 19
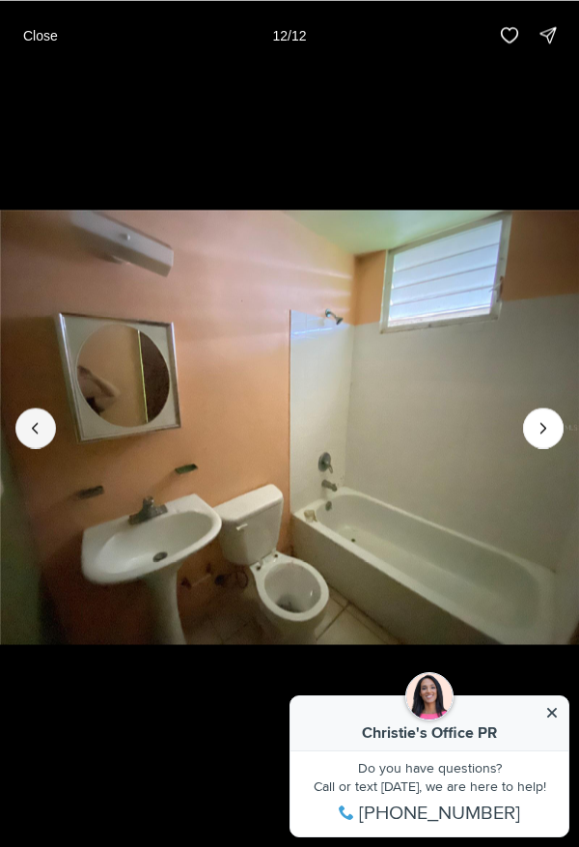
click at [43, 448] on button "Previous slide" at bounding box center [35, 428] width 41 height 41
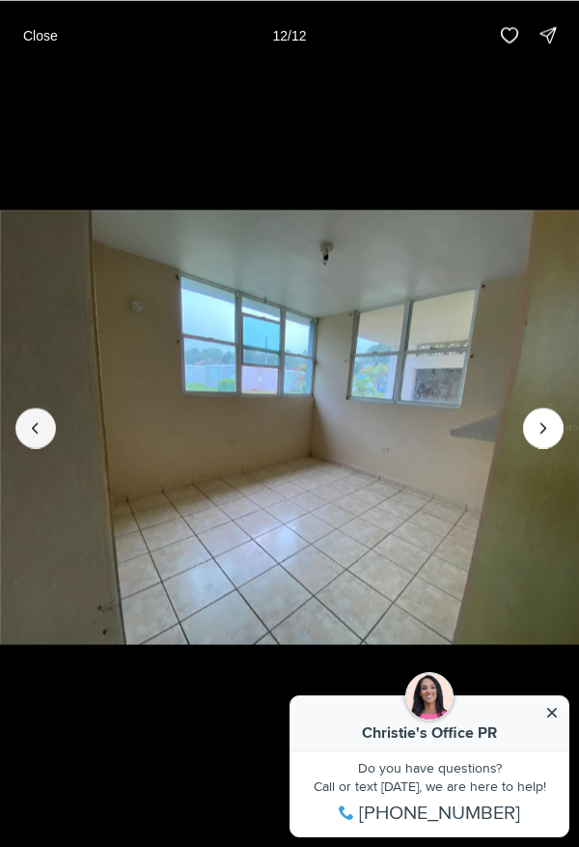
click at [49, 448] on button "Previous slide" at bounding box center [35, 428] width 41 height 41
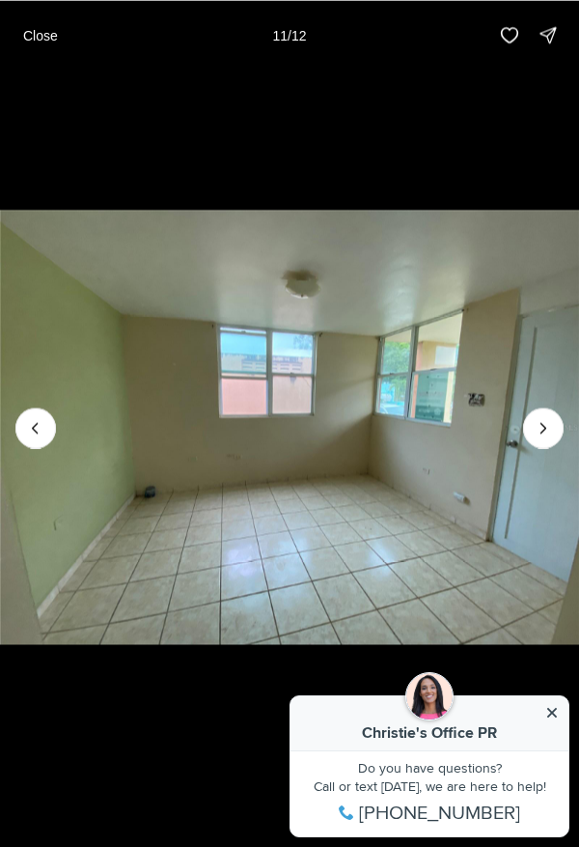
click at [35, 438] on icon "Previous slide" at bounding box center [35, 427] width 19 height 19
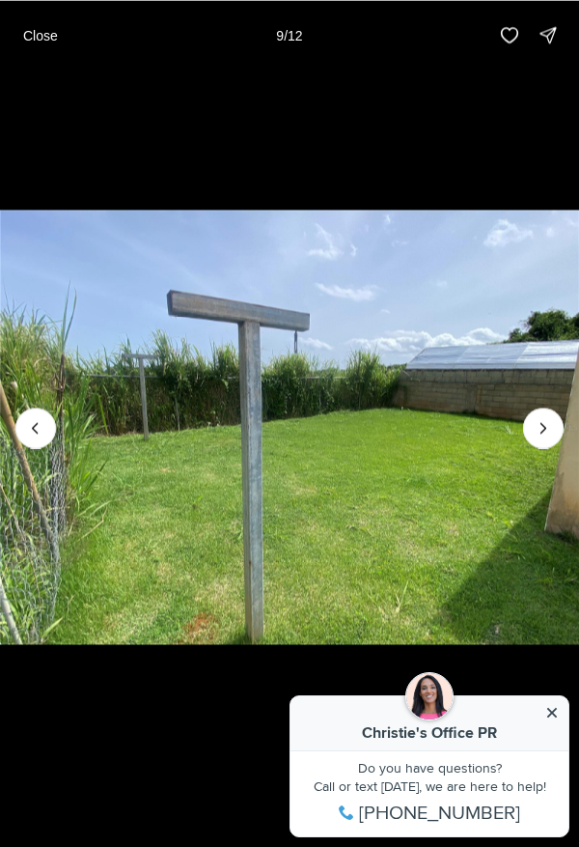
click at [35, 438] on icon "Previous slide" at bounding box center [35, 427] width 19 height 19
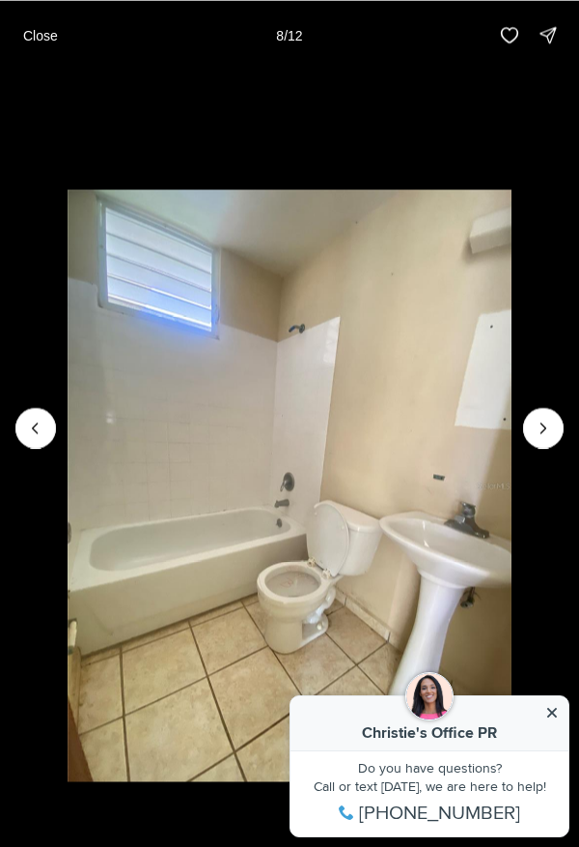
click at [35, 438] on icon "Previous slide" at bounding box center [35, 427] width 19 height 19
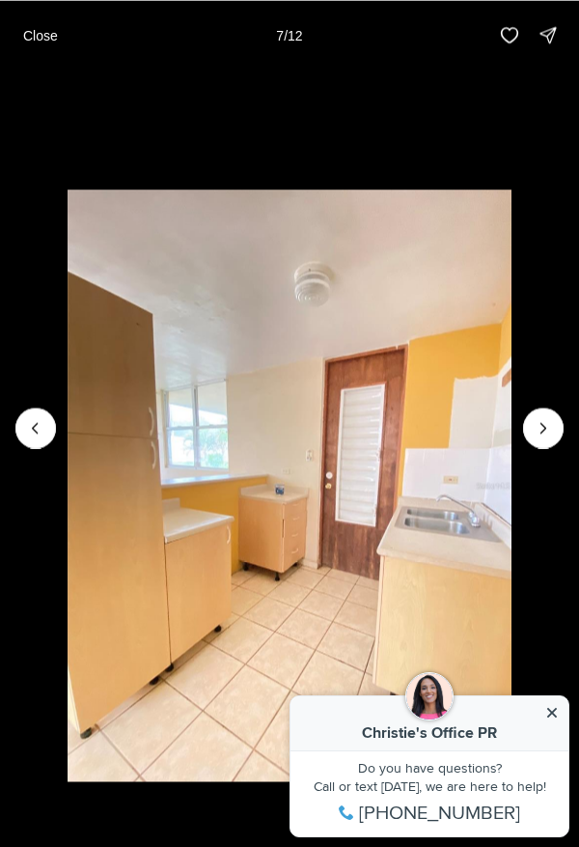
click at [35, 438] on icon "Previous slide" at bounding box center [35, 427] width 19 height 19
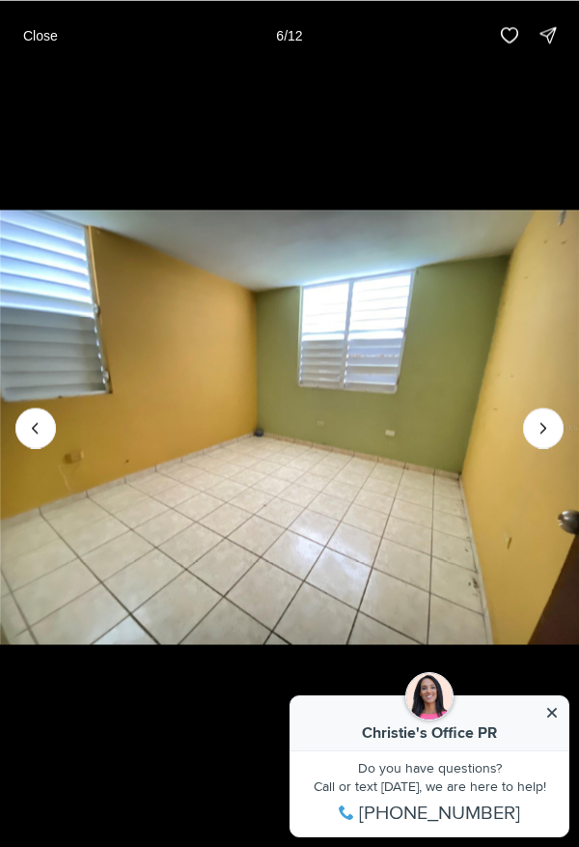
click at [35, 438] on icon "Previous slide" at bounding box center [35, 427] width 19 height 19
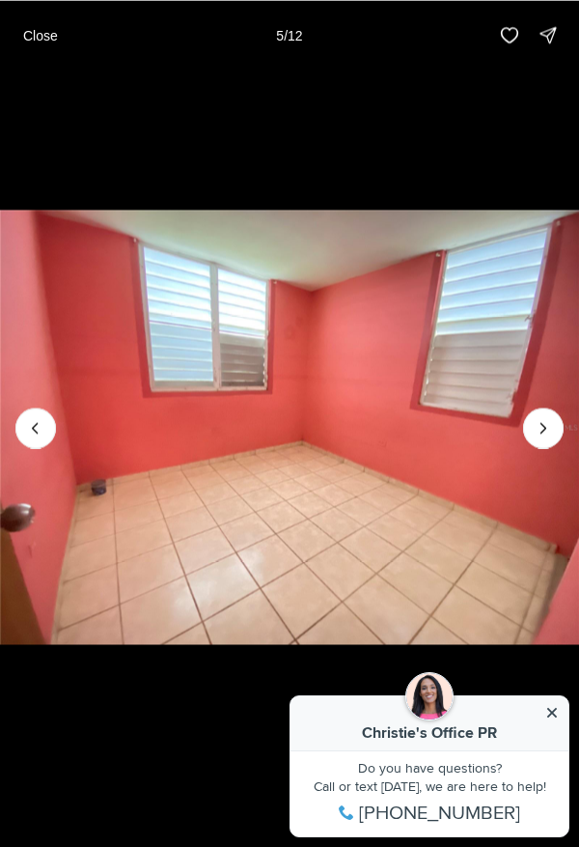
click at [35, 438] on icon "Previous slide" at bounding box center [35, 427] width 19 height 19
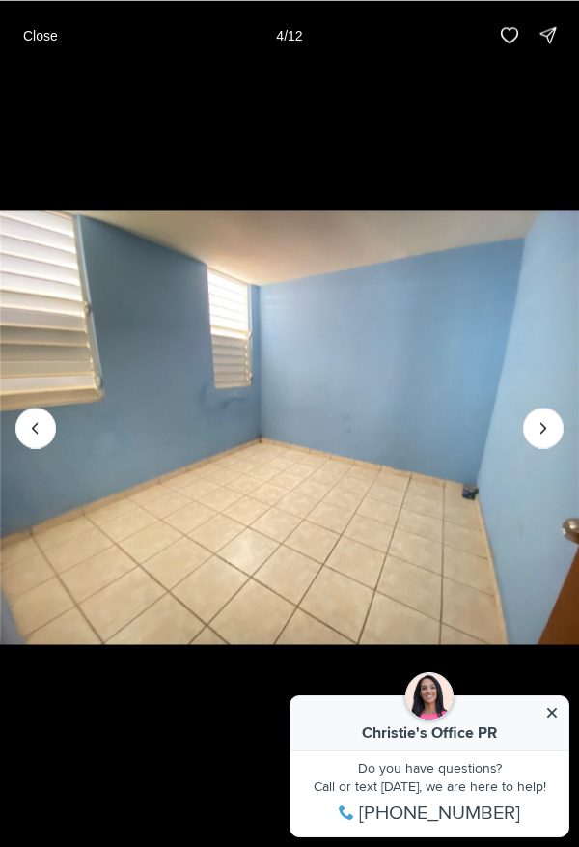
click at [35, 438] on icon "Previous slide" at bounding box center [35, 427] width 19 height 19
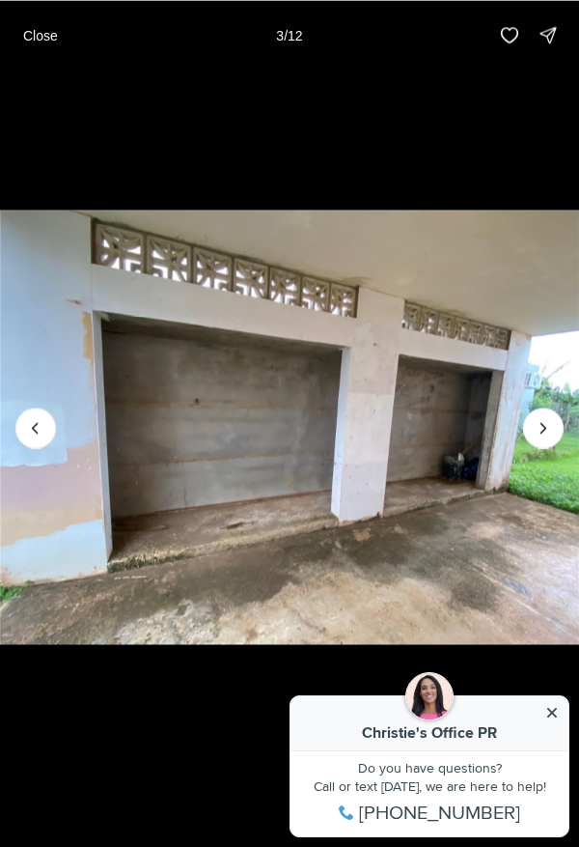
click at [36, 438] on icon "Previous slide" at bounding box center [35, 427] width 19 height 19
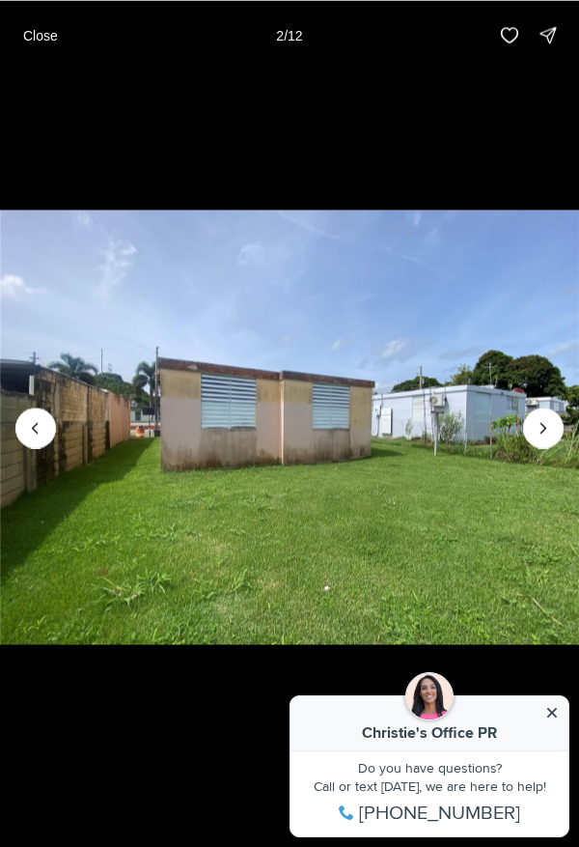
click at [549, 438] on icon "Next slide" at bounding box center [543, 427] width 19 height 19
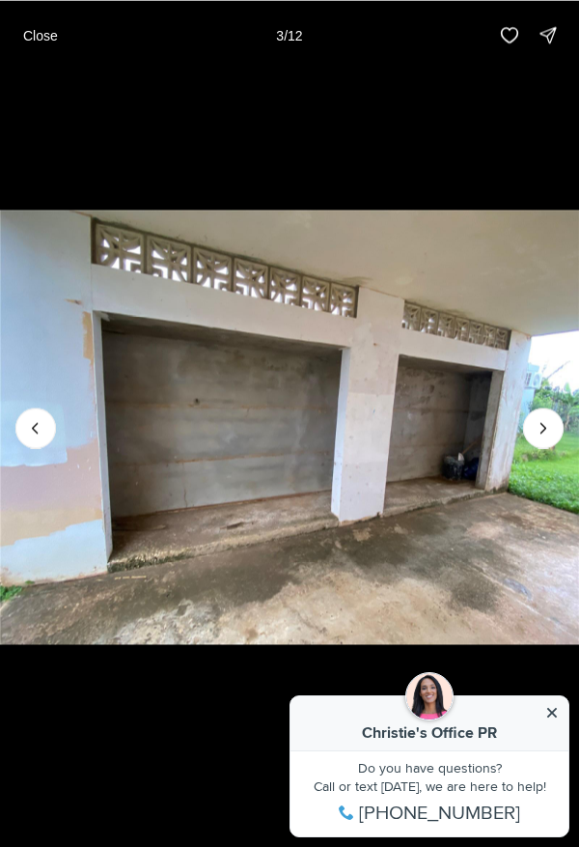
click at [552, 438] on icon "Next slide" at bounding box center [543, 427] width 19 height 19
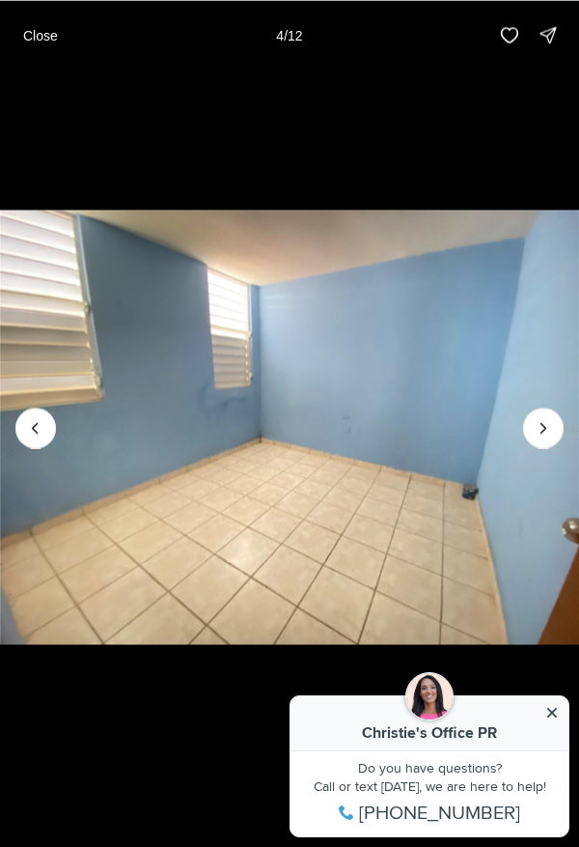
click at [544, 438] on icon "Next slide" at bounding box center [543, 427] width 19 height 19
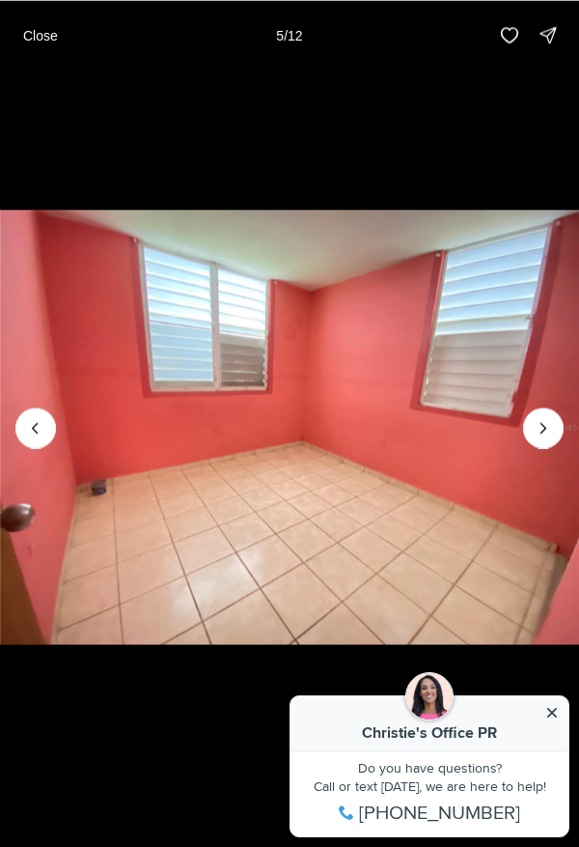
click at [544, 438] on icon "Next slide" at bounding box center [543, 427] width 19 height 19
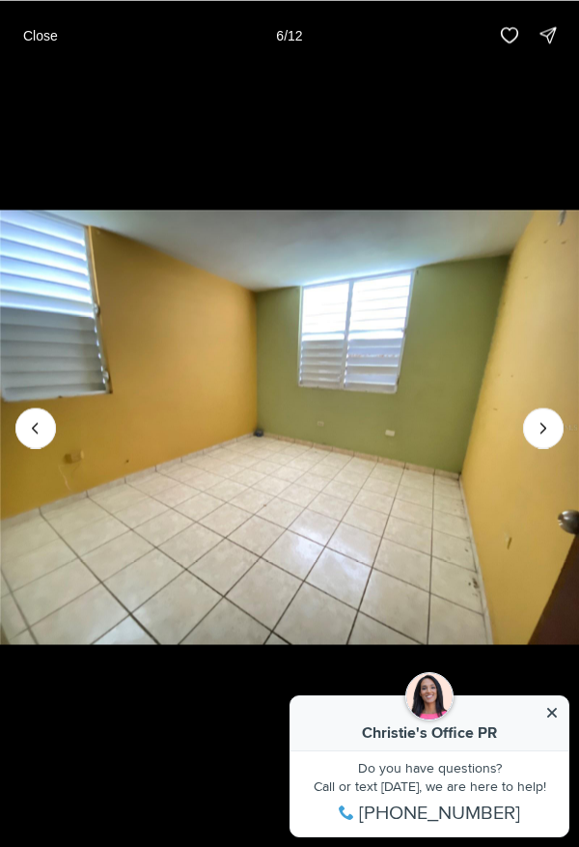
click at [544, 438] on icon "Next slide" at bounding box center [543, 427] width 19 height 19
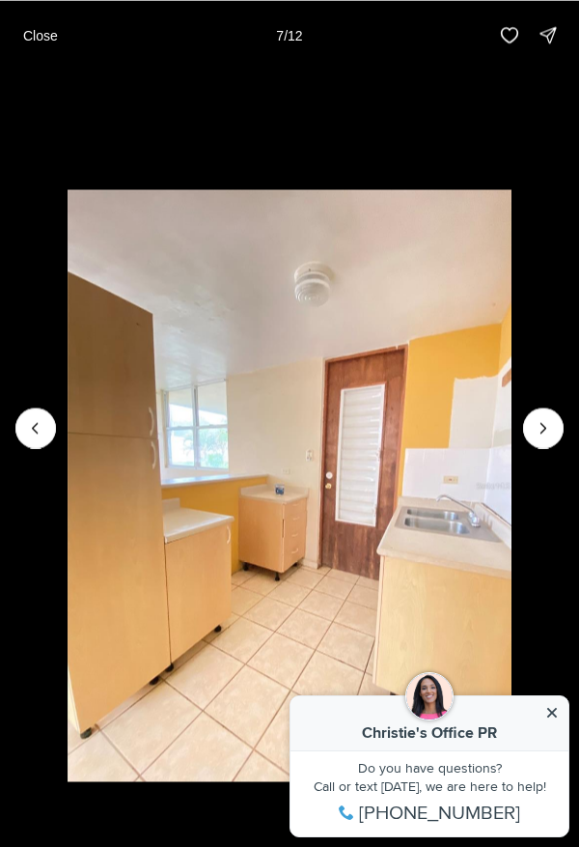
click at [544, 438] on icon "Next slide" at bounding box center [543, 427] width 19 height 19
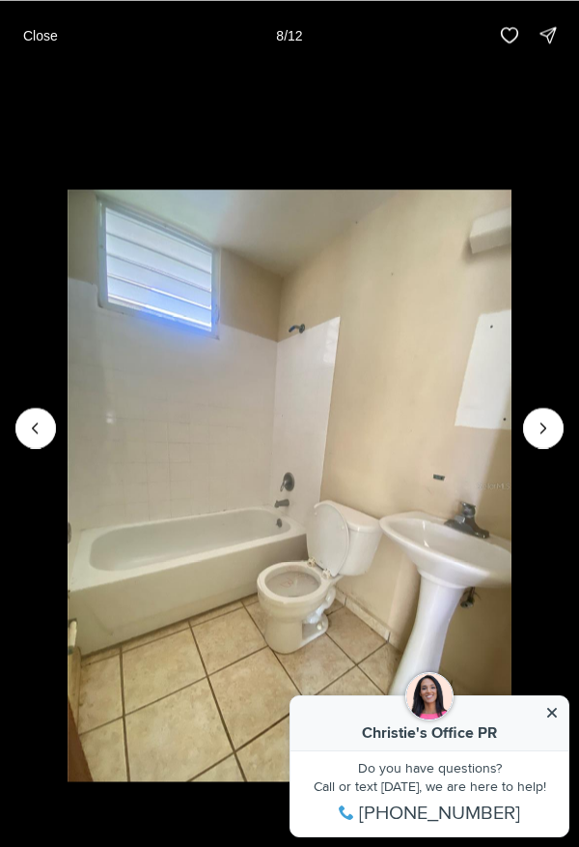
click at [543, 438] on icon "Next slide" at bounding box center [543, 427] width 19 height 19
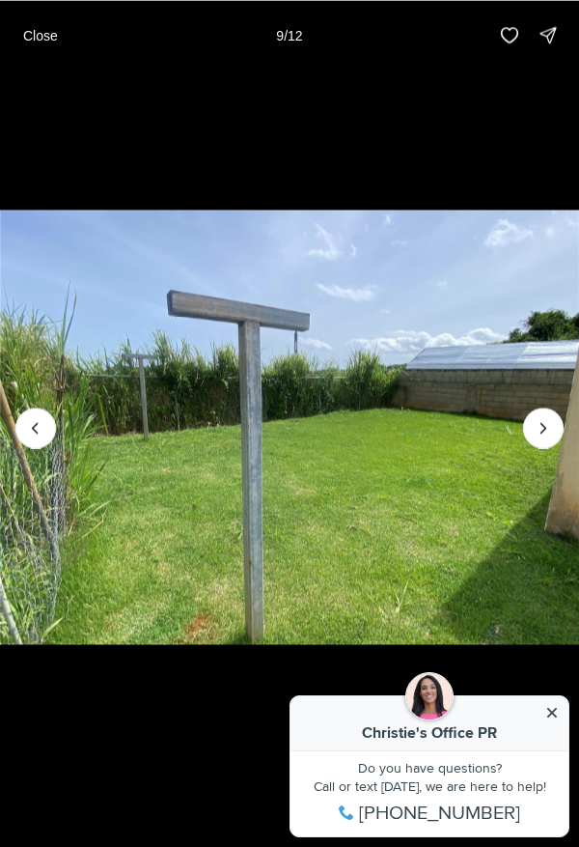
click at [545, 438] on icon "Next slide" at bounding box center [543, 427] width 19 height 19
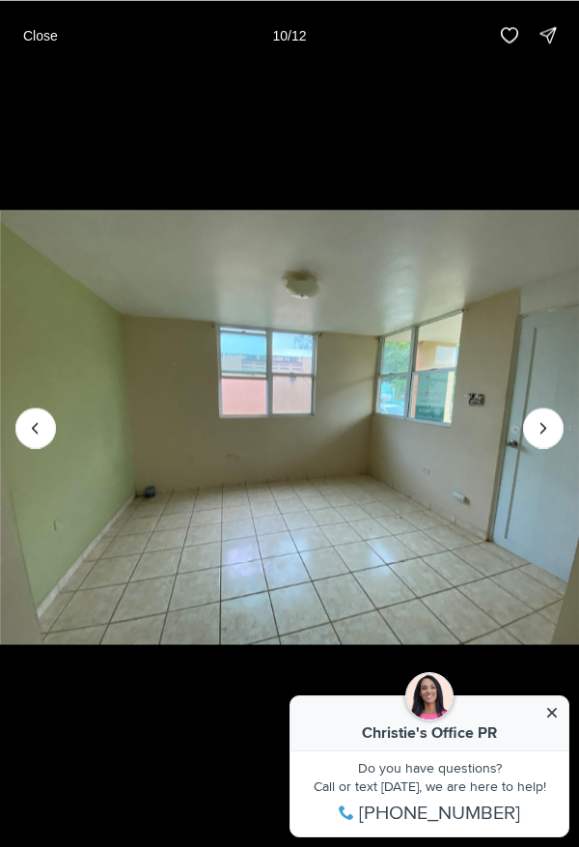
click at [545, 438] on icon "Next slide" at bounding box center [543, 427] width 19 height 19
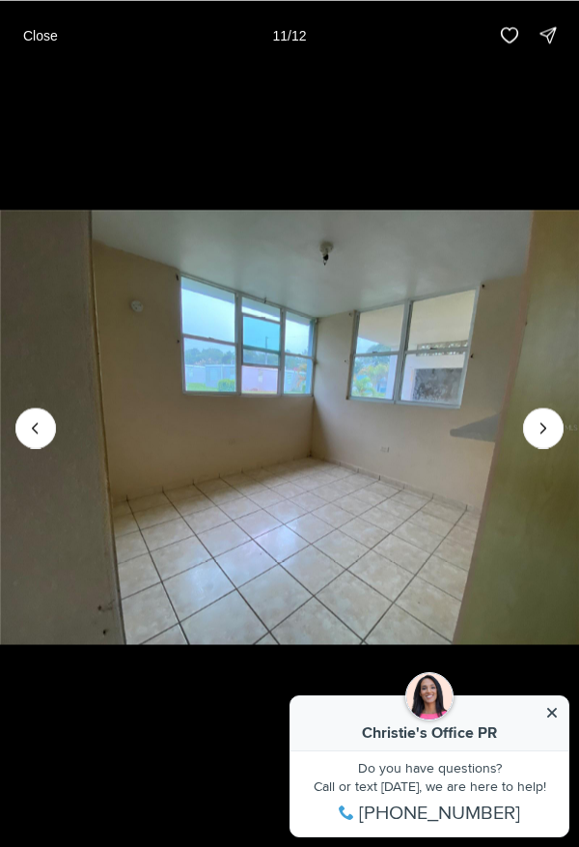
click at [549, 438] on icon "Next slide" at bounding box center [543, 427] width 19 height 19
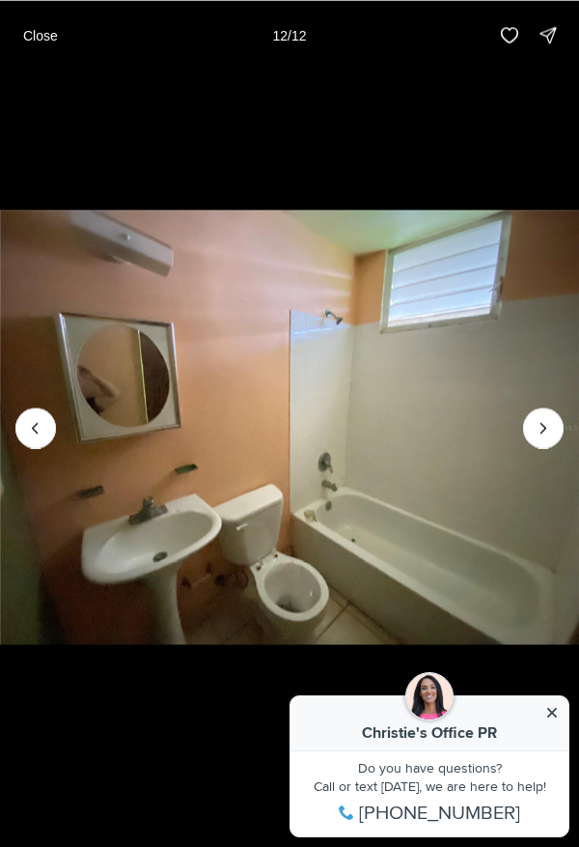
click at [550, 448] on div at bounding box center [543, 428] width 41 height 41
click at [36, 433] on icon "Previous slide" at bounding box center [35, 428] width 5 height 10
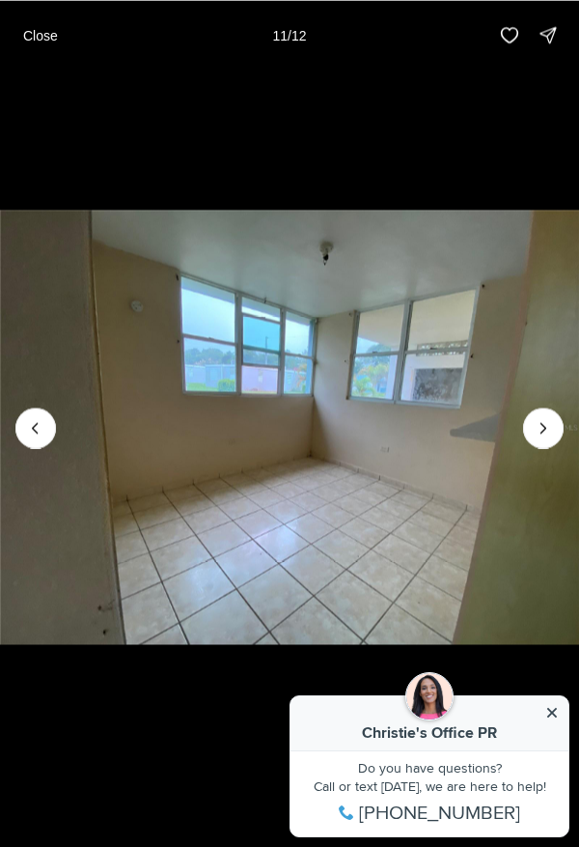
click at [35, 438] on icon "Previous slide" at bounding box center [35, 427] width 19 height 19
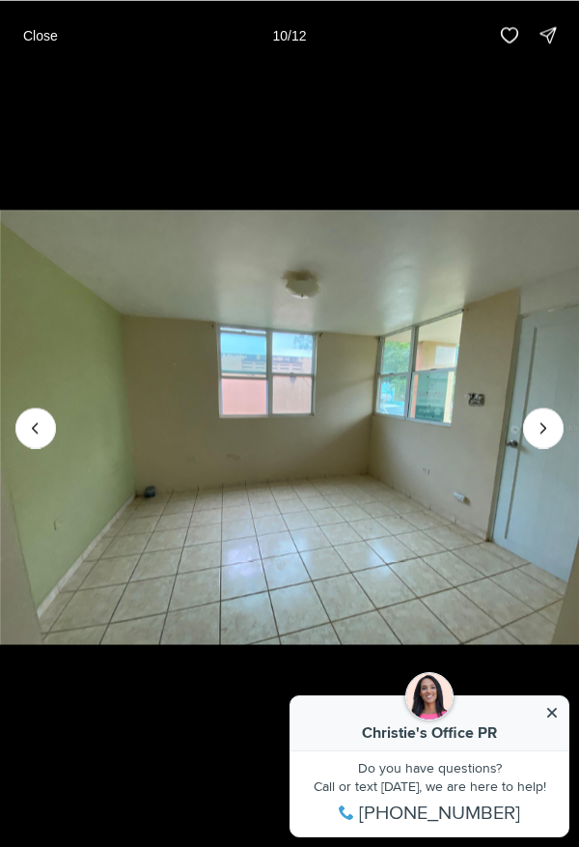
click at [36, 438] on icon "Previous slide" at bounding box center [35, 427] width 19 height 19
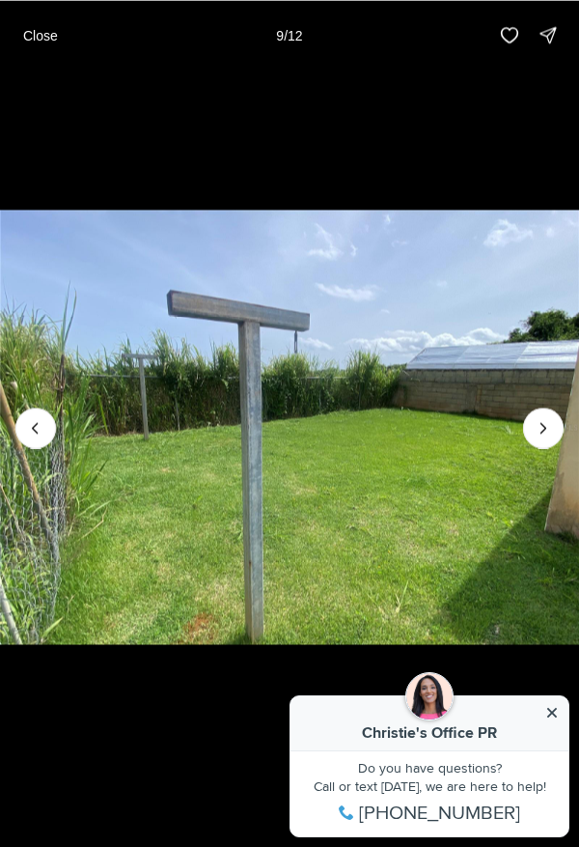
click at [542, 438] on icon "Next slide" at bounding box center [543, 427] width 19 height 19
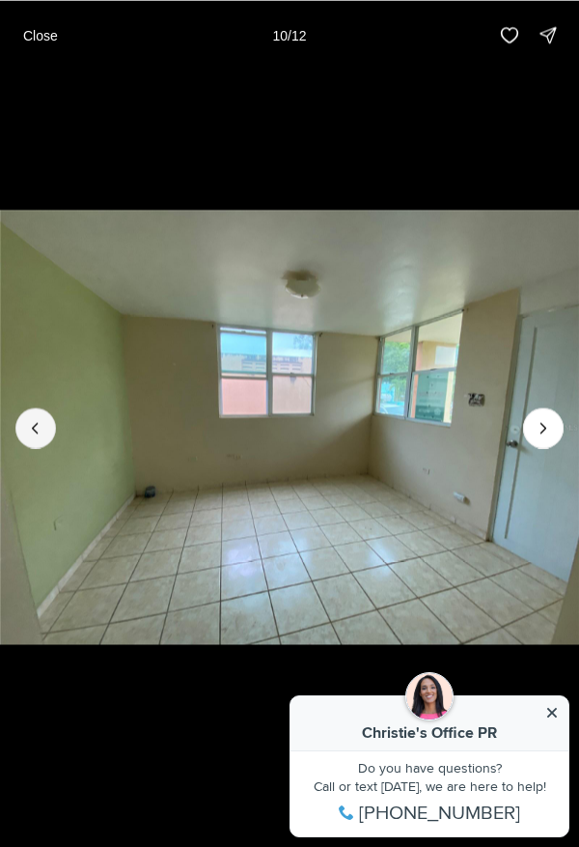
click at [22, 448] on button "Previous slide" at bounding box center [35, 428] width 41 height 41
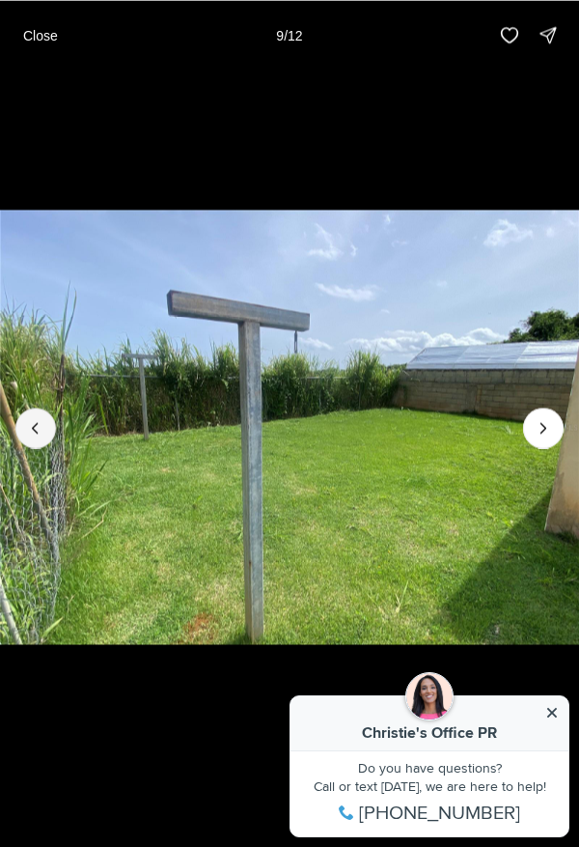
click at [23, 448] on button "Previous slide" at bounding box center [35, 428] width 41 height 41
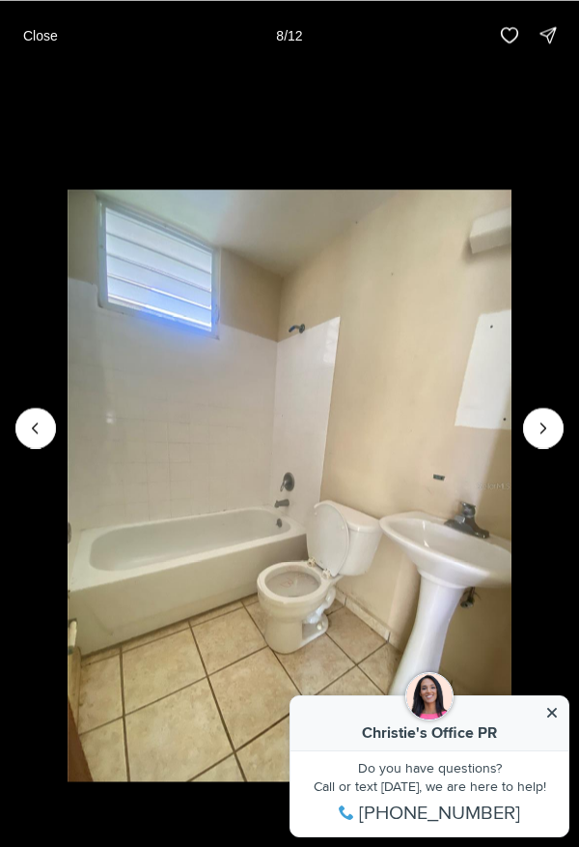
click at [36, 433] on icon "Previous slide" at bounding box center [35, 428] width 5 height 10
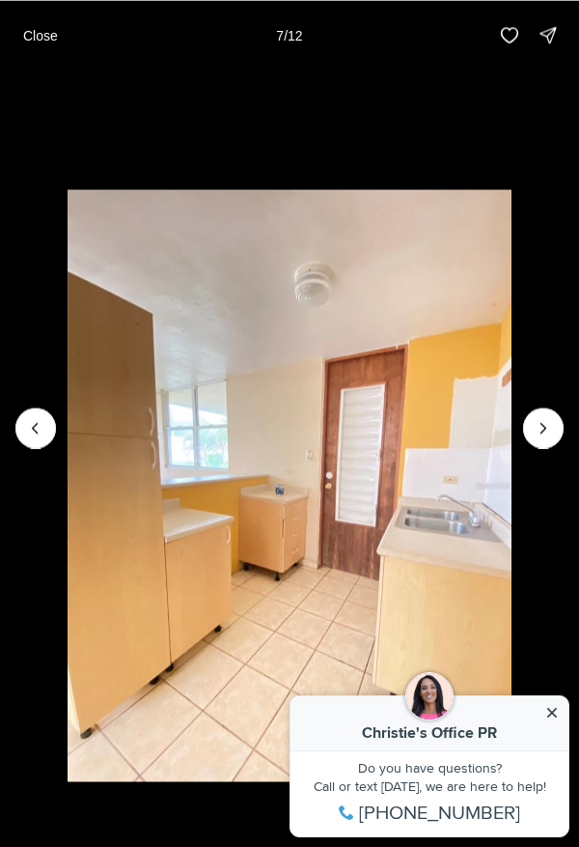
click at [35, 438] on icon "Previous slide" at bounding box center [35, 427] width 19 height 19
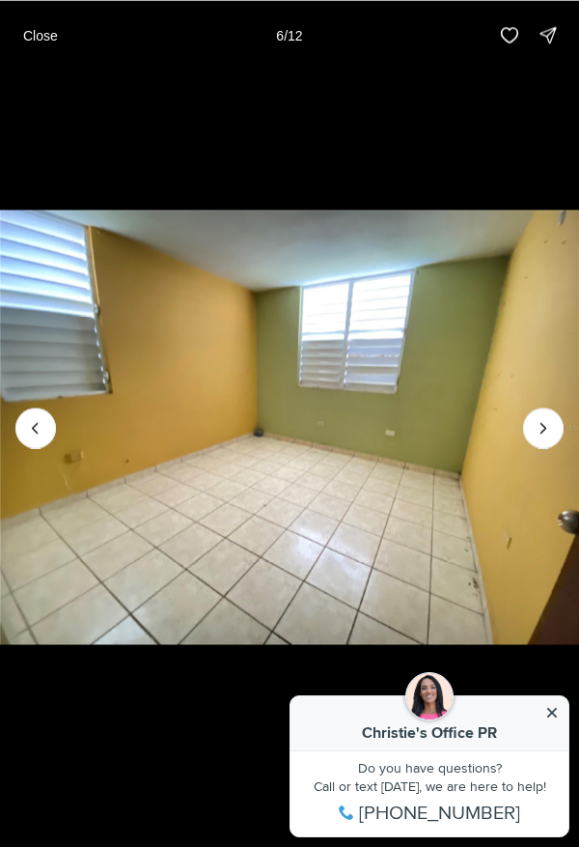
click at [35, 433] on icon "Previous slide" at bounding box center [35, 428] width 5 height 10
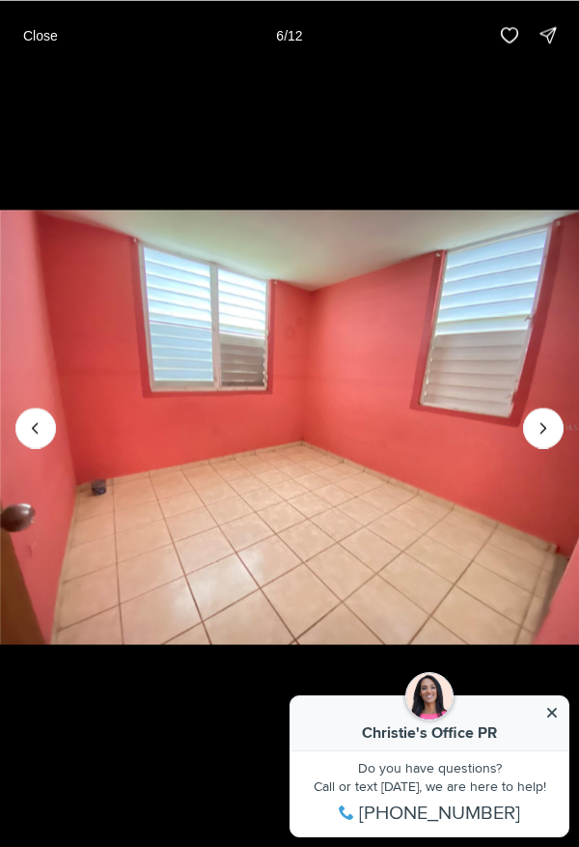
click at [34, 438] on icon "Previous slide" at bounding box center [35, 427] width 19 height 19
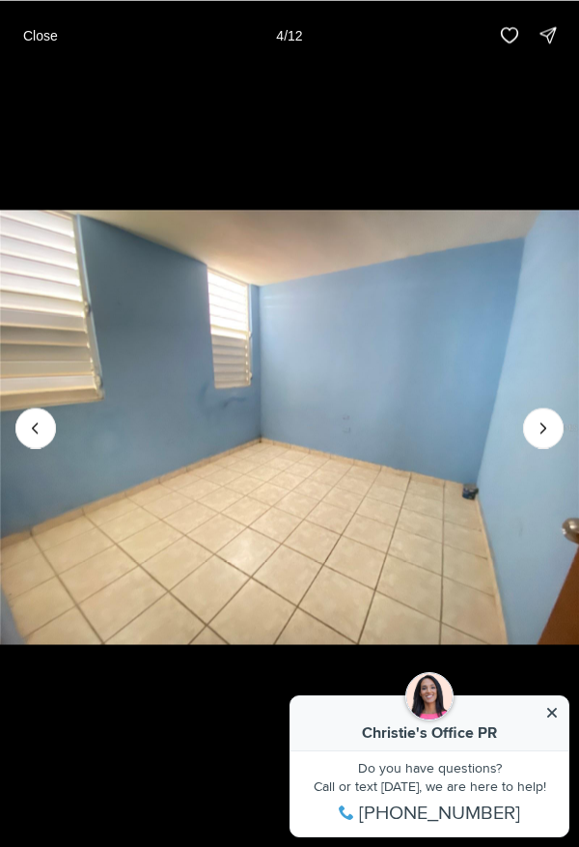
click at [542, 438] on icon "Next slide" at bounding box center [543, 427] width 19 height 19
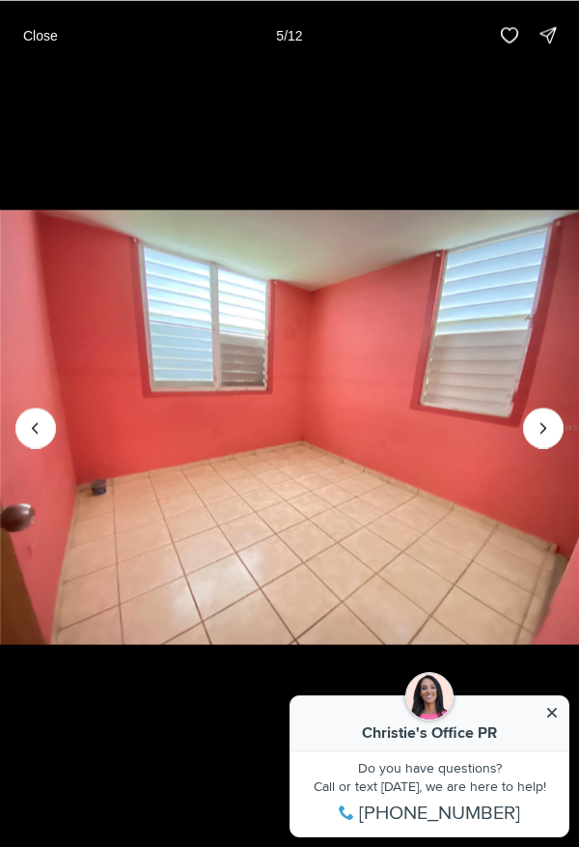
click at [35, 438] on icon "Previous slide" at bounding box center [35, 427] width 19 height 19
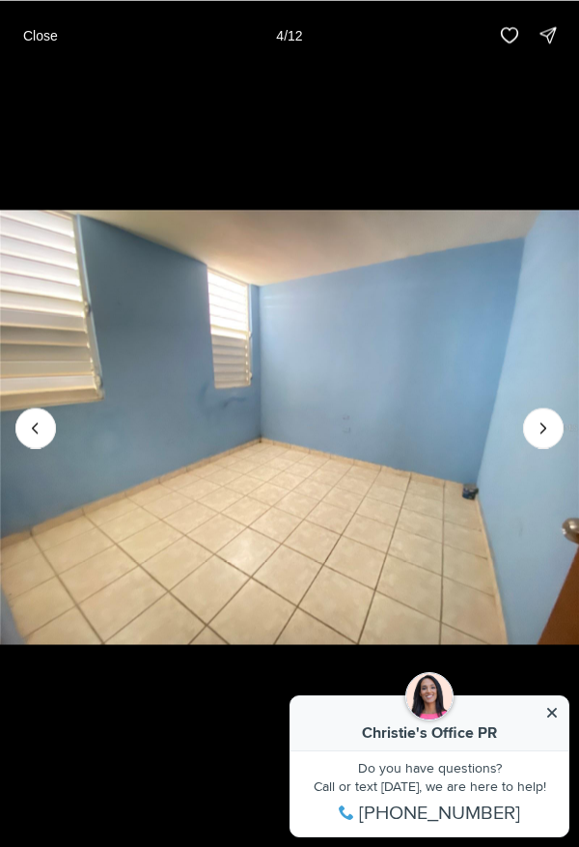
click at [544, 438] on icon "Next slide" at bounding box center [543, 427] width 19 height 19
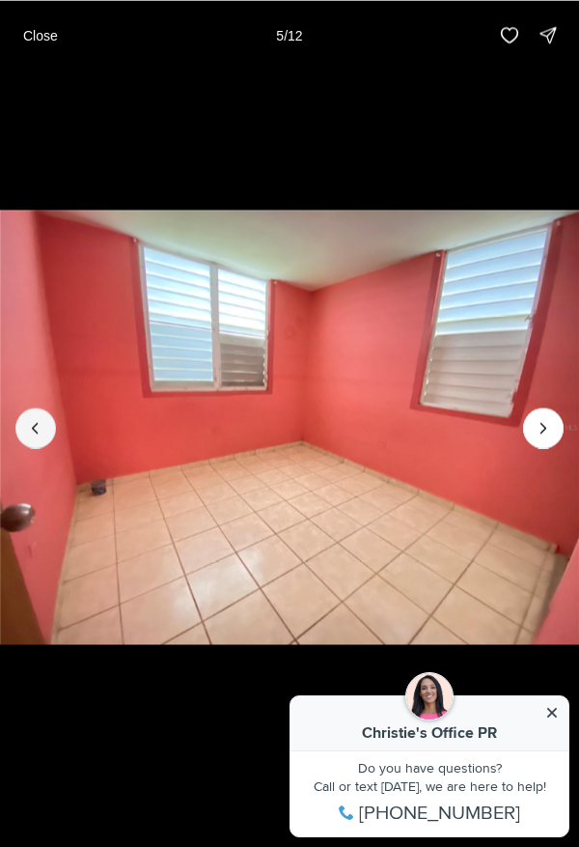
click at [20, 448] on button "Previous slide" at bounding box center [35, 428] width 41 height 41
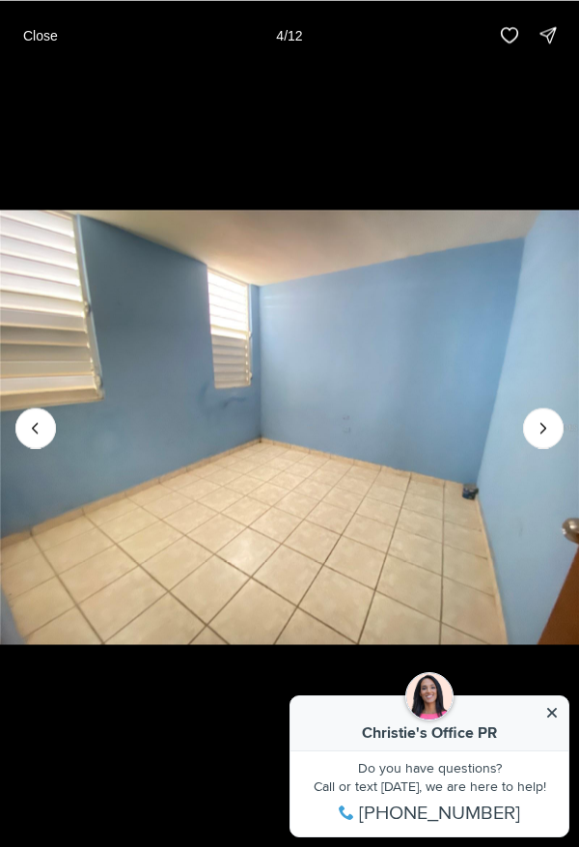
click at [35, 438] on icon "Previous slide" at bounding box center [35, 427] width 19 height 19
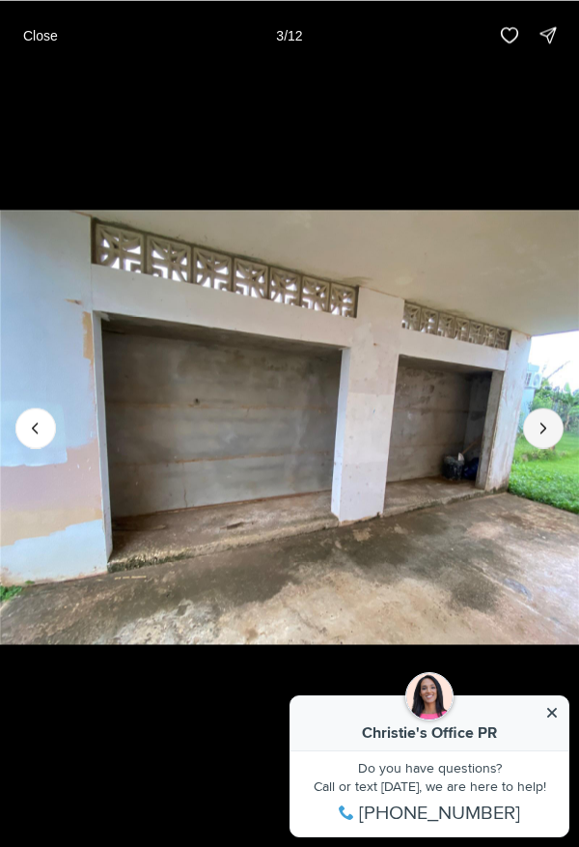
click at [530, 448] on button "Next slide" at bounding box center [543, 428] width 41 height 41
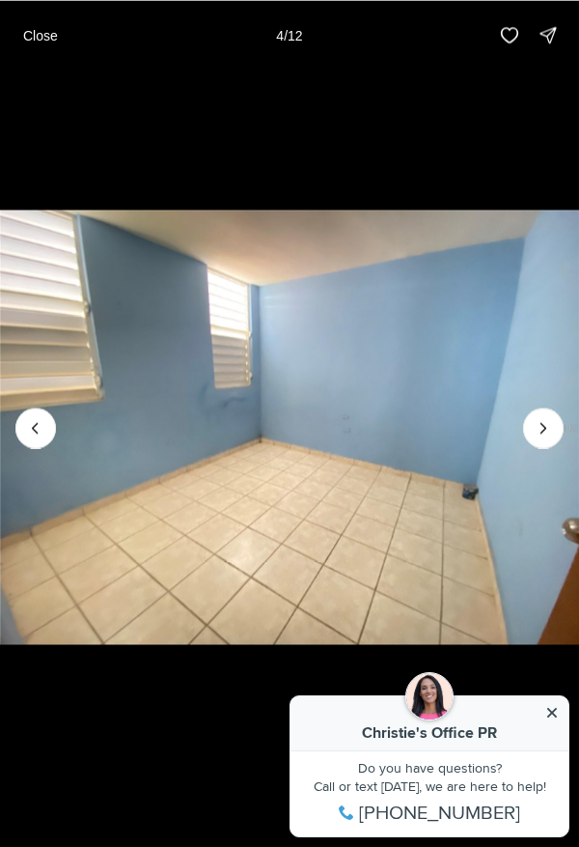
click at [35, 438] on icon "Previous slide" at bounding box center [35, 427] width 19 height 19
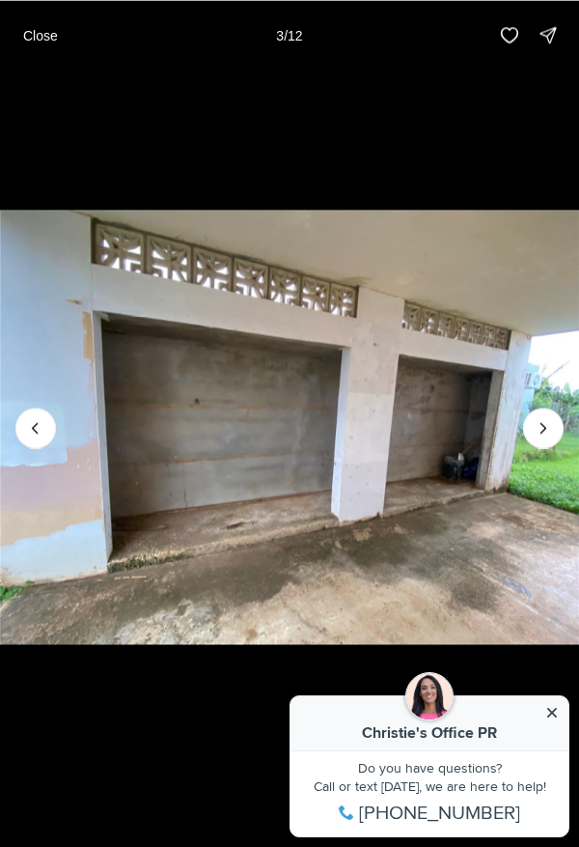
click at [35, 438] on icon "Previous slide" at bounding box center [35, 427] width 19 height 19
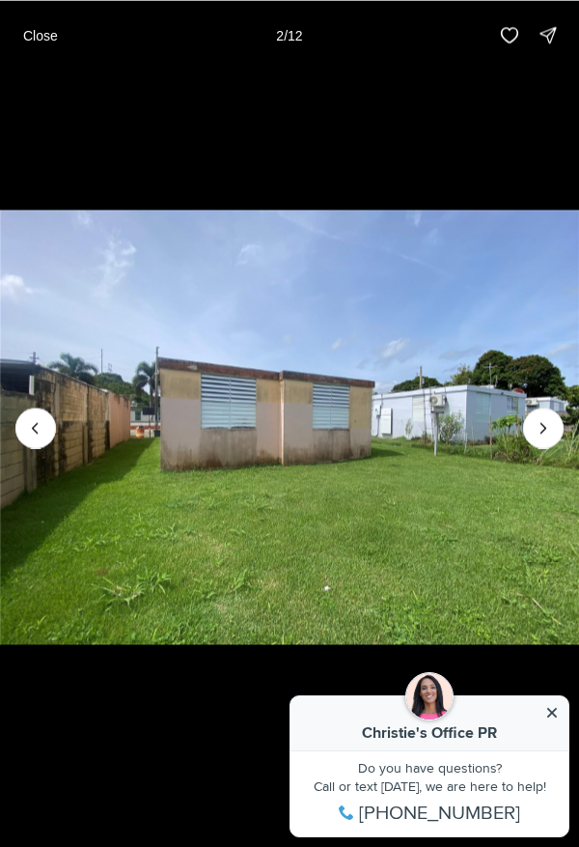
click at [35, 433] on icon "Previous slide" at bounding box center [35, 428] width 5 height 10
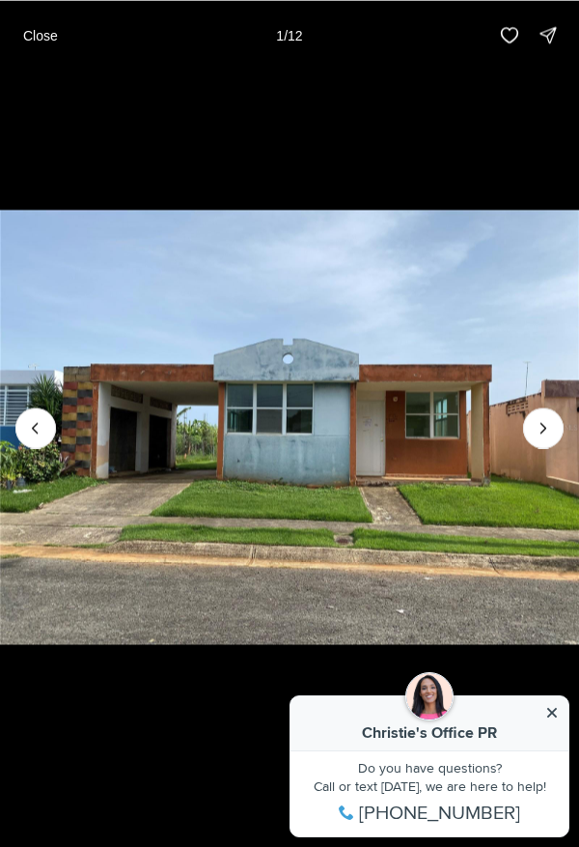
click at [544, 438] on icon "Next slide" at bounding box center [543, 427] width 19 height 19
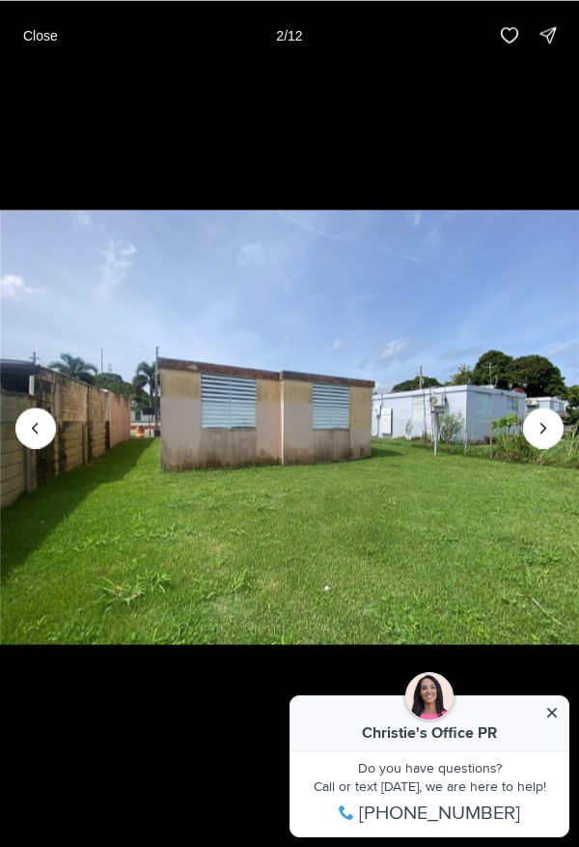
click at [544, 438] on icon "Next slide" at bounding box center [543, 427] width 19 height 19
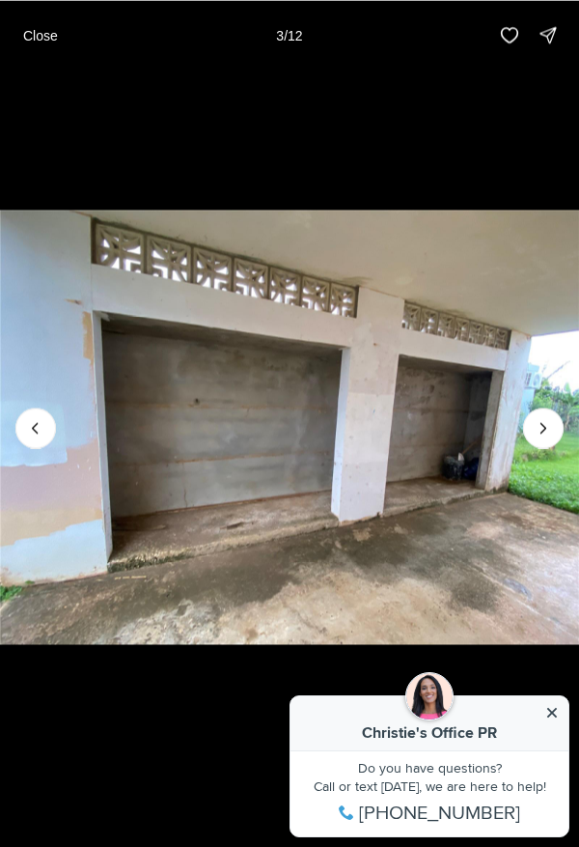
click at [544, 438] on icon "Next slide" at bounding box center [543, 427] width 19 height 19
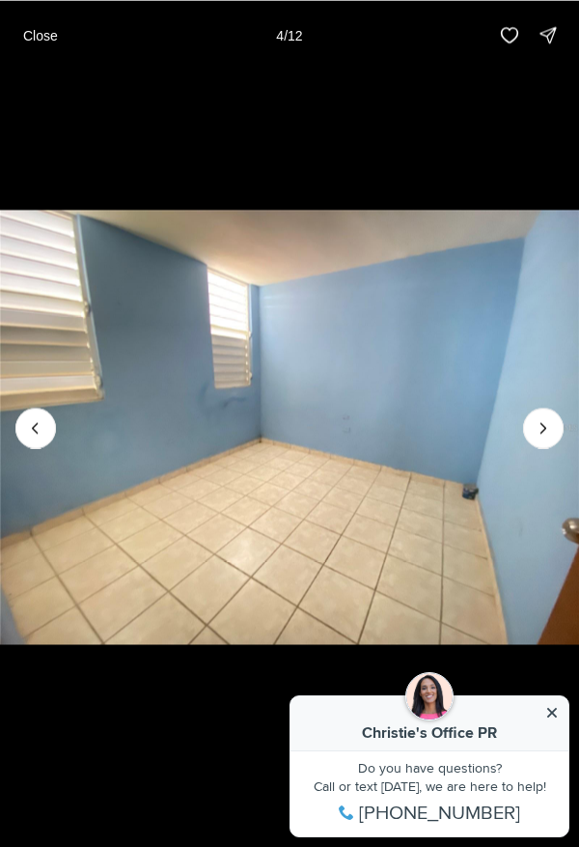
click at [544, 438] on icon "Next slide" at bounding box center [543, 427] width 19 height 19
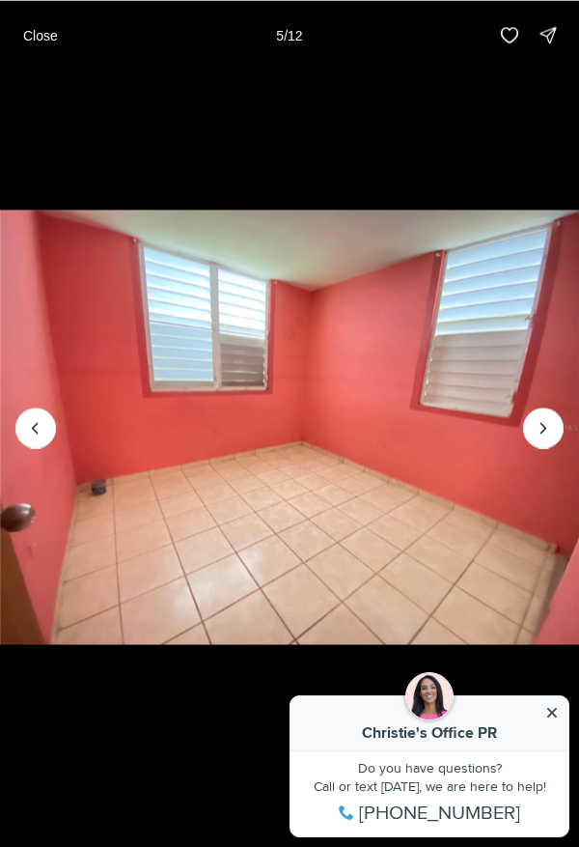
click at [544, 438] on icon "Next slide" at bounding box center [543, 427] width 19 height 19
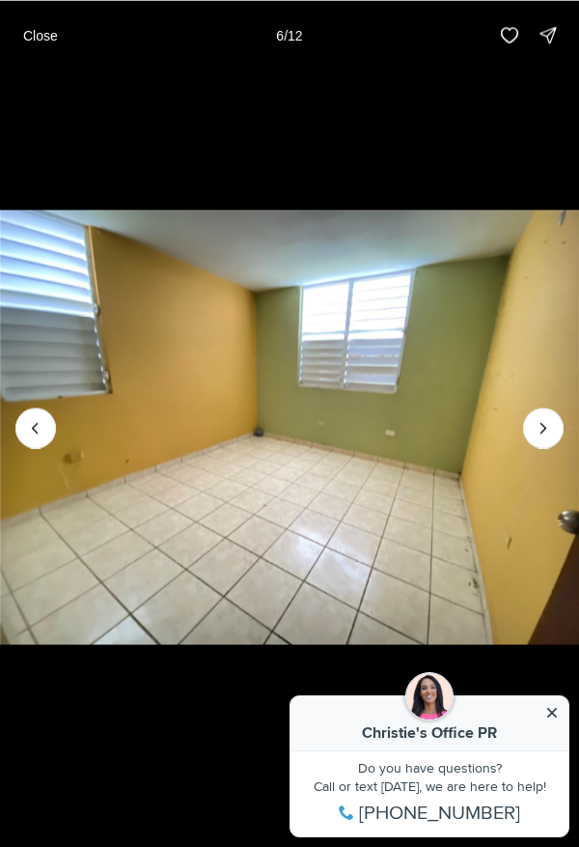
click at [544, 438] on icon "Next slide" at bounding box center [543, 427] width 19 height 19
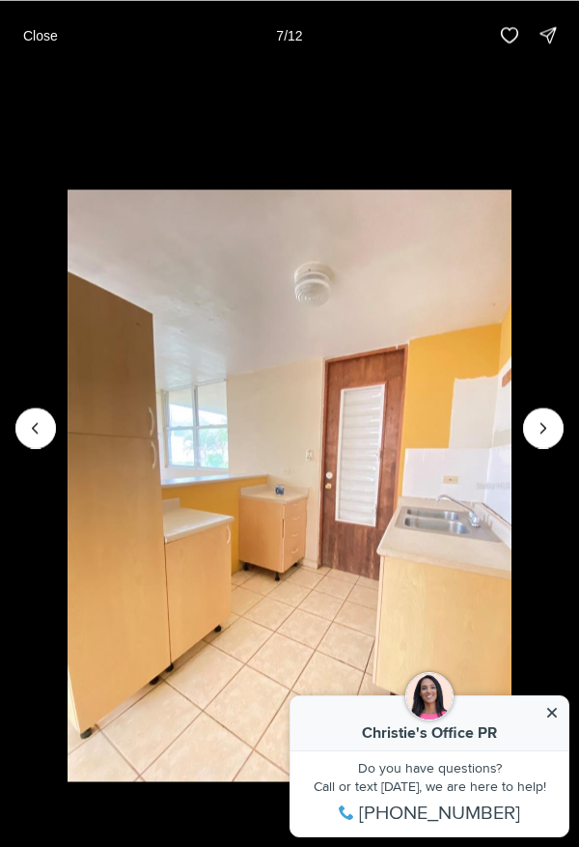
click at [544, 438] on icon "Next slide" at bounding box center [543, 427] width 19 height 19
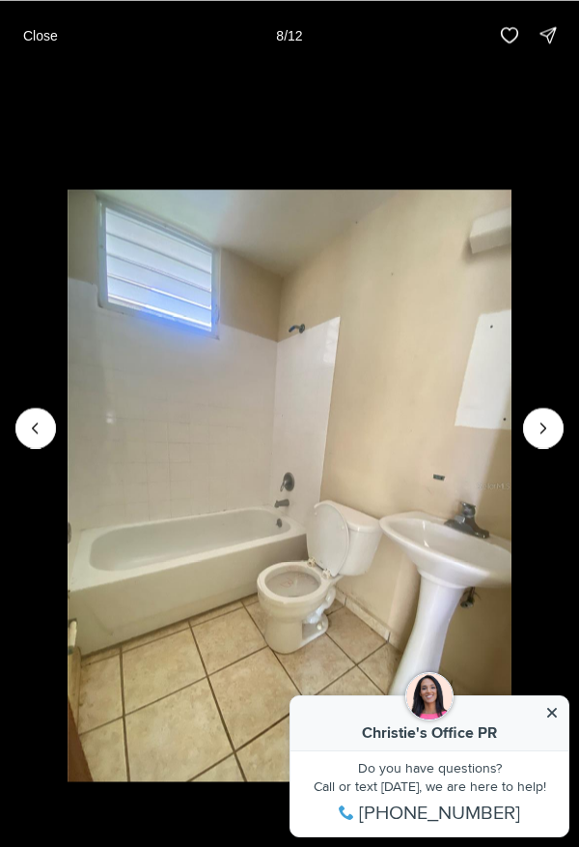
click at [544, 438] on icon "Next slide" at bounding box center [543, 427] width 19 height 19
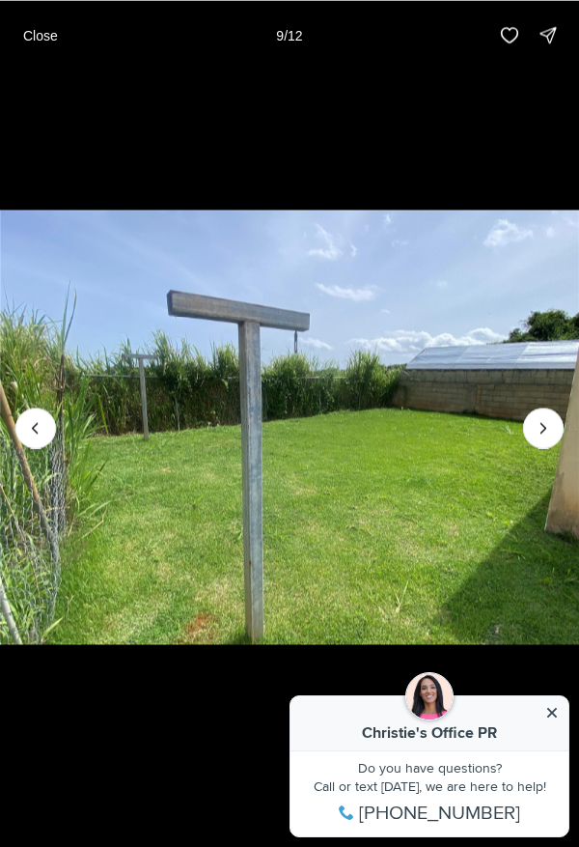
click at [544, 438] on icon "Next slide" at bounding box center [543, 427] width 19 height 19
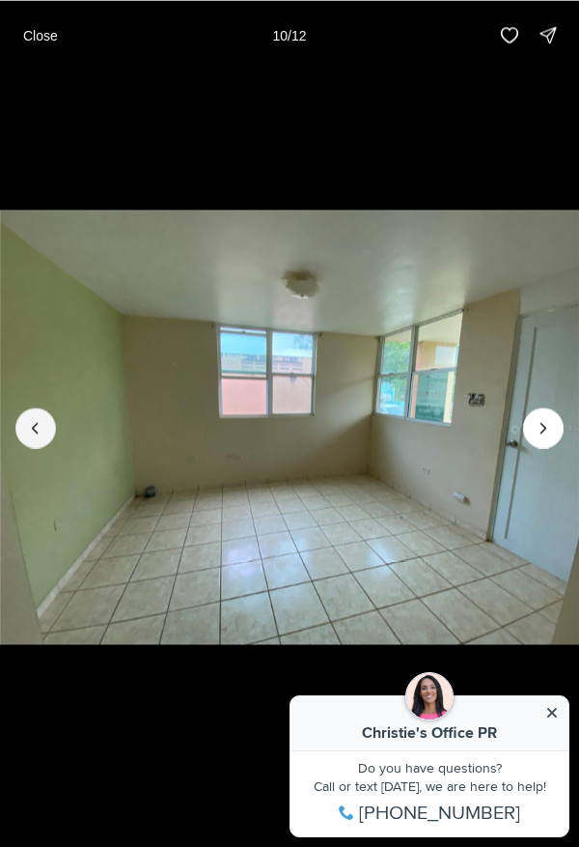
click at [25, 448] on button "Previous slide" at bounding box center [35, 428] width 41 height 41
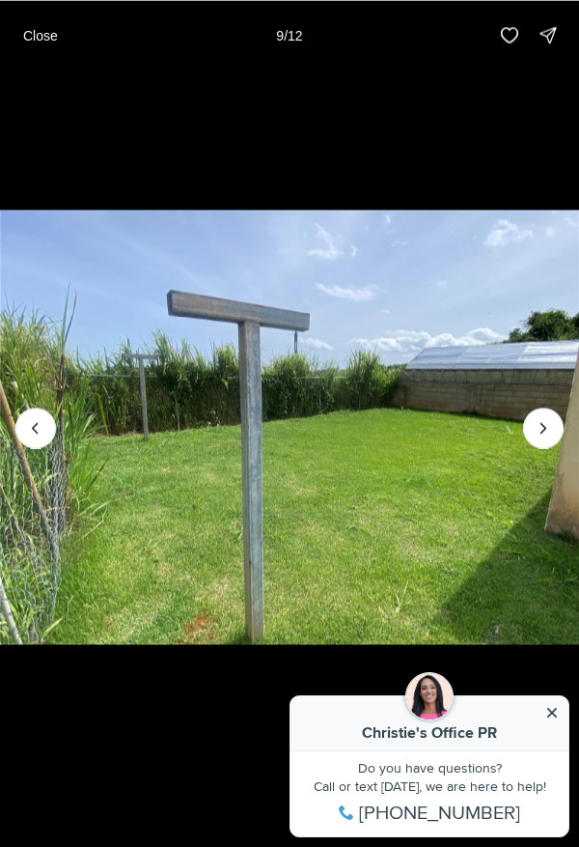
click at [544, 438] on icon "Next slide" at bounding box center [543, 427] width 19 height 19
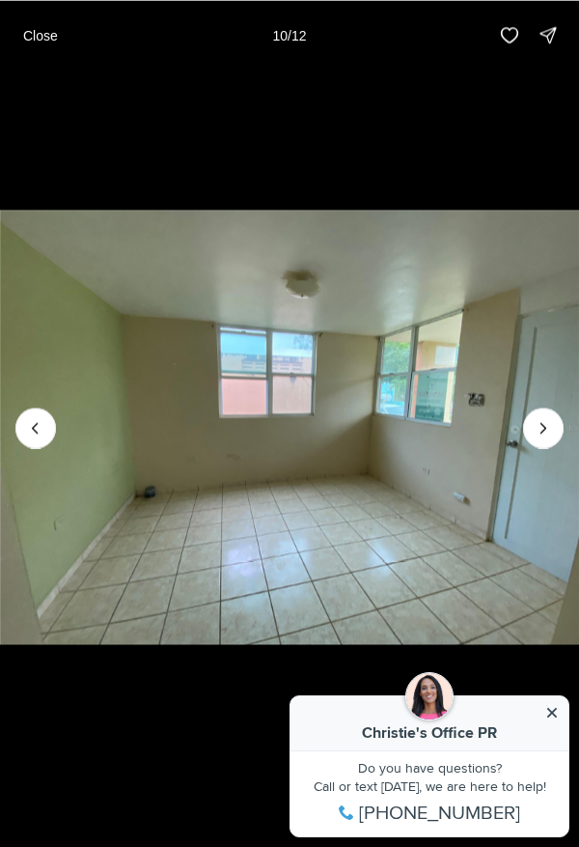
click at [544, 438] on icon "Next slide" at bounding box center [543, 427] width 19 height 19
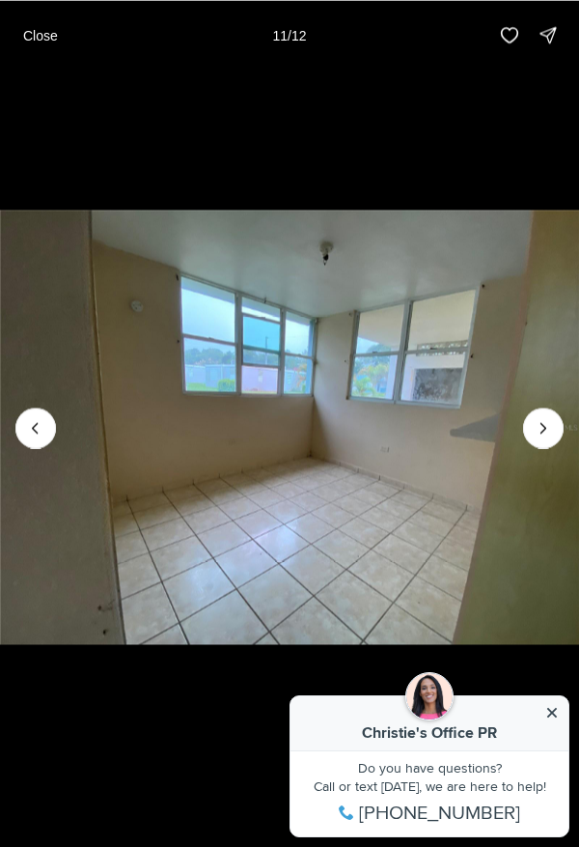
click at [544, 438] on icon "Next slide" at bounding box center [543, 427] width 19 height 19
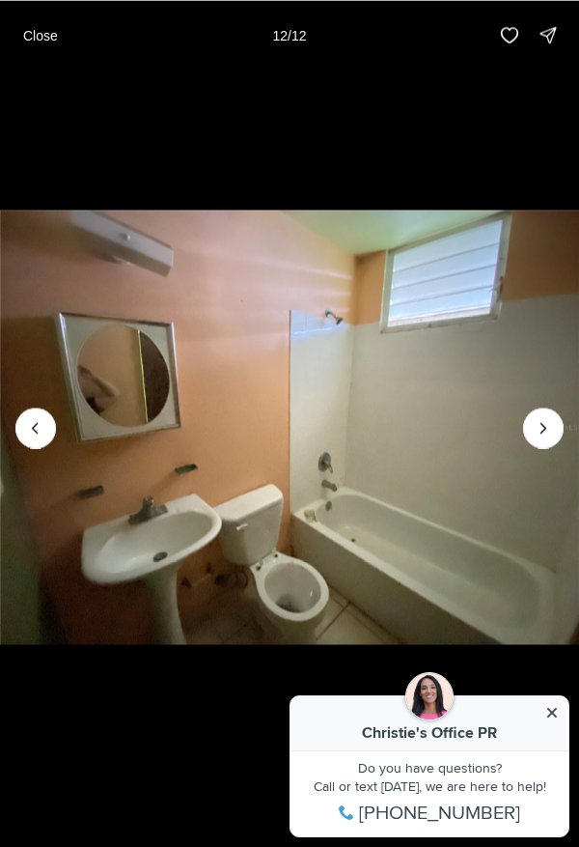
click at [551, 448] on div at bounding box center [543, 428] width 41 height 41
click at [550, 448] on div at bounding box center [543, 428] width 41 height 41
click at [546, 448] on div at bounding box center [543, 428] width 41 height 41
click at [41, 32] on p "Close" at bounding box center [40, 34] width 35 height 15
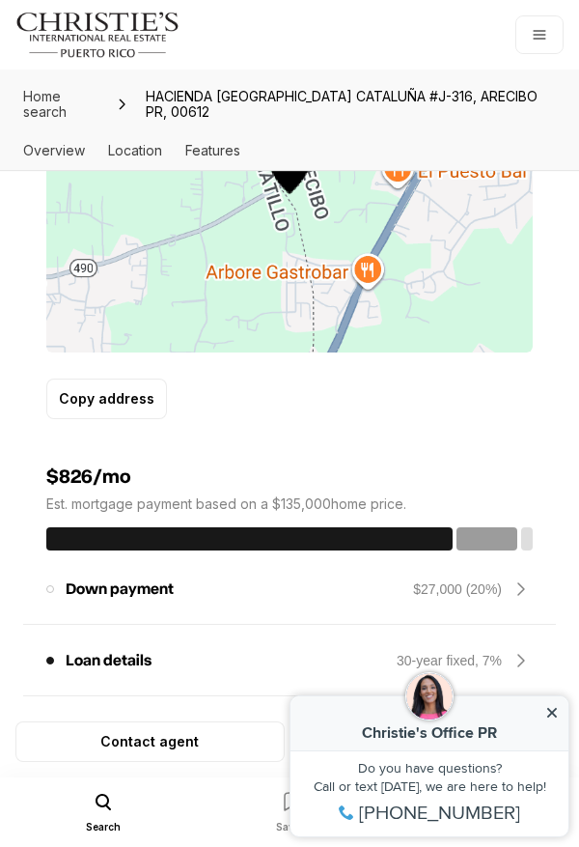
scroll to position [1325, 0]
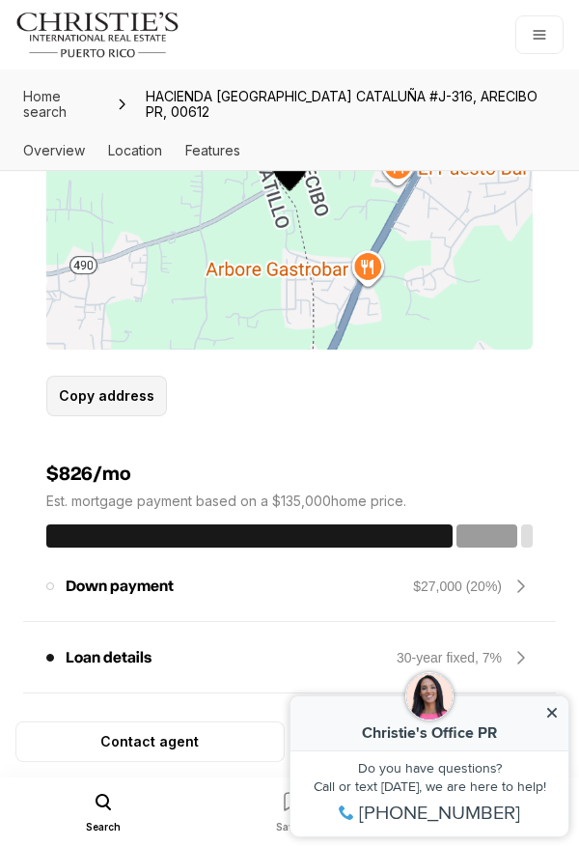
click at [139, 416] on button "Copy address" at bounding box center [106, 396] width 121 height 41
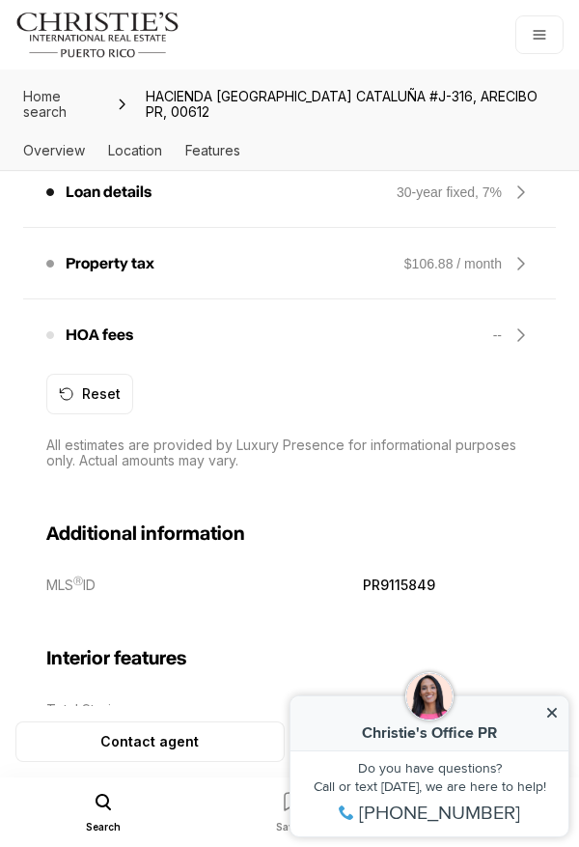
scroll to position [1790, 0]
click at [122, 201] on p "Loan details" at bounding box center [109, 192] width 86 height 15
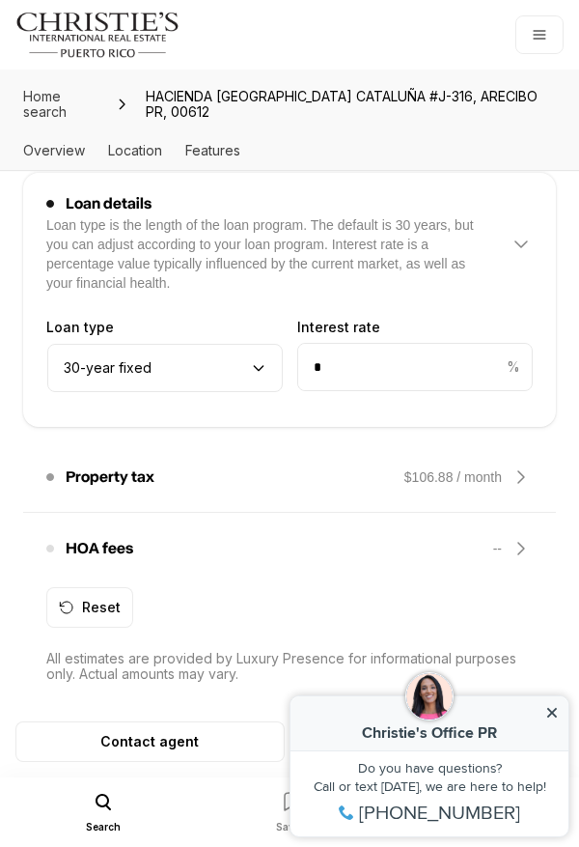
click at [522, 256] on icon at bounding box center [521, 244] width 23 height 23
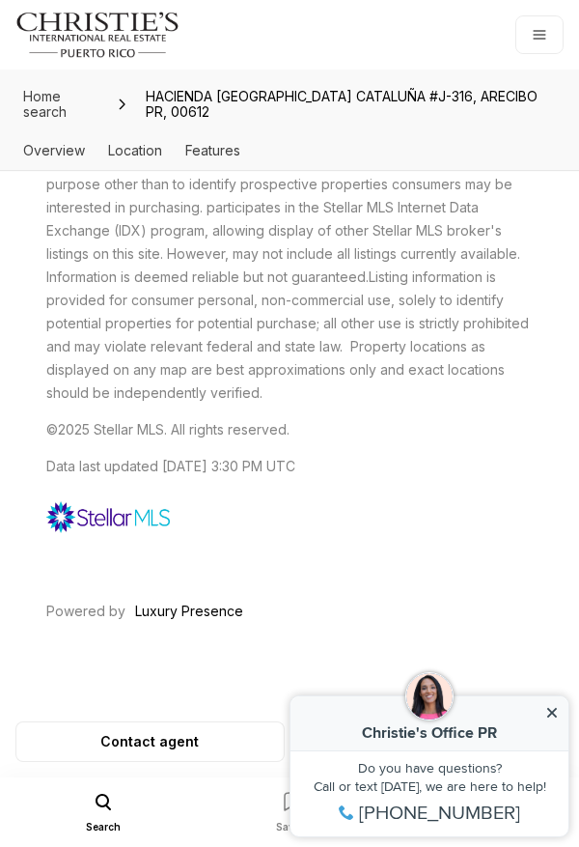
scroll to position [4568, 0]
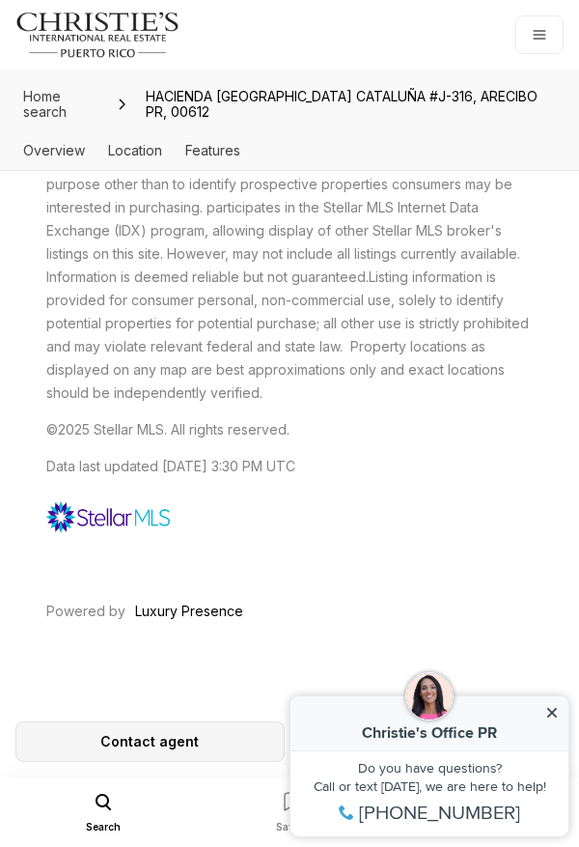
click at [158, 749] on p "Contact agent" at bounding box center [149, 741] width 99 height 15
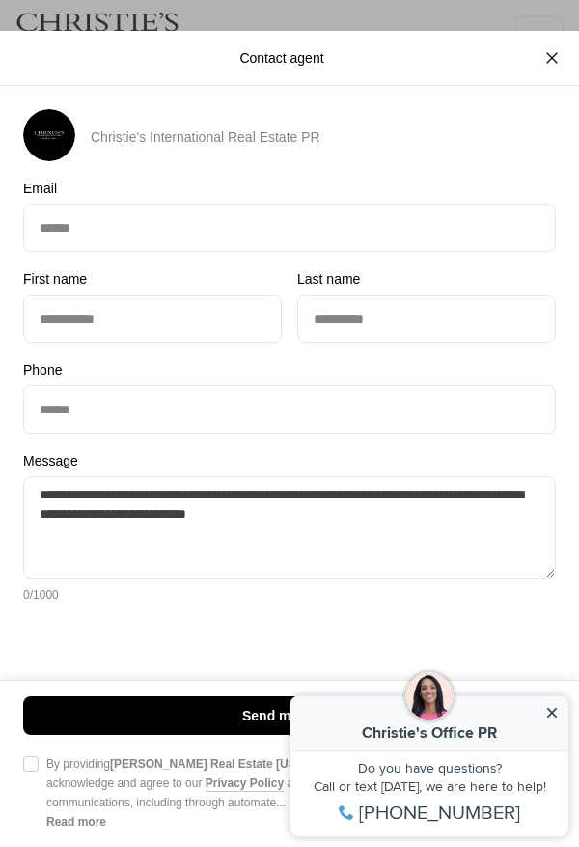
scroll to position [0, 0]
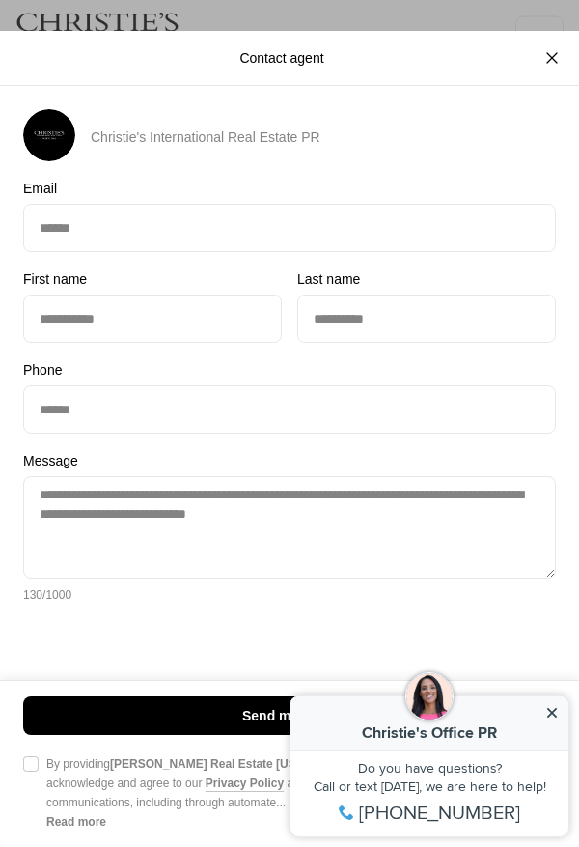
click at [32, 772] on button "Agree to Privacy Policy By providing [PERSON_NAME] Real Estate [US_STATE] your …" at bounding box center [30, 763] width 15 height 15
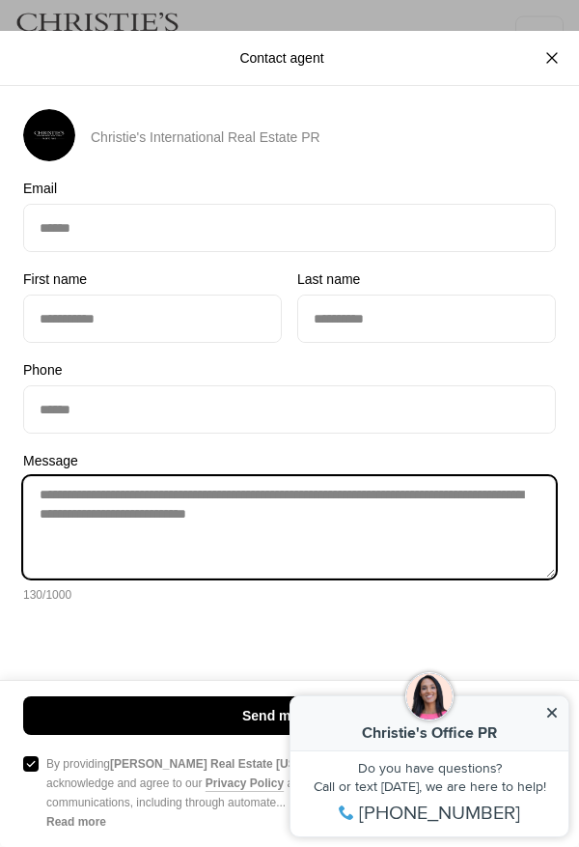
click at [188, 569] on textarea "**********" at bounding box center [289, 527] width 533 height 102
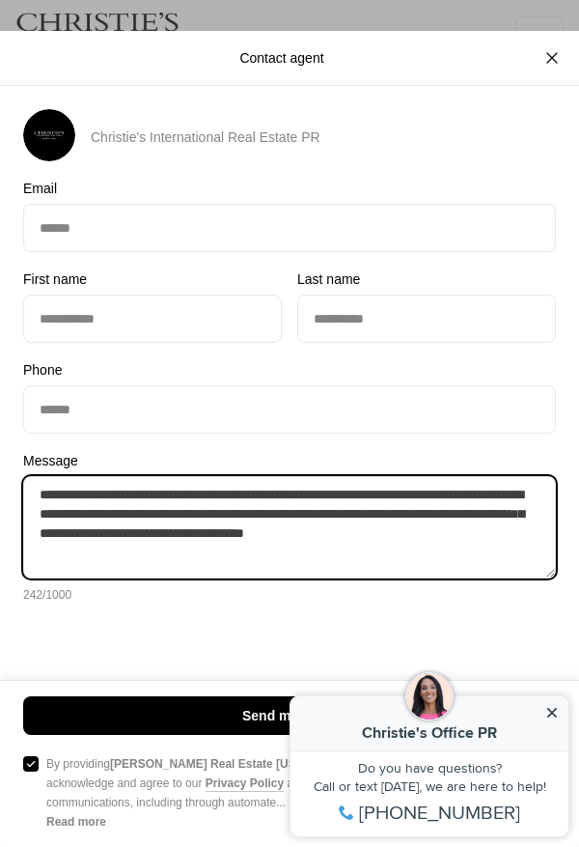
type textarea "**********"
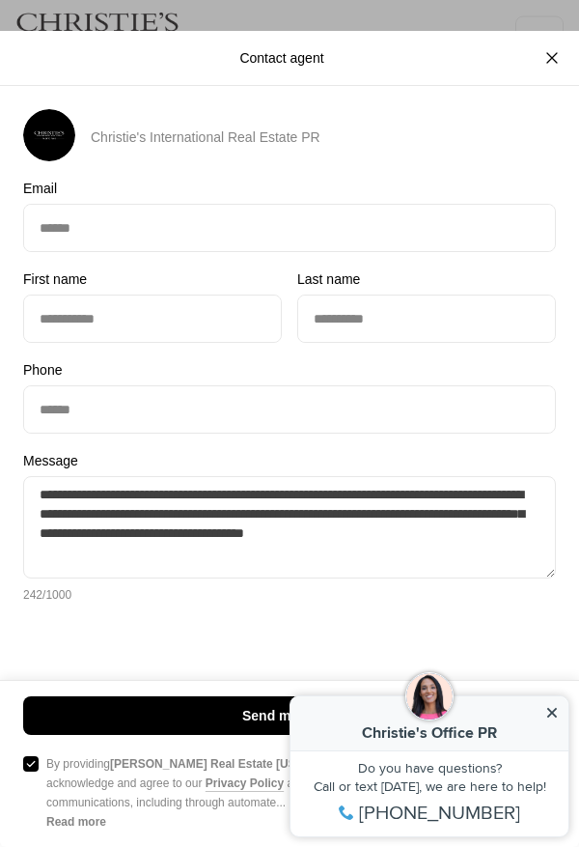
click at [36, 772] on button "Agree to Privacy Policy By providing [PERSON_NAME] Real Estate [US_STATE] your …" at bounding box center [30, 763] width 15 height 15
click at [274, 789] on div "Send message Agree to Privacy Policy By providing [PERSON_NAME] Real Estate [US…" at bounding box center [289, 763] width 533 height 135
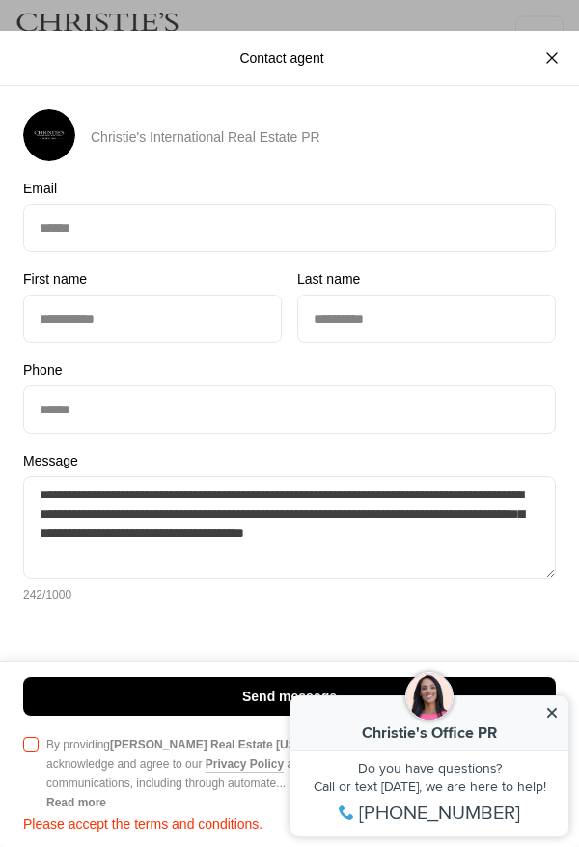
click at [36, 752] on button "Agree to Privacy Policy By providing [PERSON_NAME] Real Estate [US_STATE] your …" at bounding box center [30, 744] width 15 height 15
click at [273, 716] on button "Send message" at bounding box center [289, 696] width 533 height 39
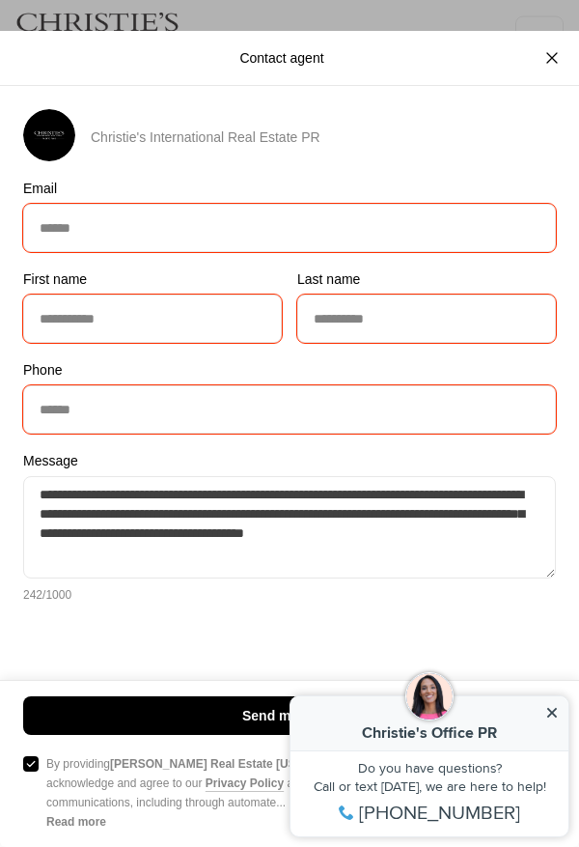
click at [263, 723] on p "Send message" at bounding box center [289, 715] width 95 height 15
click at [28, 772] on button "Agree to Privacy Policy By providing [PERSON_NAME] Real Estate [US_STATE] your …" at bounding box center [30, 763] width 15 height 15
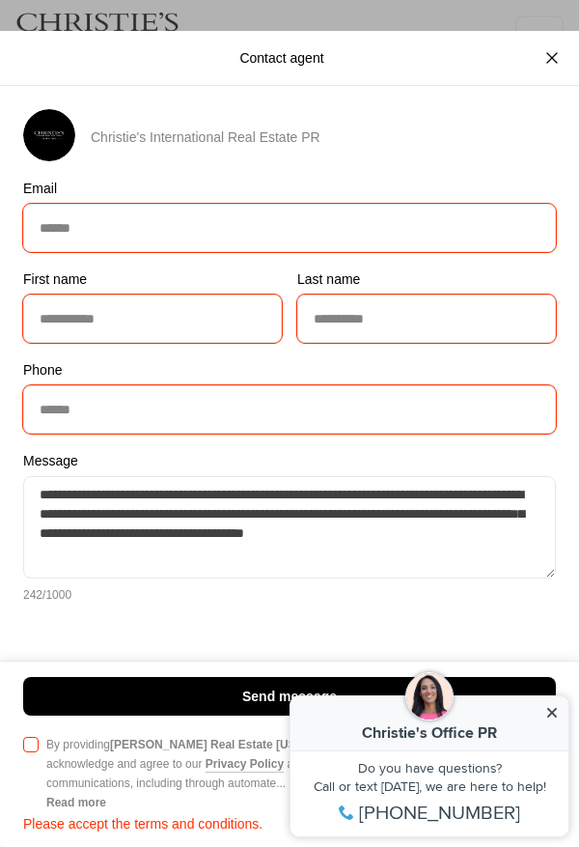
click at [31, 752] on button "Agree to Privacy Policy By providing [PERSON_NAME] Real Estate [US_STATE] your …" at bounding box center [30, 744] width 15 height 15
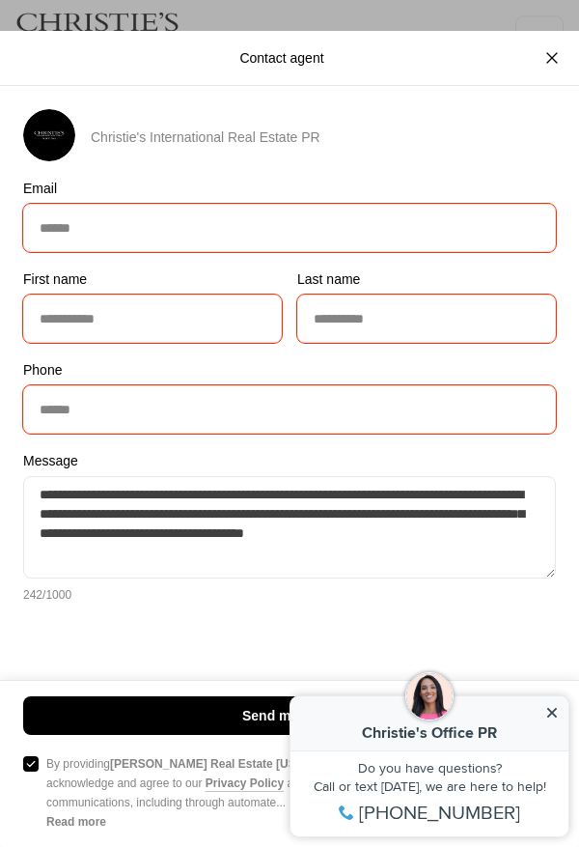
click at [32, 772] on button "Agree to Privacy Policy By providing [PERSON_NAME] Real Estate [US_STATE] your …" at bounding box center [30, 763] width 15 height 15
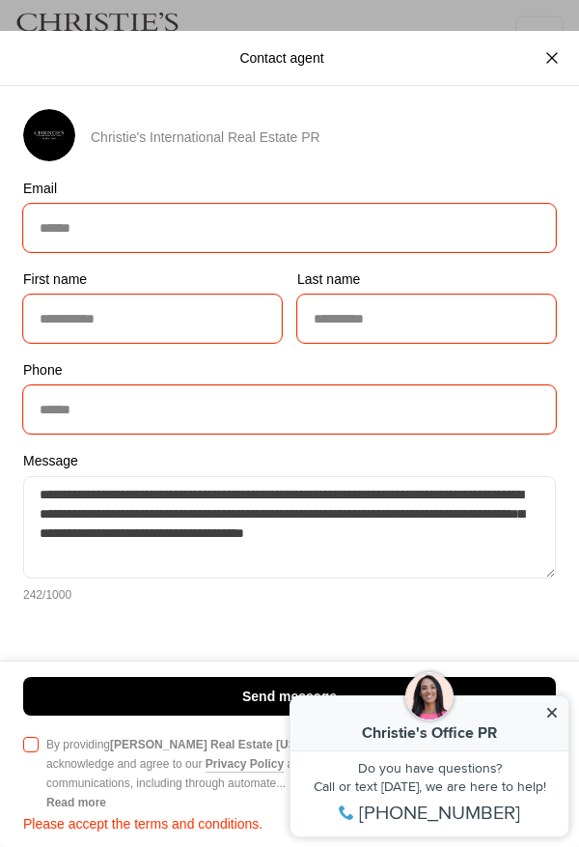
click at [34, 752] on button "Agree to Privacy Policy By providing [PERSON_NAME] Real Estate [US_STATE] your …" at bounding box center [30, 744] width 15 height 15
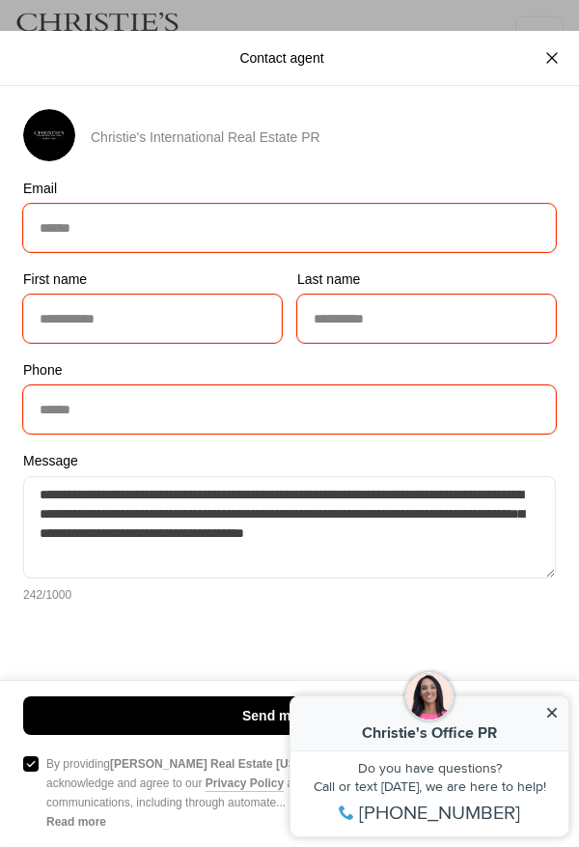
click at [264, 723] on p "Send message" at bounding box center [289, 715] width 95 height 15
click at [553, 735] on button "Send message" at bounding box center [289, 715] width 533 height 39
click at [551, 735] on button "Send message" at bounding box center [289, 715] width 533 height 39
